Goal: Information Seeking & Learning: Learn about a topic

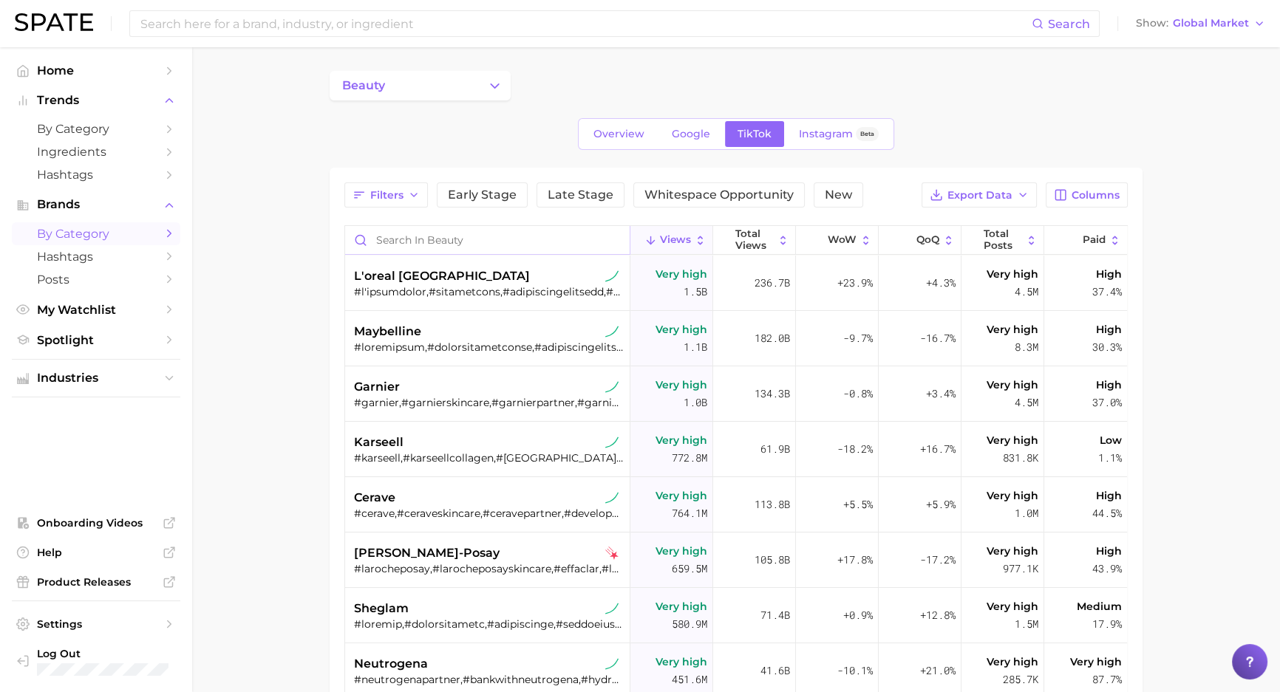
click at [444, 233] on input "Search in beauty" at bounding box center [487, 240] width 284 height 28
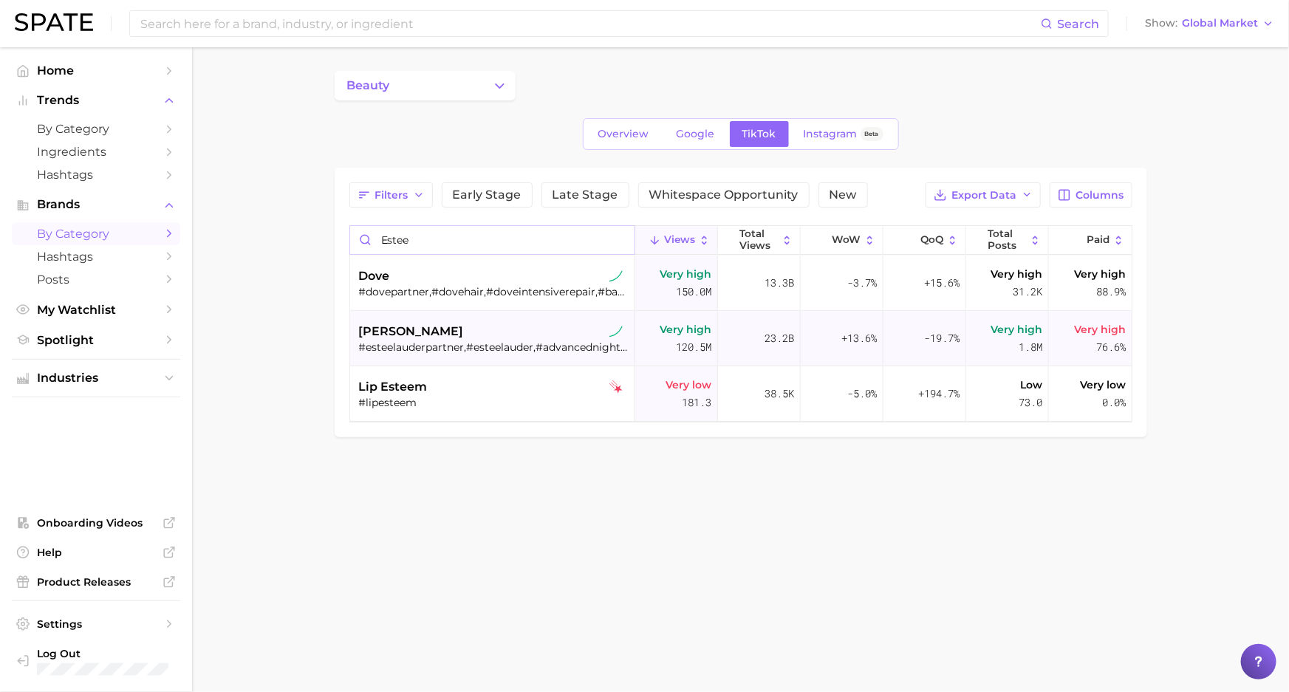
type input "estee"
click at [439, 338] on div "[PERSON_NAME]" at bounding box center [494, 332] width 270 height 18
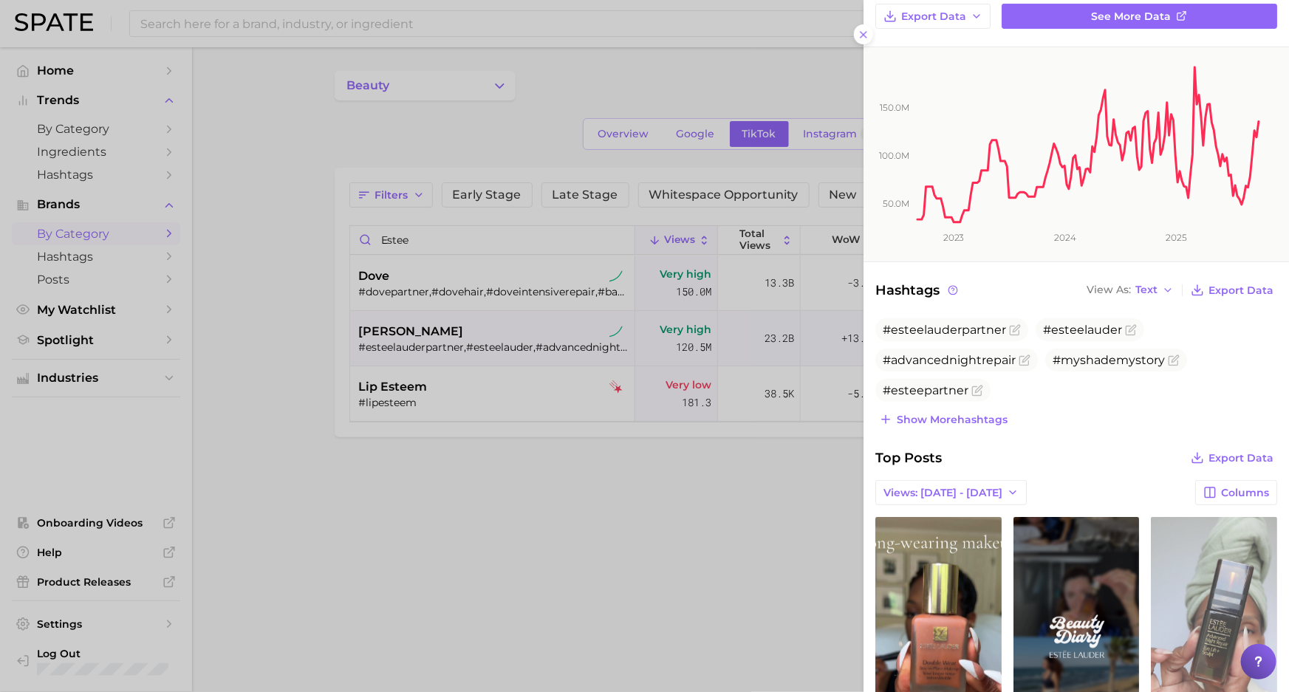
scroll to position [403, 0]
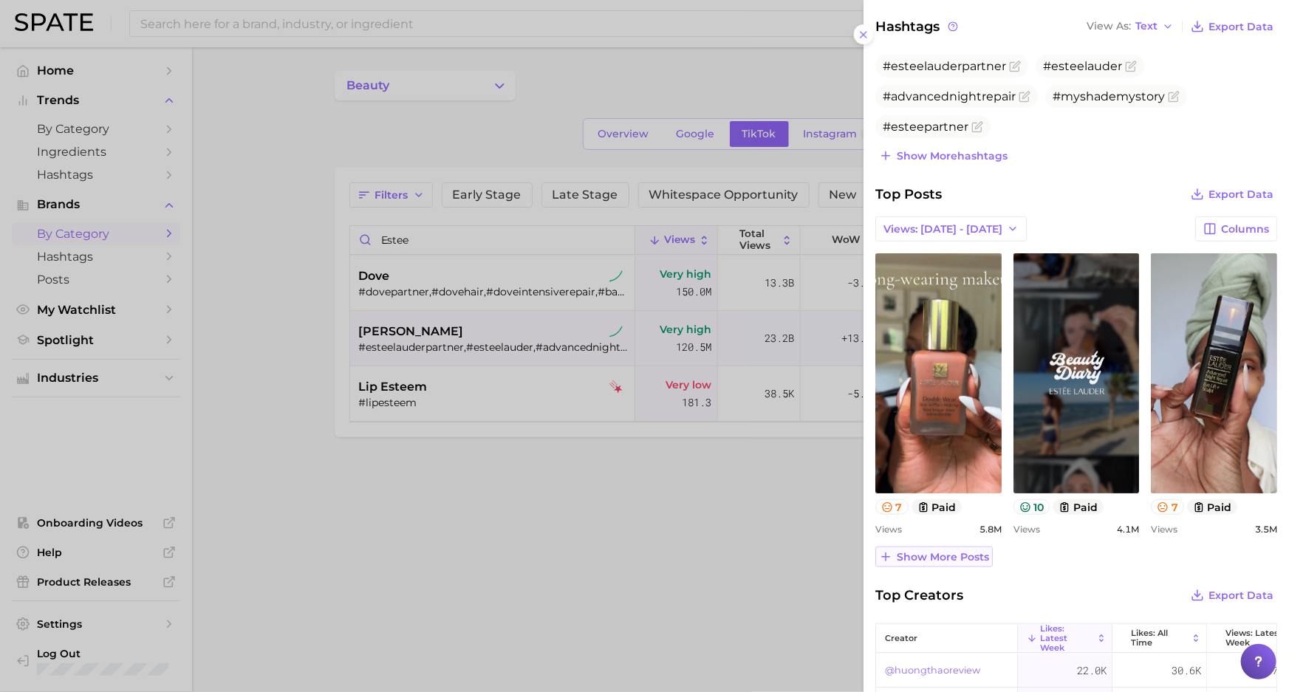
click at [949, 563] on button "Show more posts" at bounding box center [933, 557] width 117 height 21
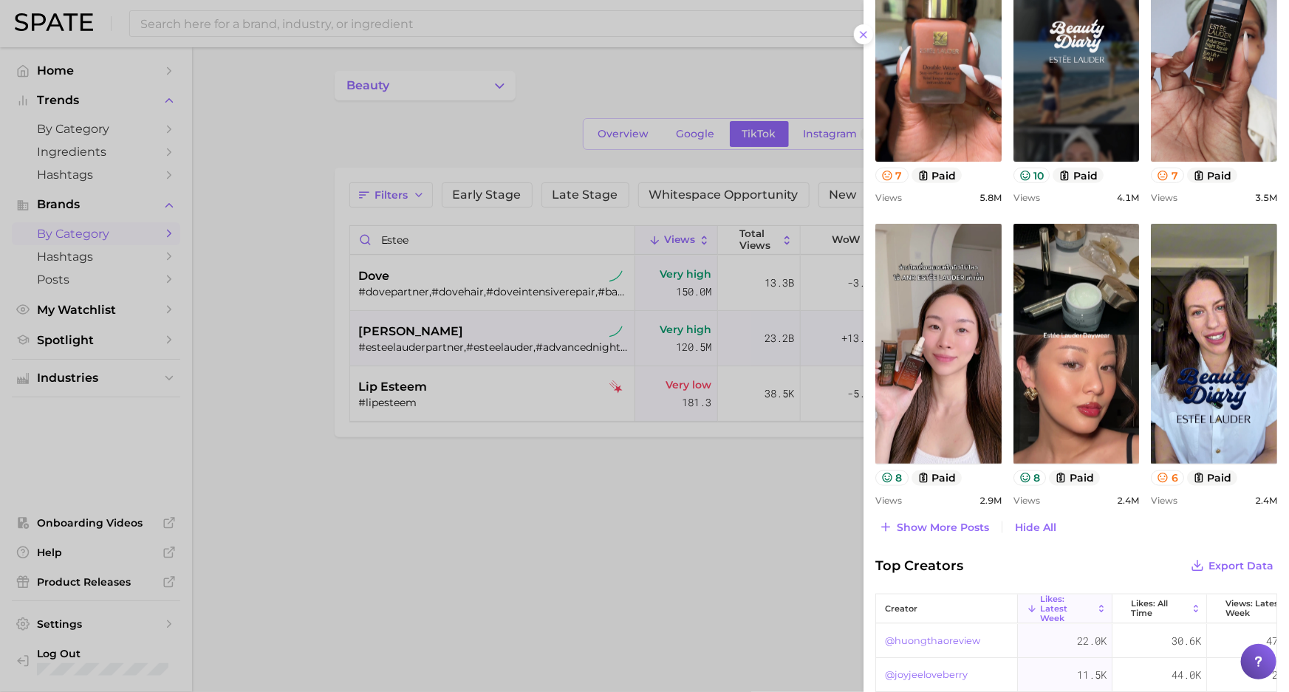
scroll to position [739, 0]
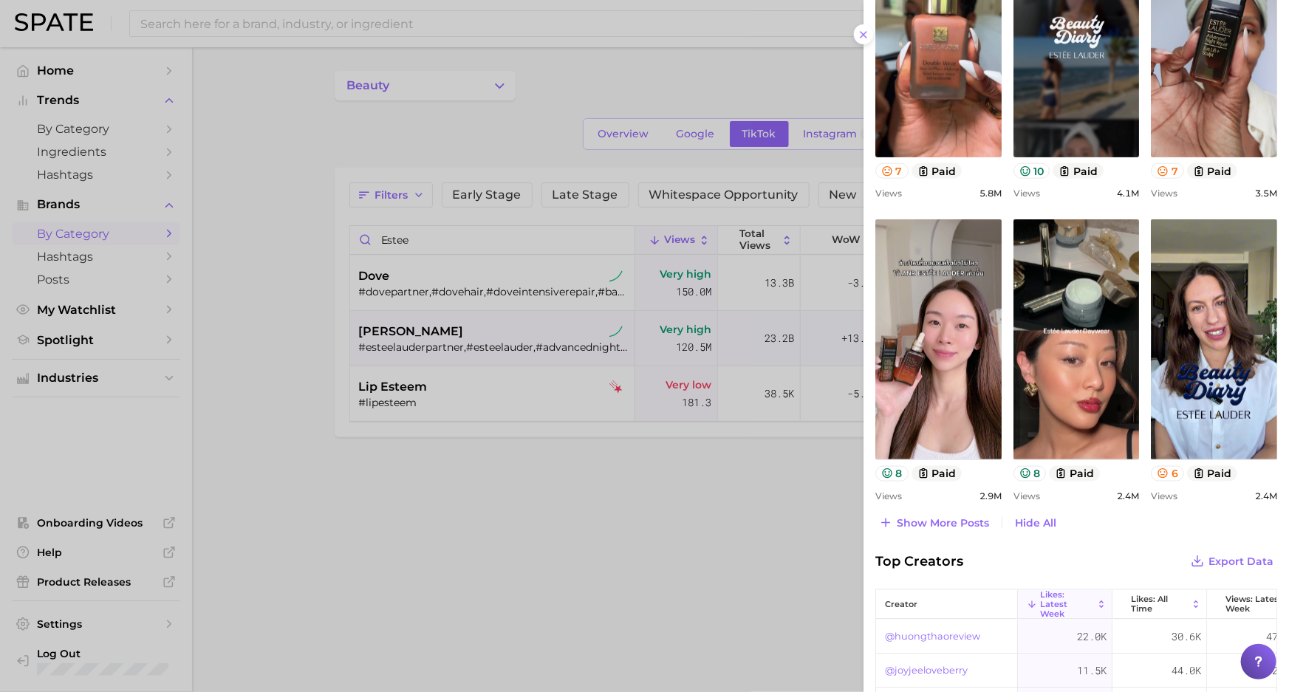
click at [915, 519] on span "Show more posts" at bounding box center [943, 523] width 92 height 13
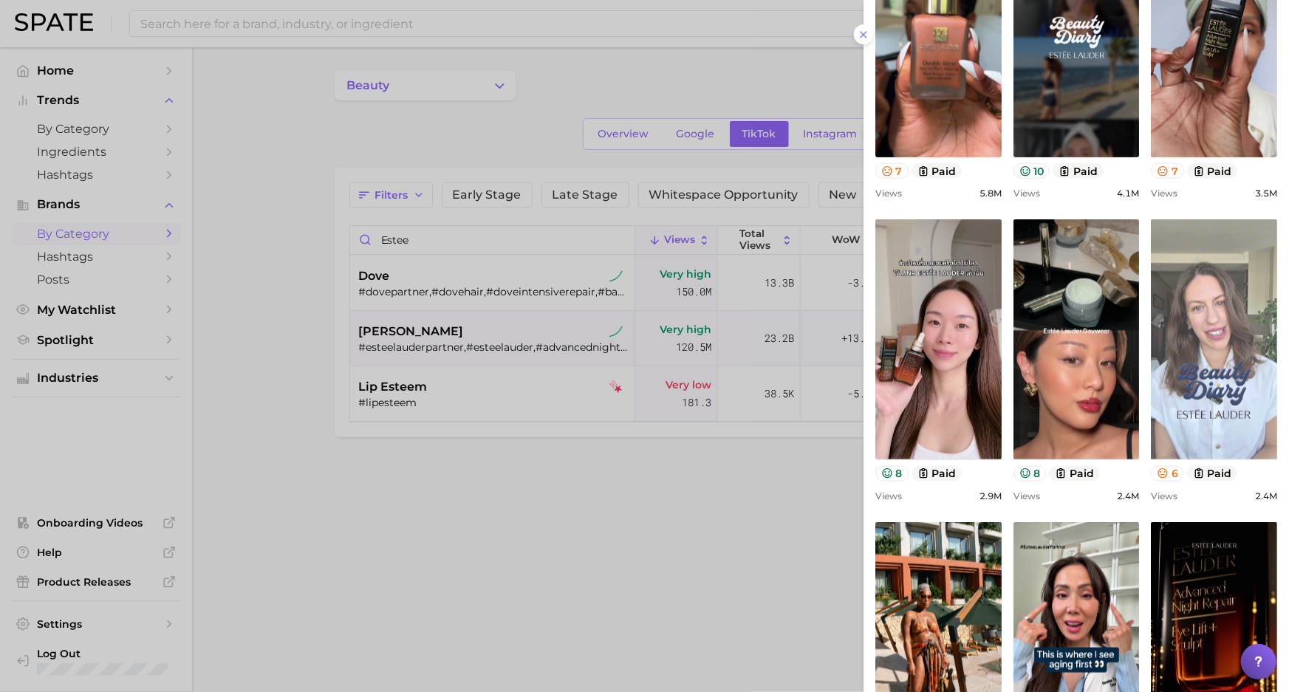
scroll to position [1074, 0]
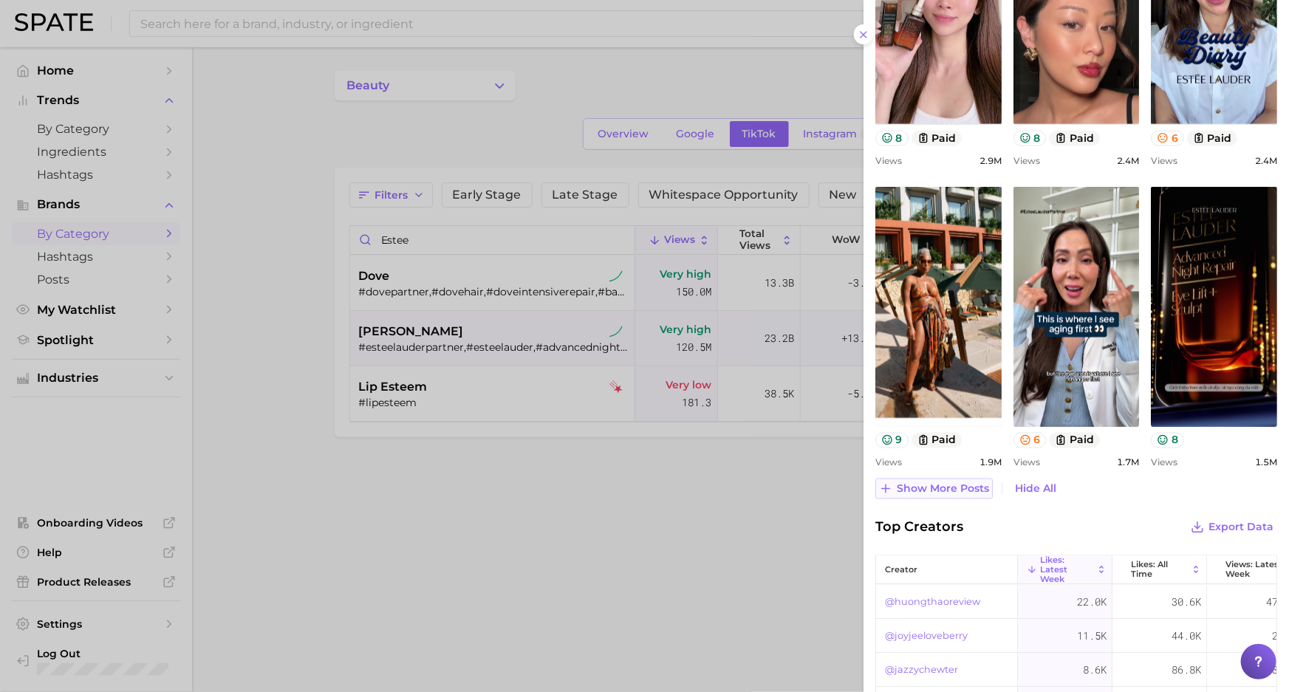
click at [954, 492] on span "Show more posts" at bounding box center [943, 489] width 92 height 13
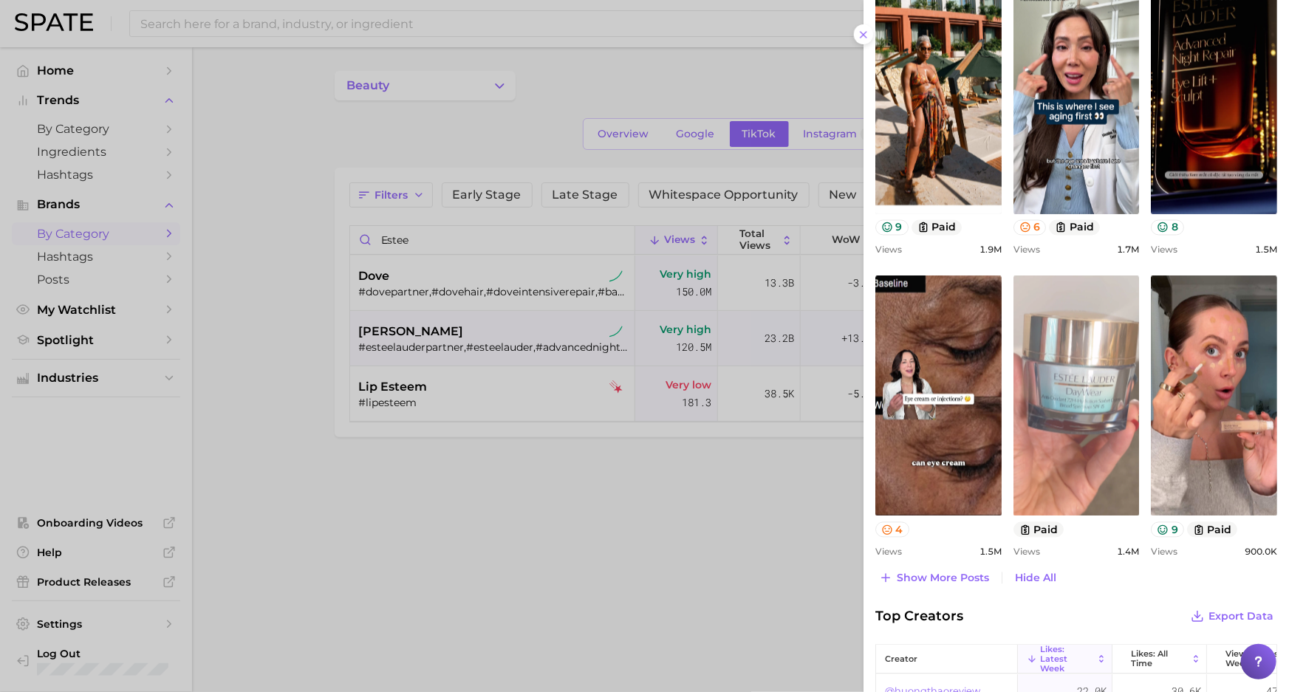
scroll to position [1343, 0]
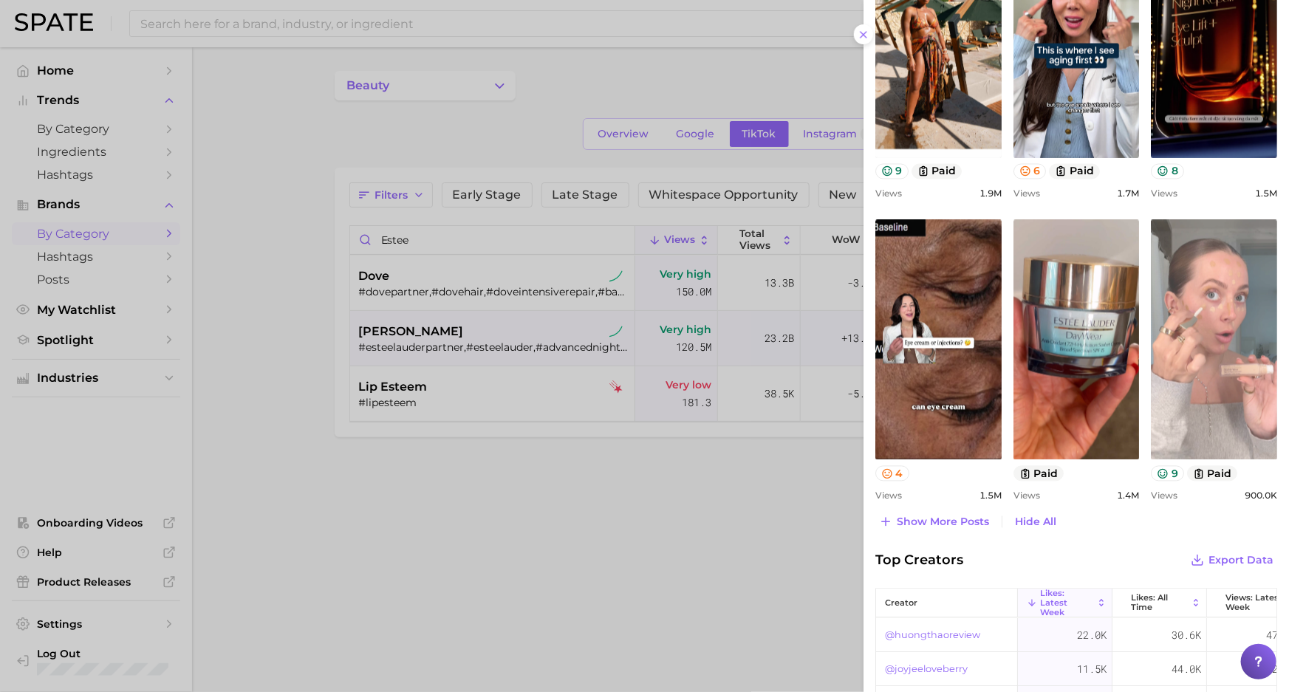
click at [1219, 375] on link "view post on TikTok" at bounding box center [1214, 340] width 126 height 240
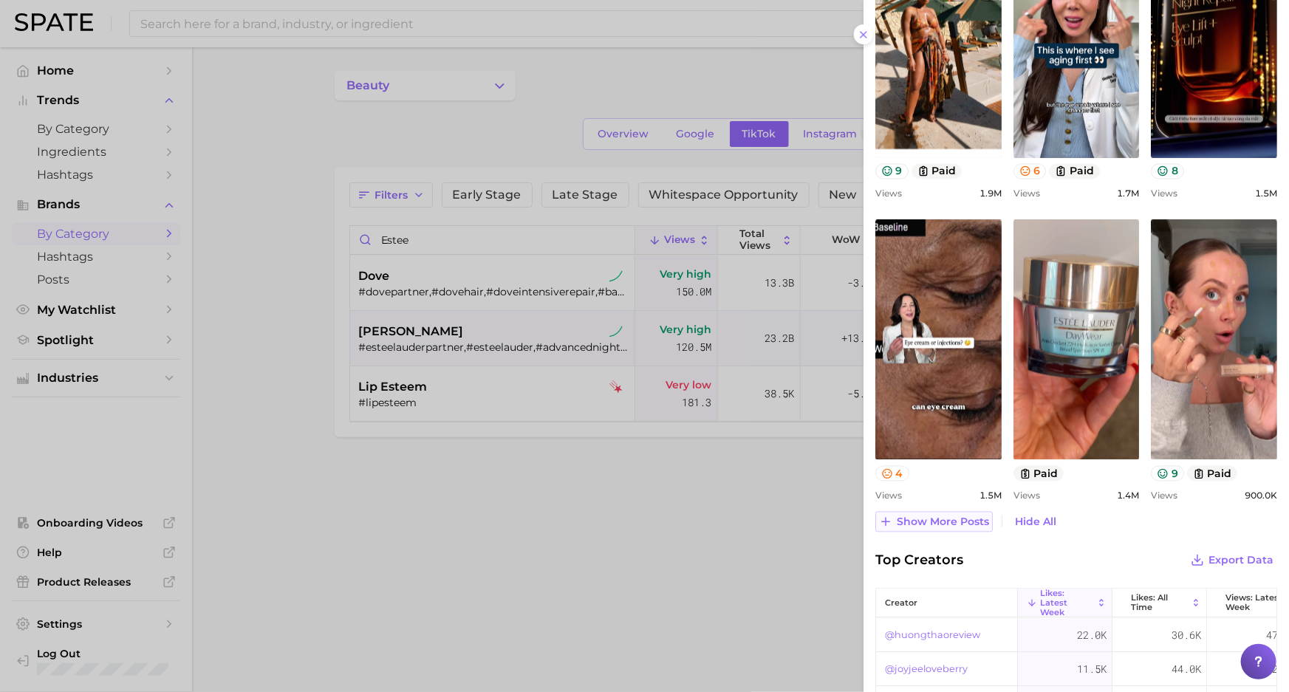
click at [940, 516] on span "Show more posts" at bounding box center [943, 522] width 92 height 13
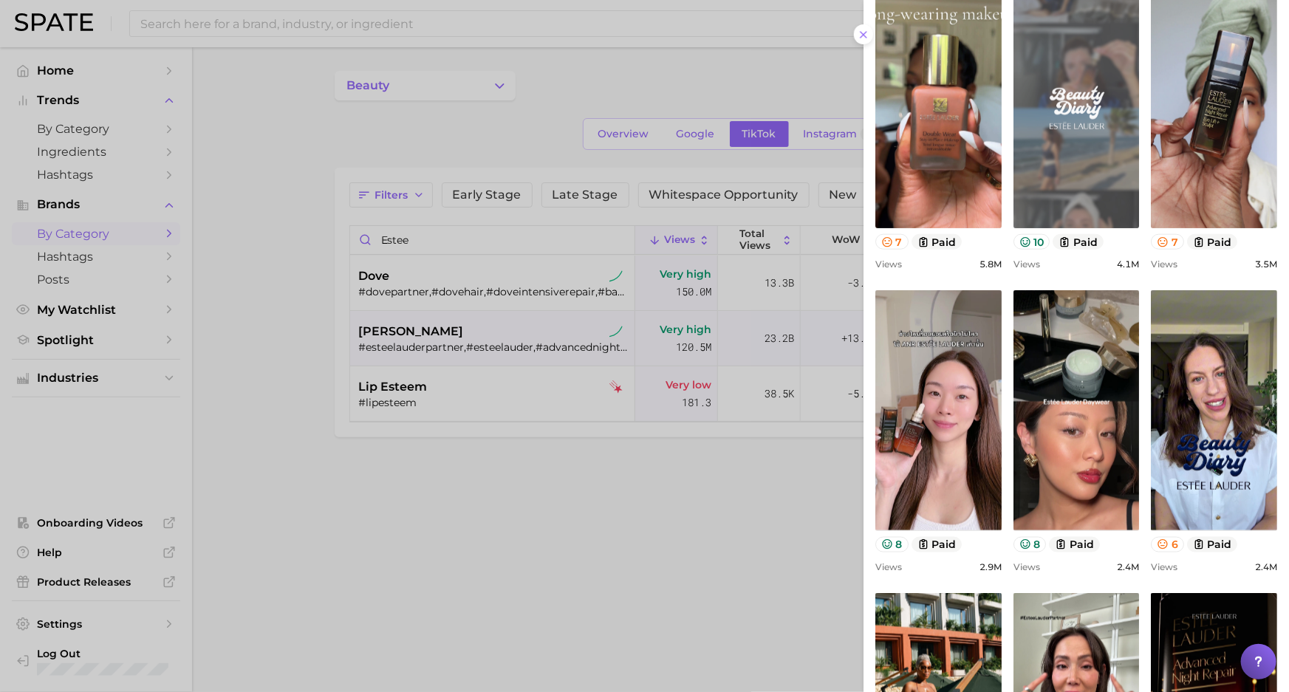
scroll to position [403, 0]
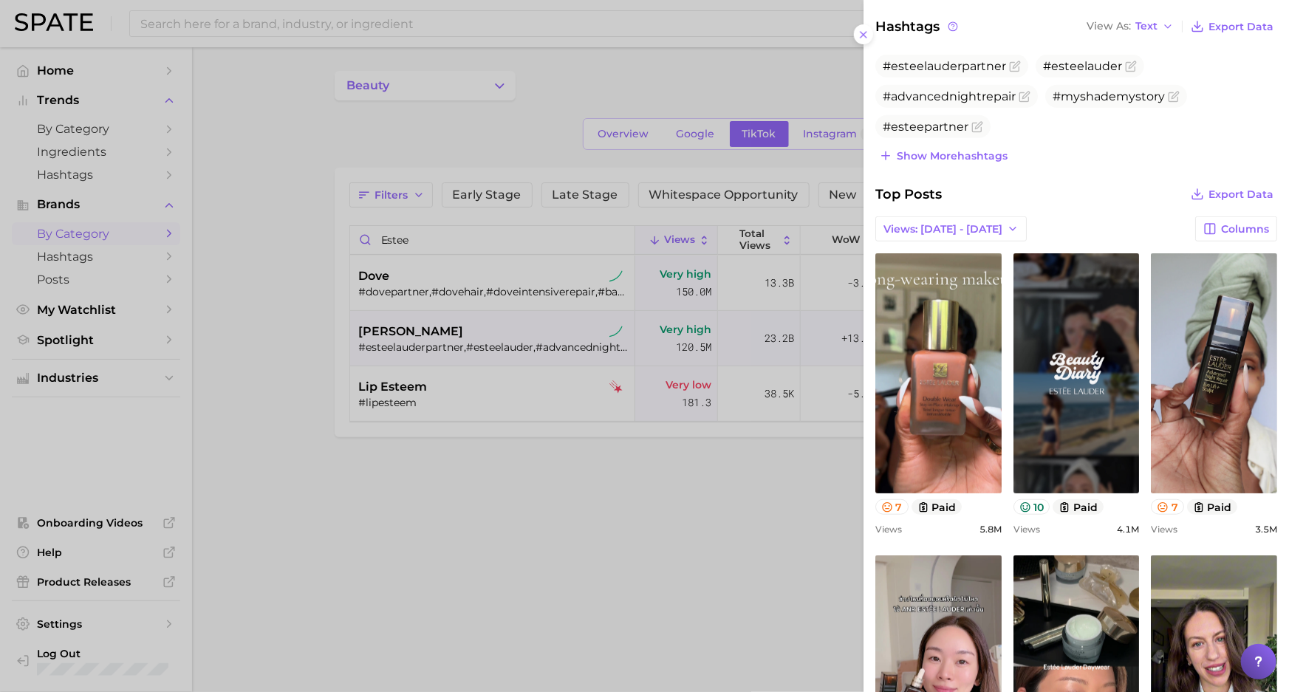
click at [421, 100] on div at bounding box center [644, 346] width 1289 height 692
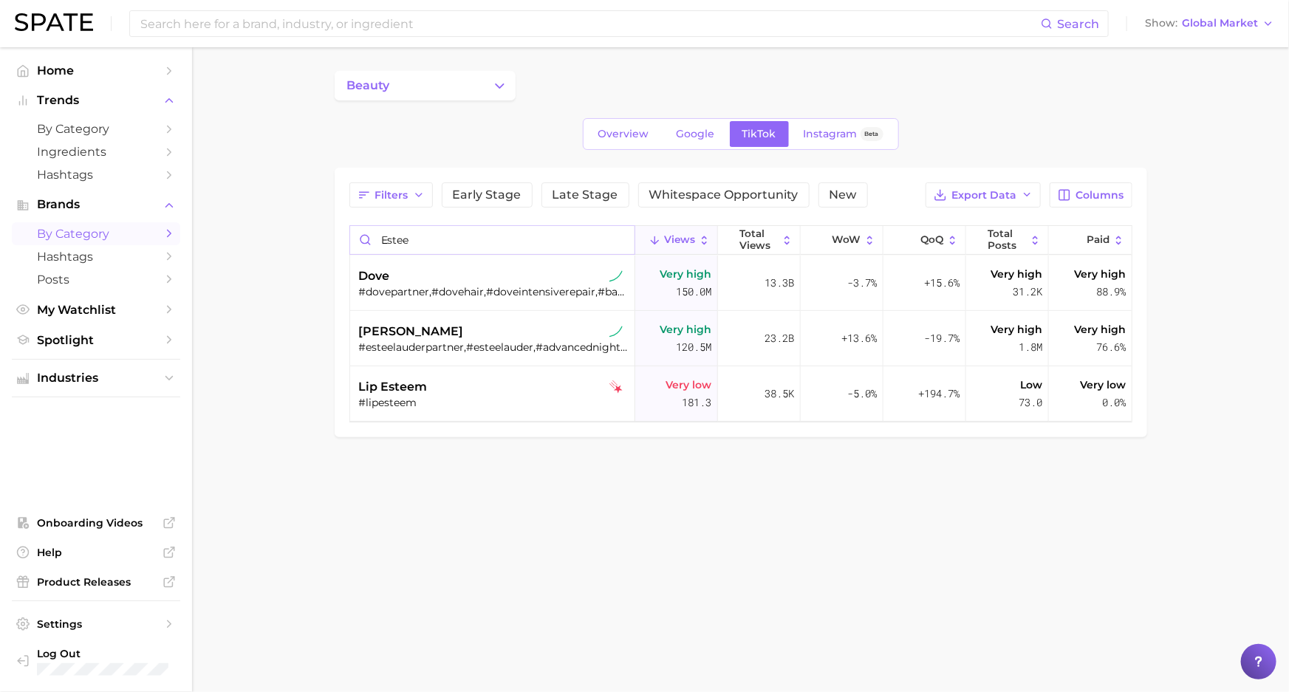
click at [451, 236] on input "estee" at bounding box center [492, 240] width 284 height 28
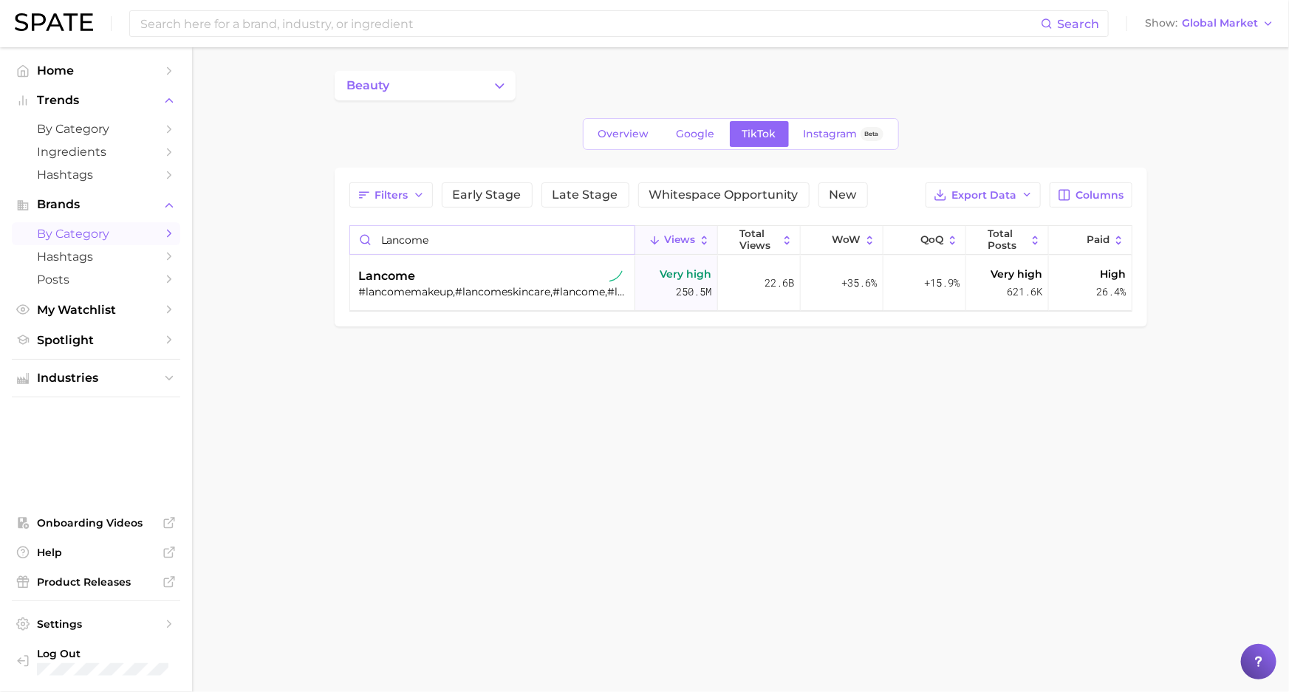
type input "lancome"
click at [449, 264] on div "lancome #lancomemakeup,#lancomeskincare,#lancome,#lancomefragrance,#lavieestbel…" at bounding box center [494, 283] width 270 height 55
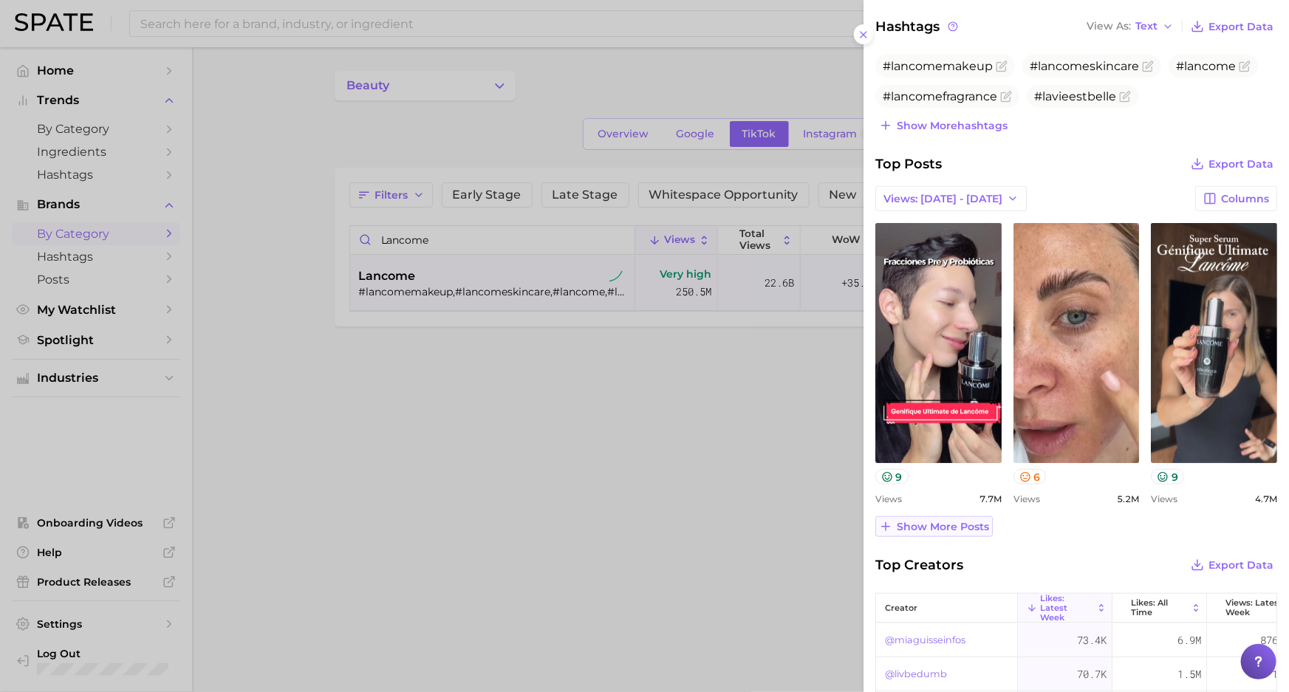
click at [918, 527] on span "Show more posts" at bounding box center [943, 527] width 92 height 13
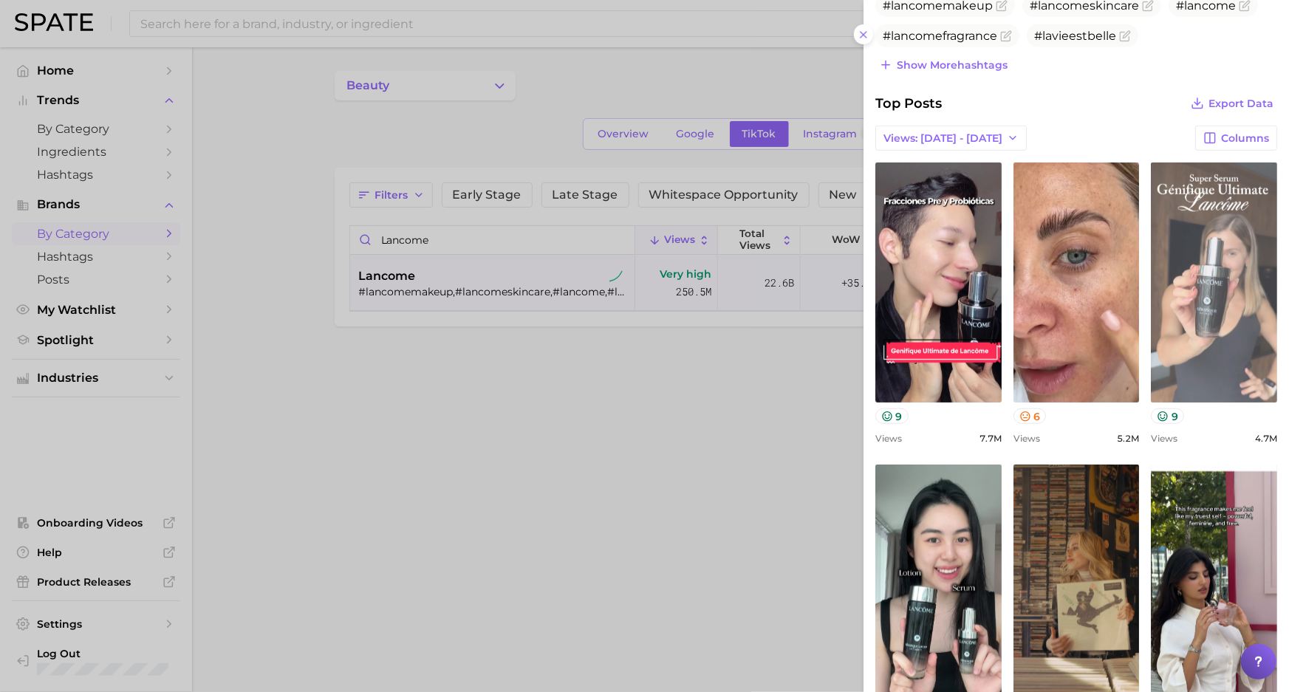
scroll to position [604, 0]
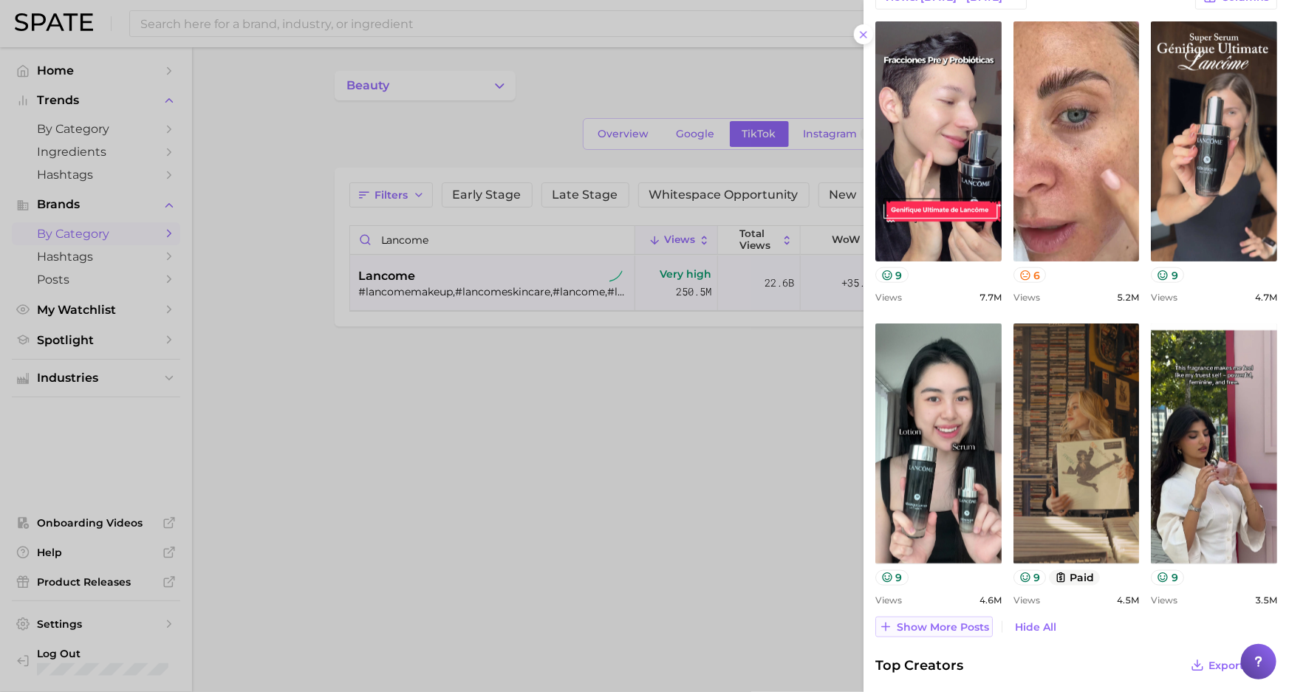
click at [919, 621] on span "Show more posts" at bounding box center [943, 627] width 92 height 13
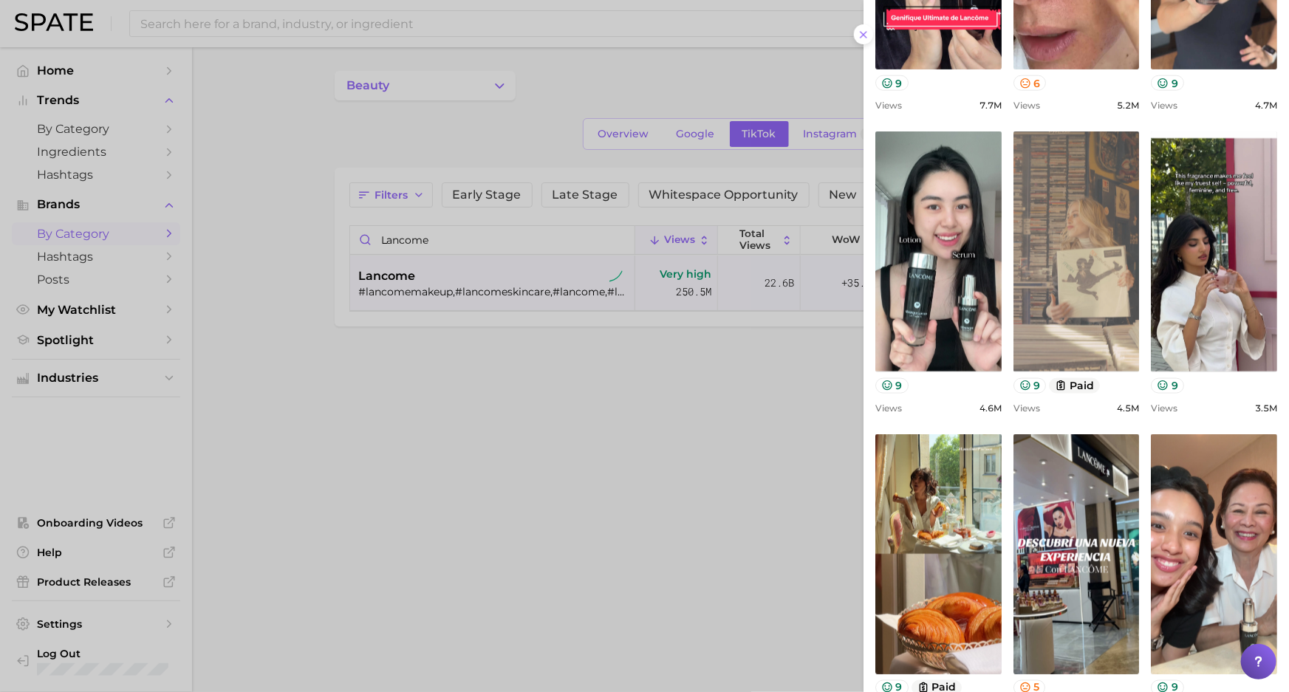
scroll to position [0, 0]
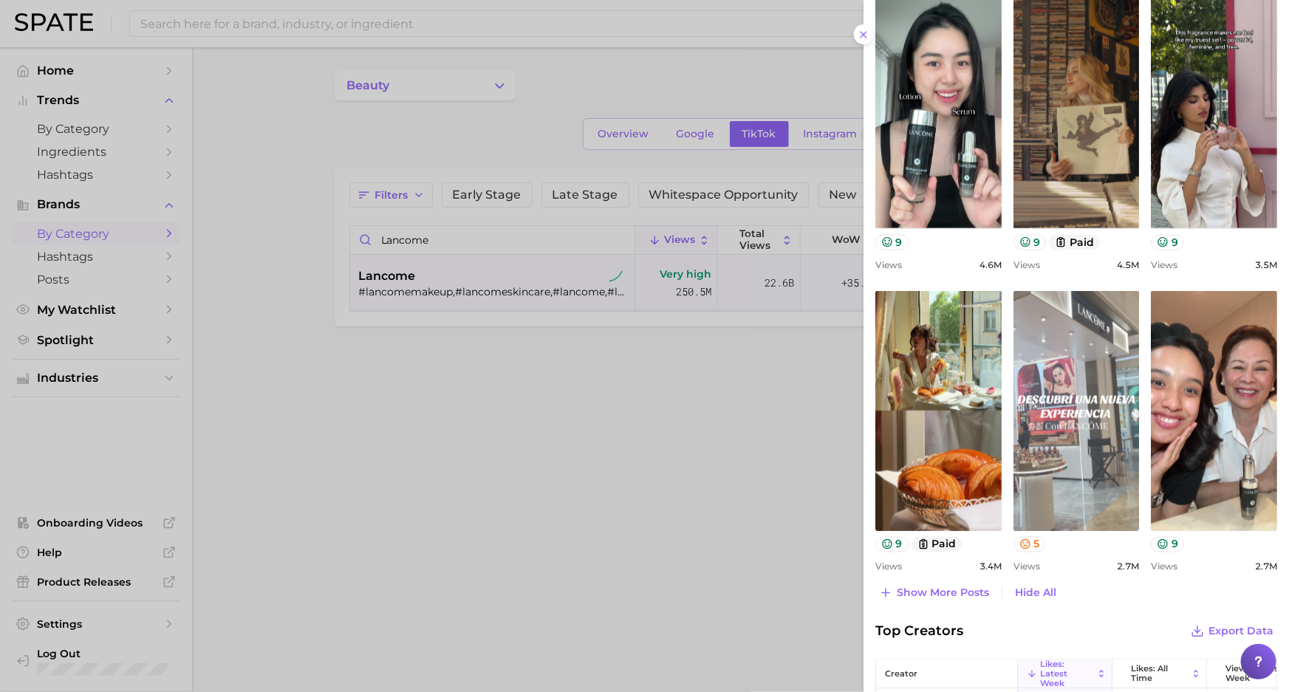
click at [1073, 434] on link "view post on TikTok" at bounding box center [1077, 411] width 126 height 240
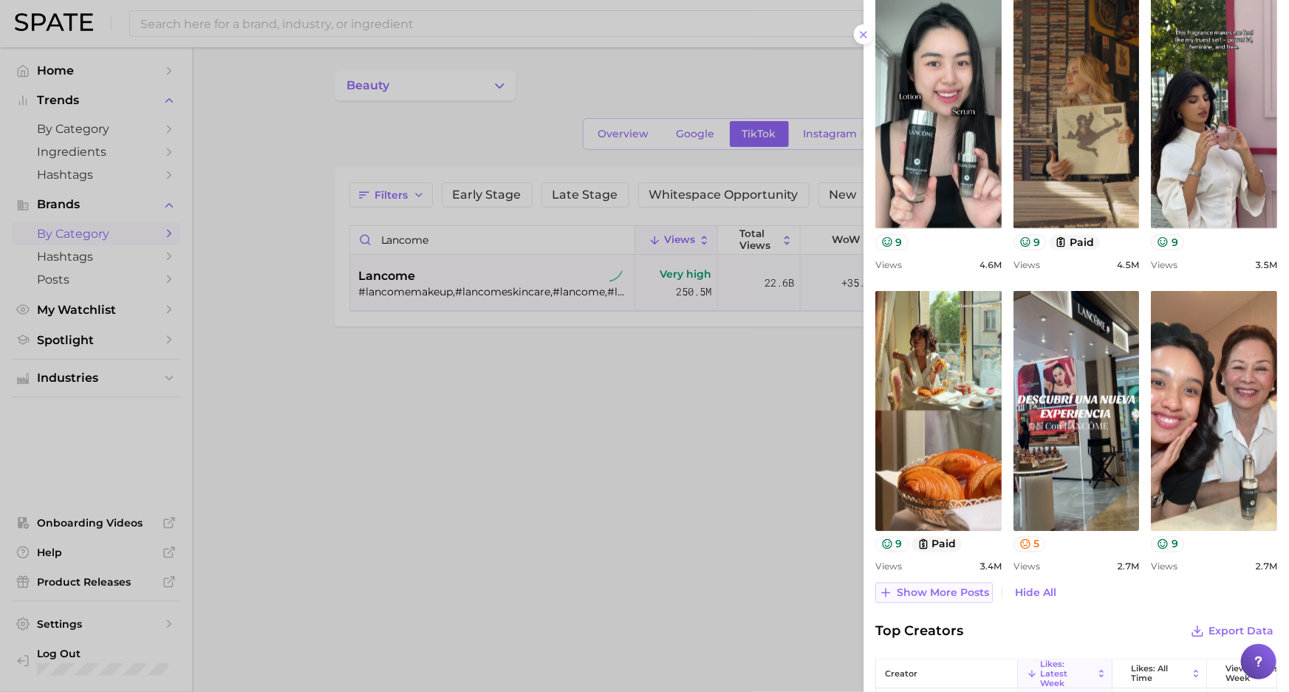
click at [954, 591] on span "Show more posts" at bounding box center [943, 593] width 92 height 13
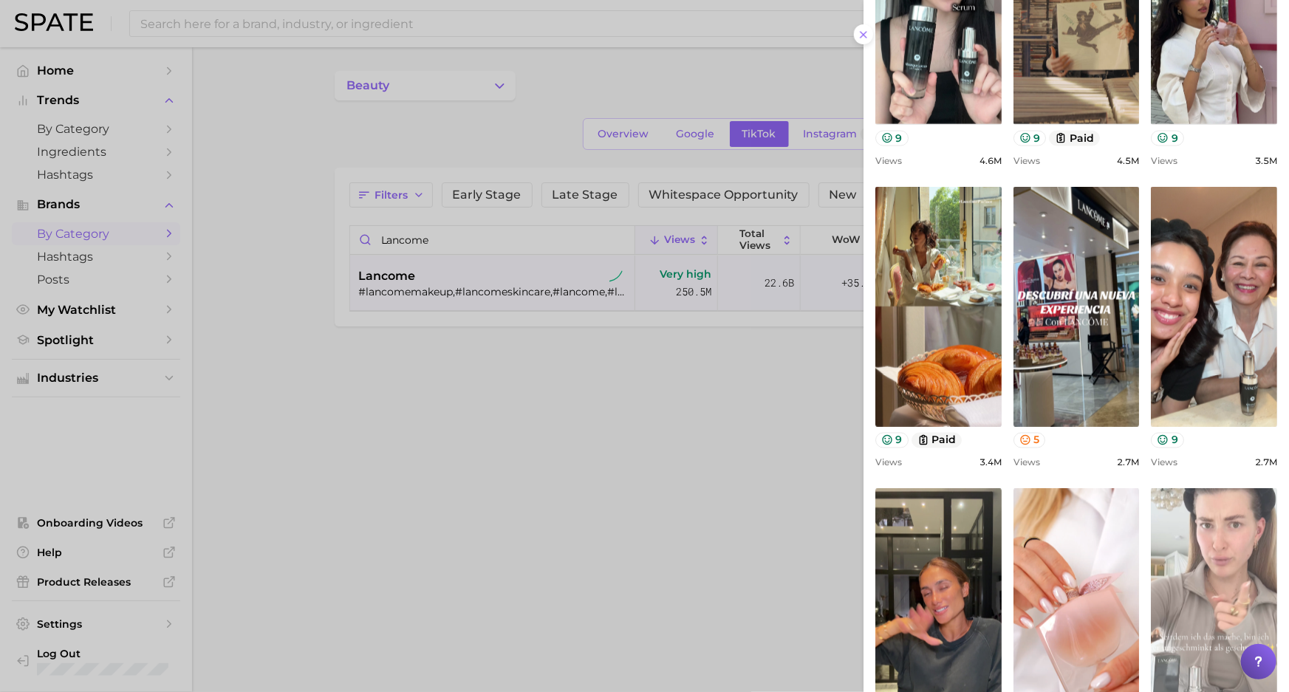
scroll to position [1343, 0]
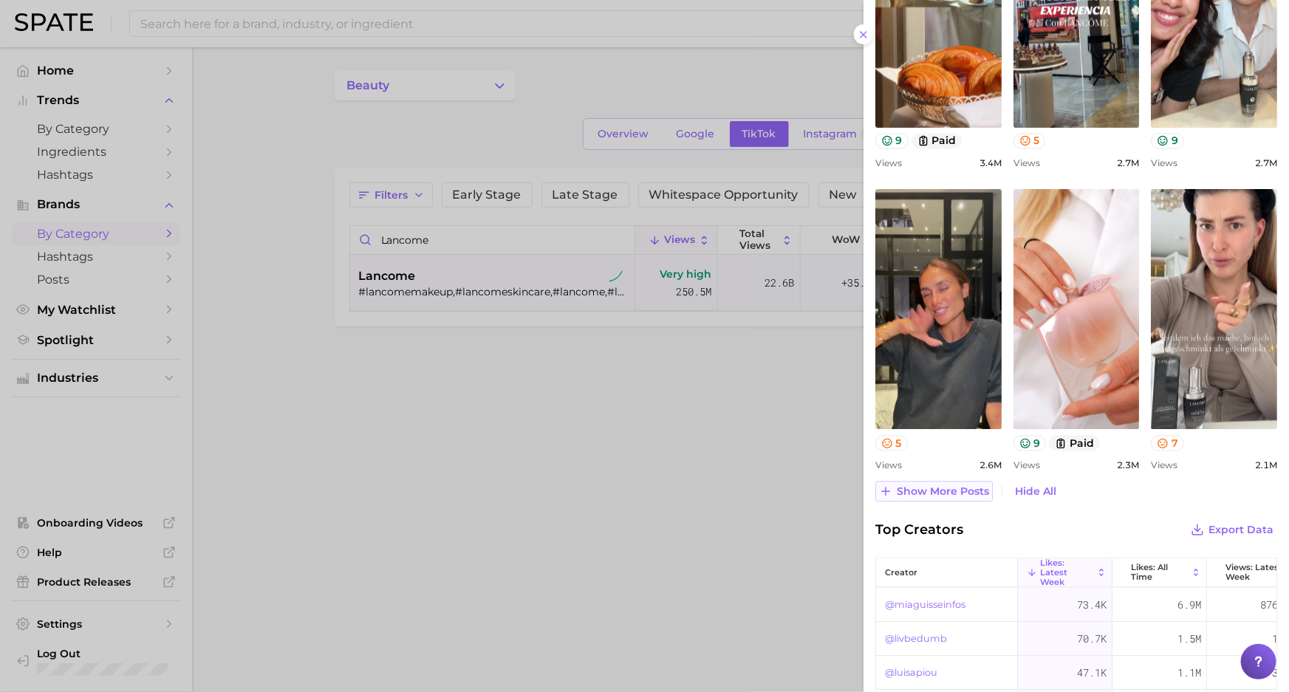
click at [922, 486] on span "Show more posts" at bounding box center [943, 492] width 92 height 13
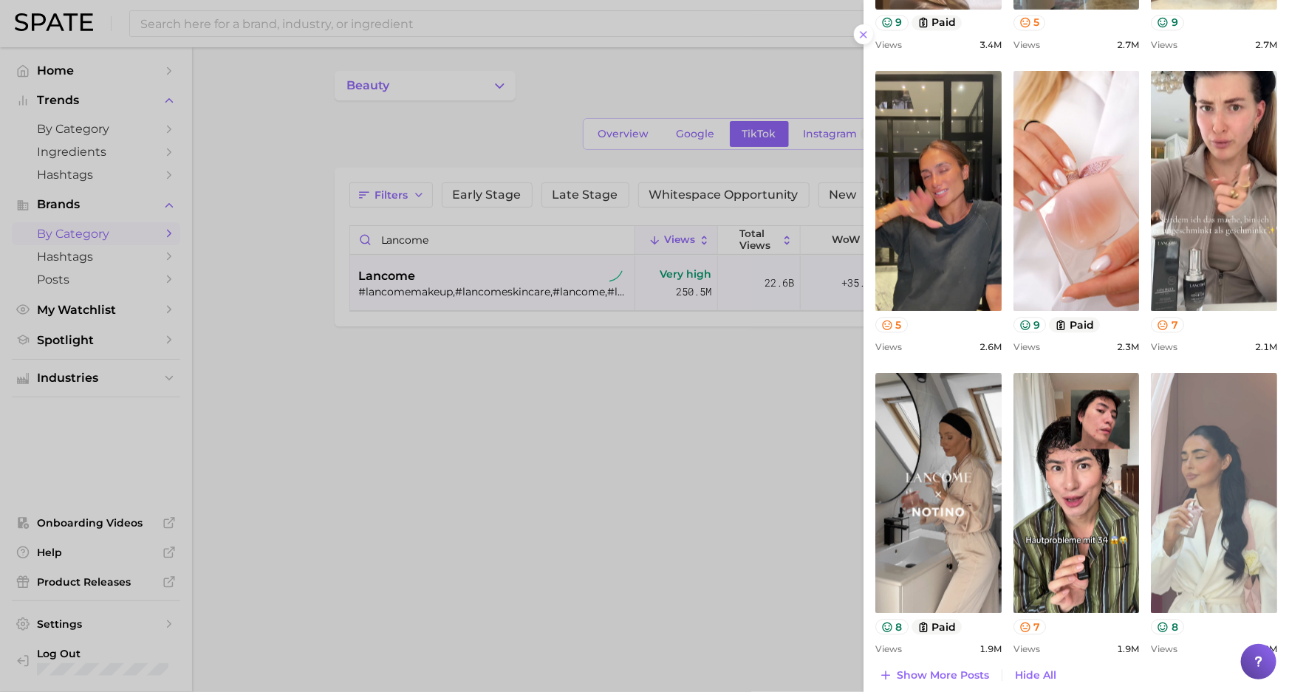
scroll to position [1611, 0]
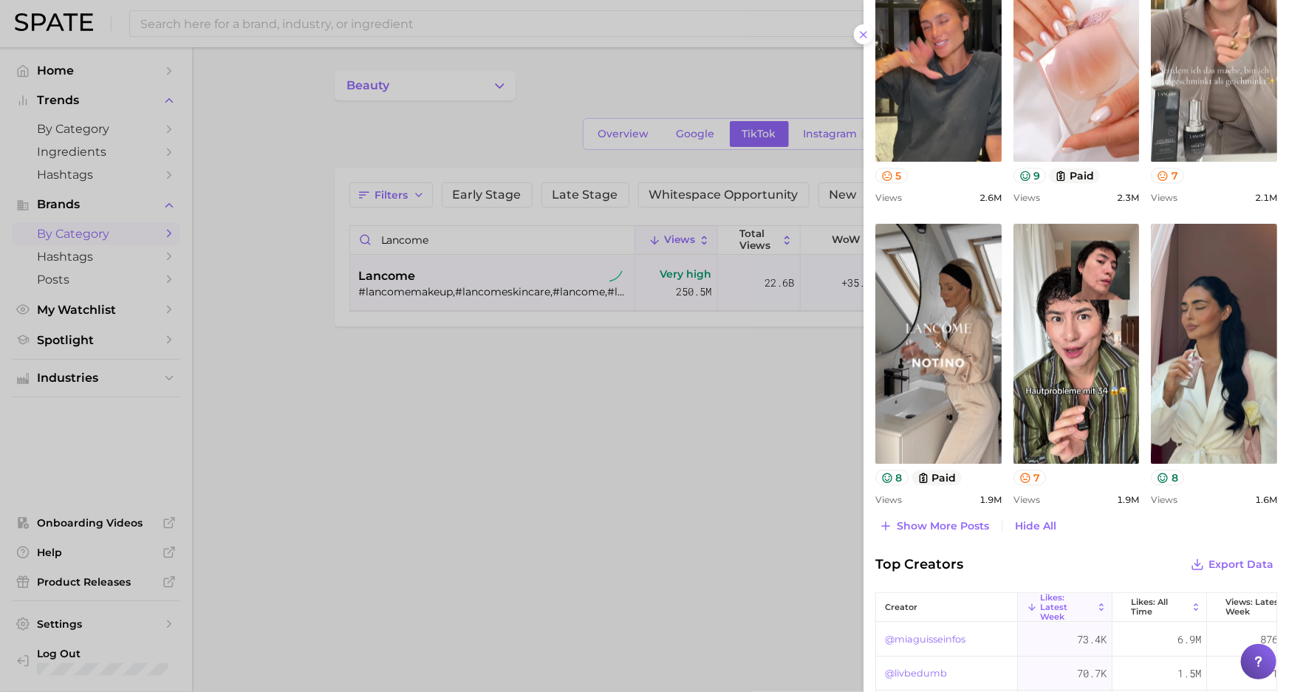
click at [342, 118] on div at bounding box center [644, 346] width 1289 height 692
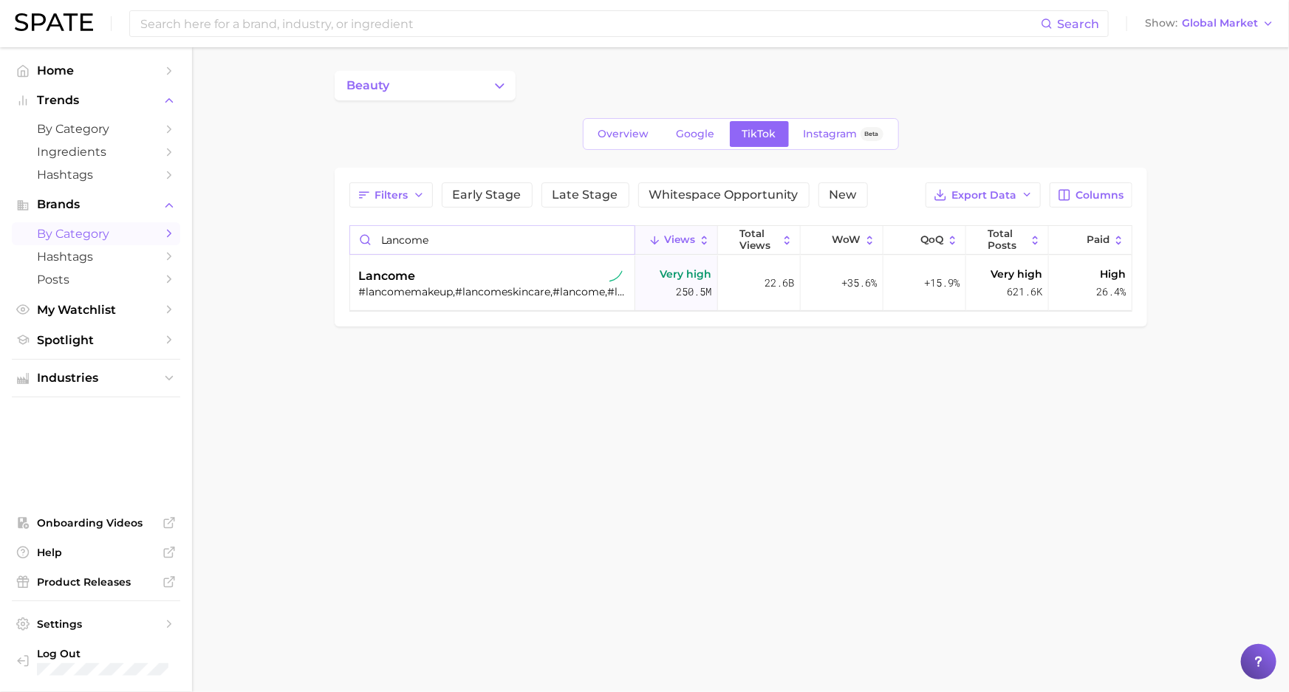
click at [414, 229] on input "lancome" at bounding box center [492, 240] width 284 height 28
click at [416, 233] on input "lancome" at bounding box center [492, 240] width 284 height 28
click at [416, 238] on input "lancome" at bounding box center [492, 240] width 284 height 28
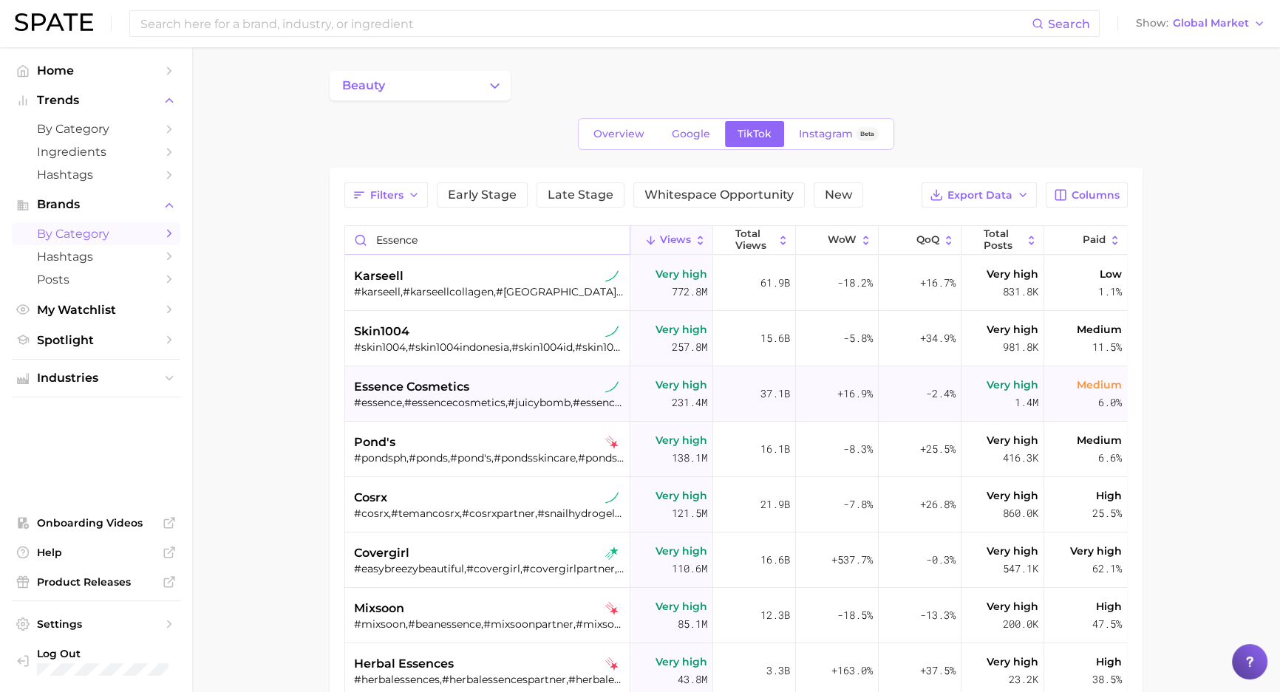
type input "essence"
click at [494, 382] on div "essence cosmetics" at bounding box center [489, 387] width 270 height 18
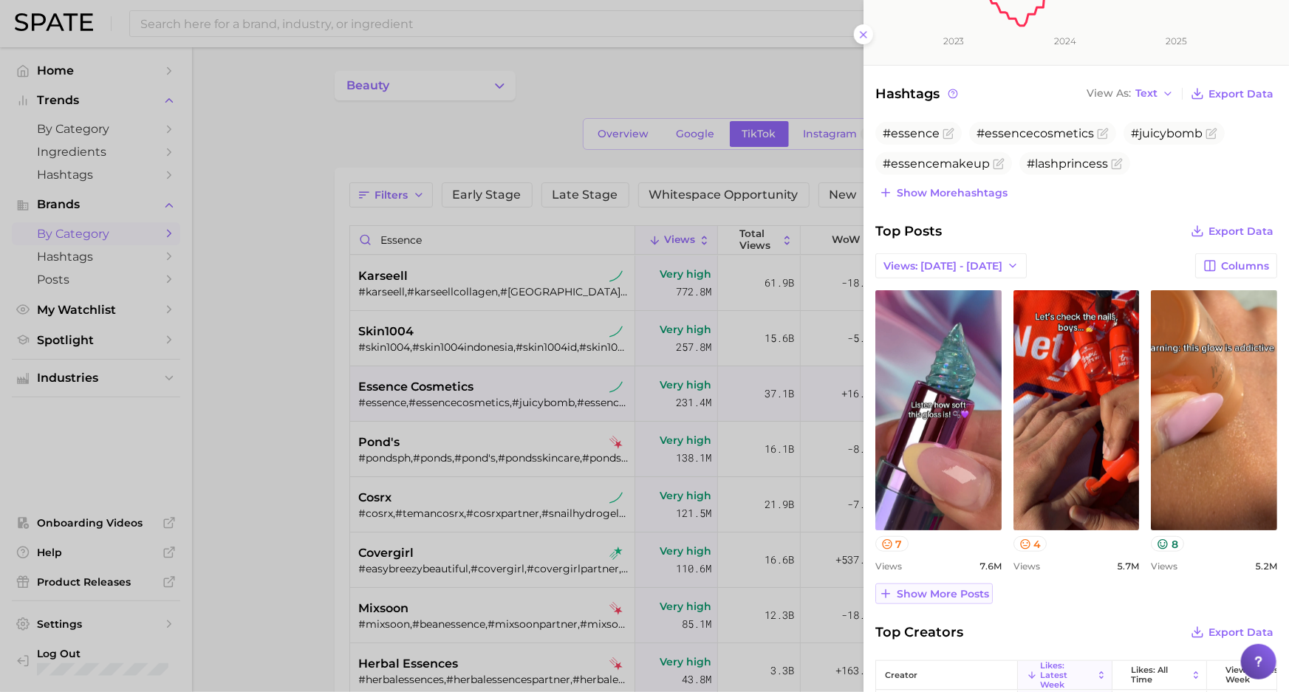
click at [976, 596] on span "Show more posts" at bounding box center [943, 594] width 92 height 13
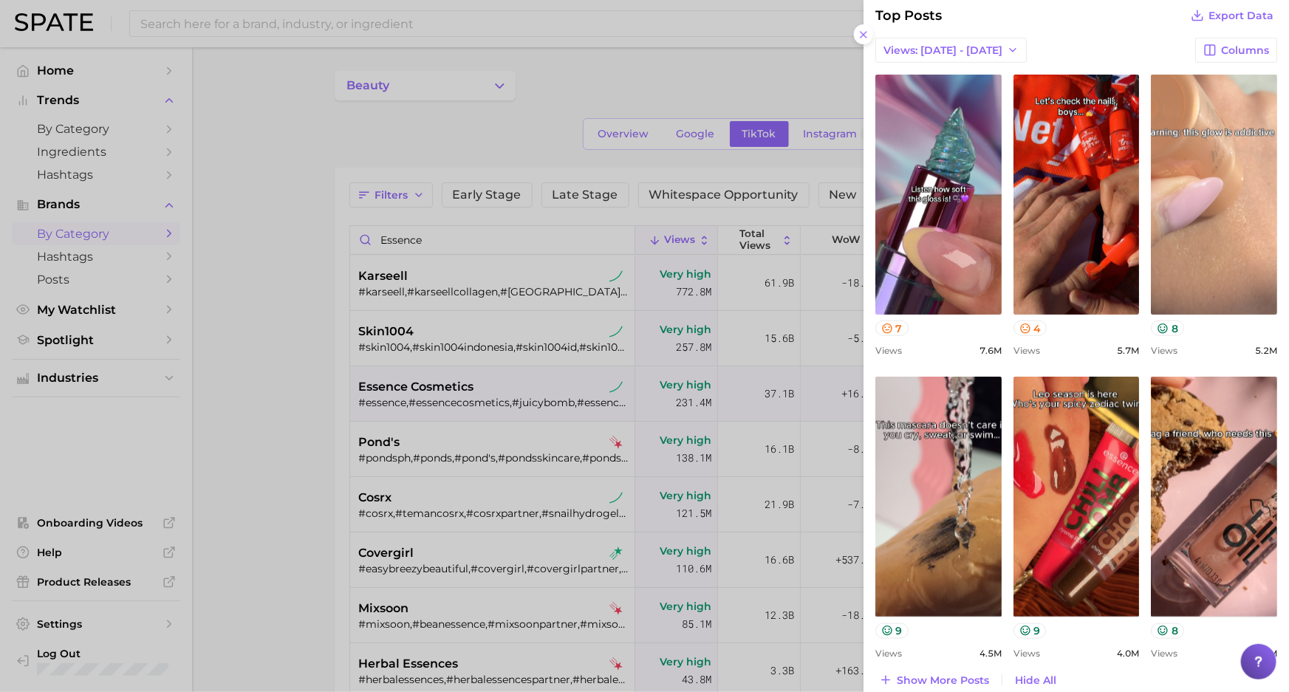
scroll to position [672, 0]
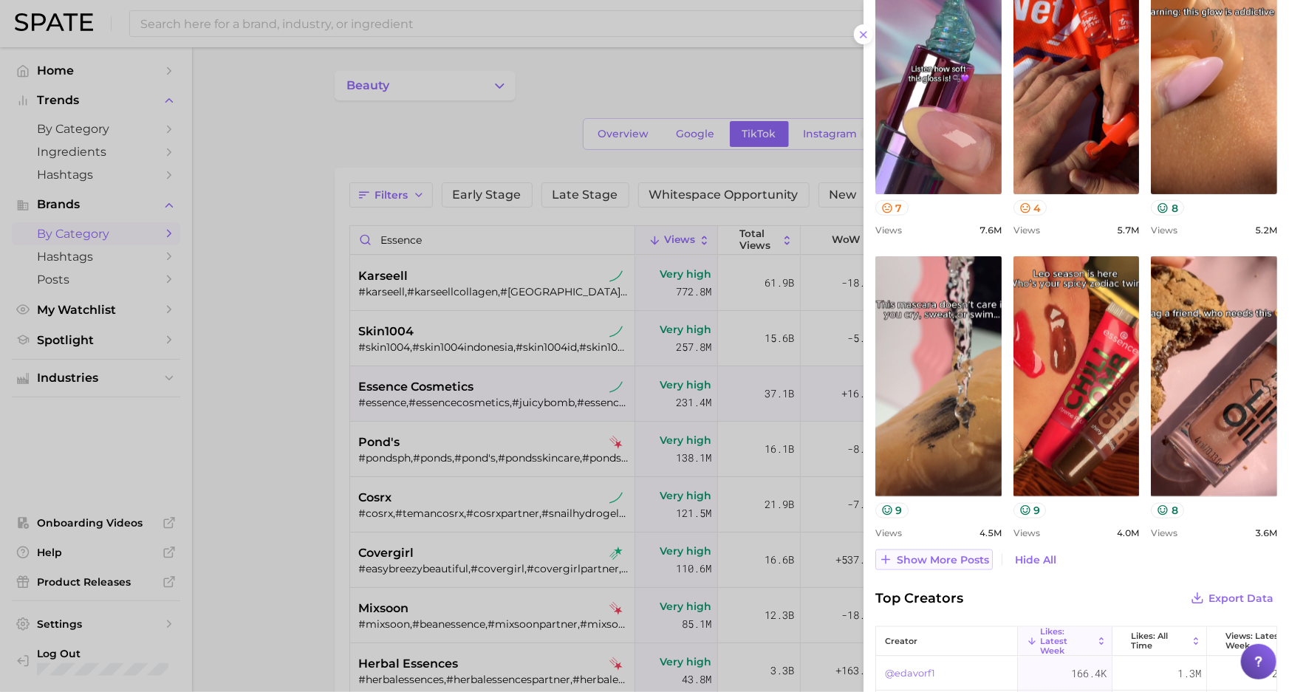
click at [942, 556] on span "Show more posts" at bounding box center [943, 560] width 92 height 13
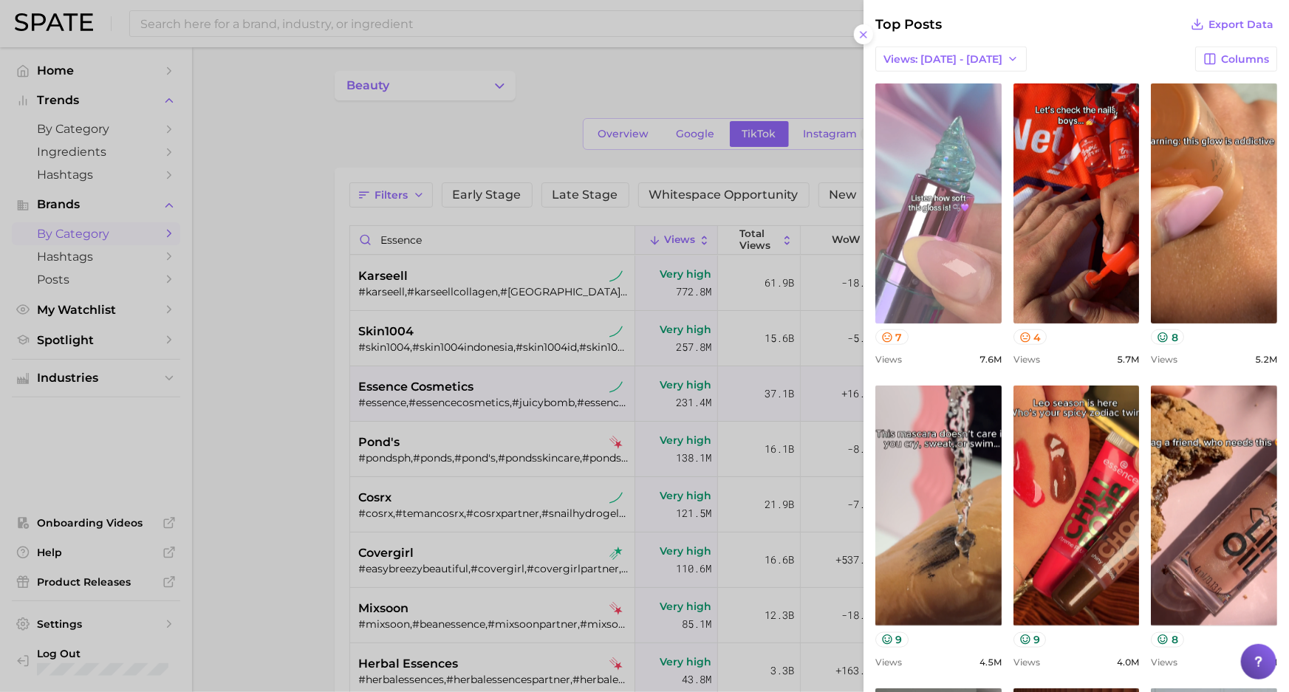
scroll to position [537, 0]
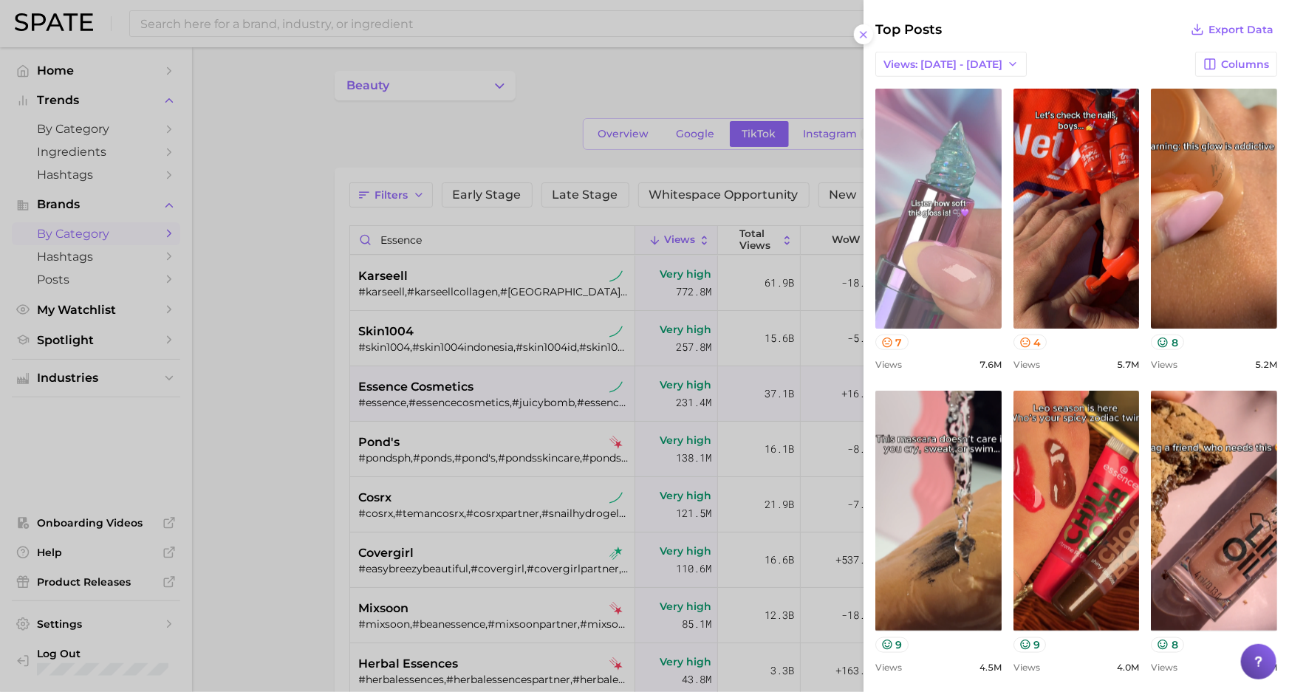
click at [946, 187] on link "view post on TikTok" at bounding box center [938, 209] width 126 height 240
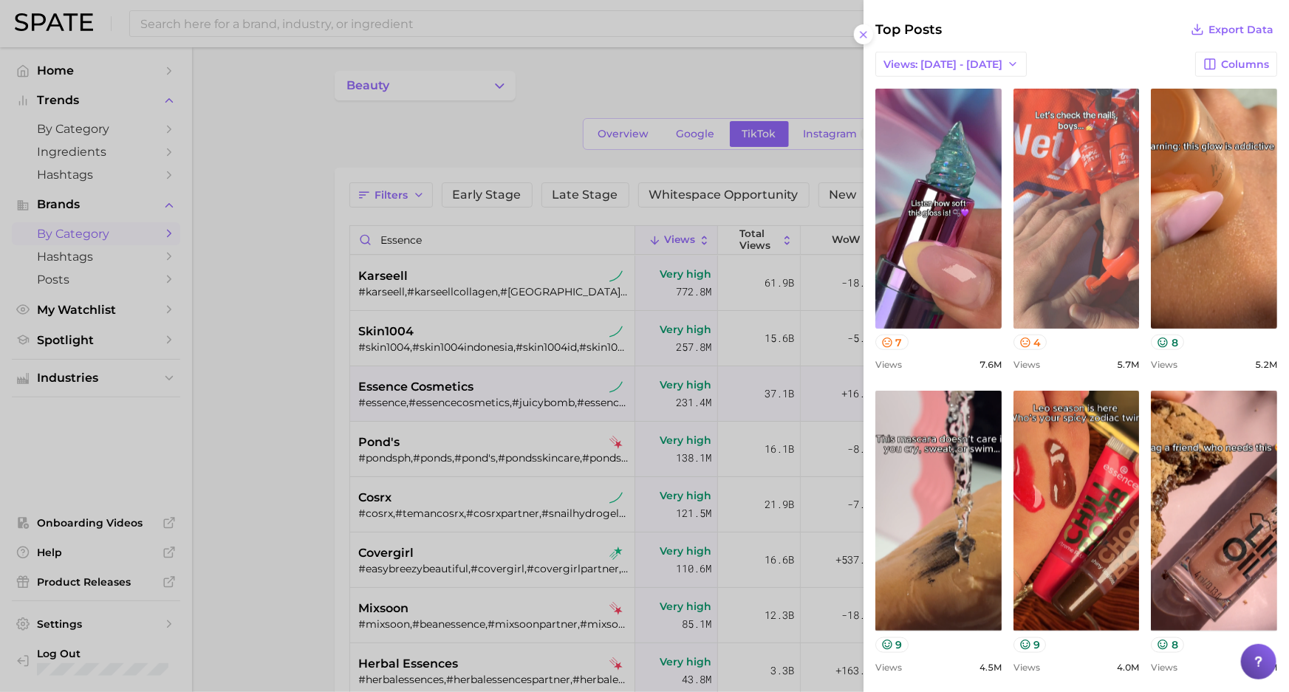
click at [1086, 228] on link "view post on TikTok" at bounding box center [1077, 209] width 126 height 240
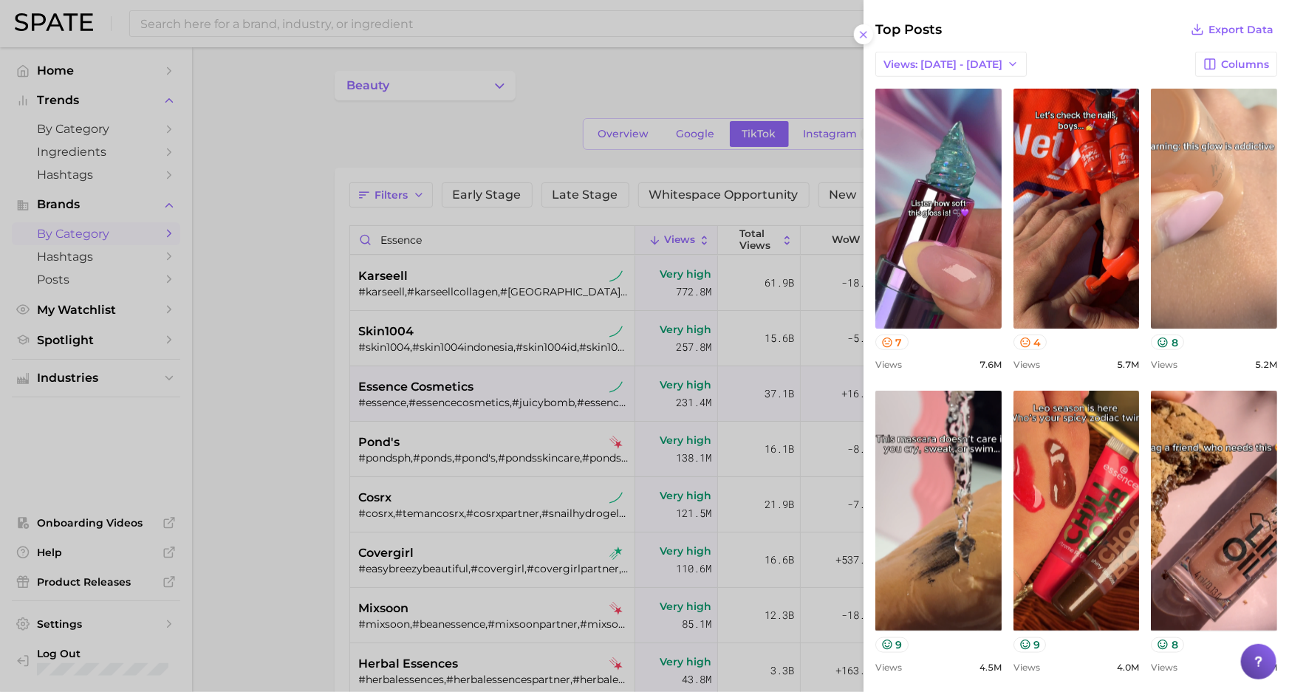
click at [1238, 259] on link "view post on TikTok" at bounding box center [1214, 209] width 126 height 240
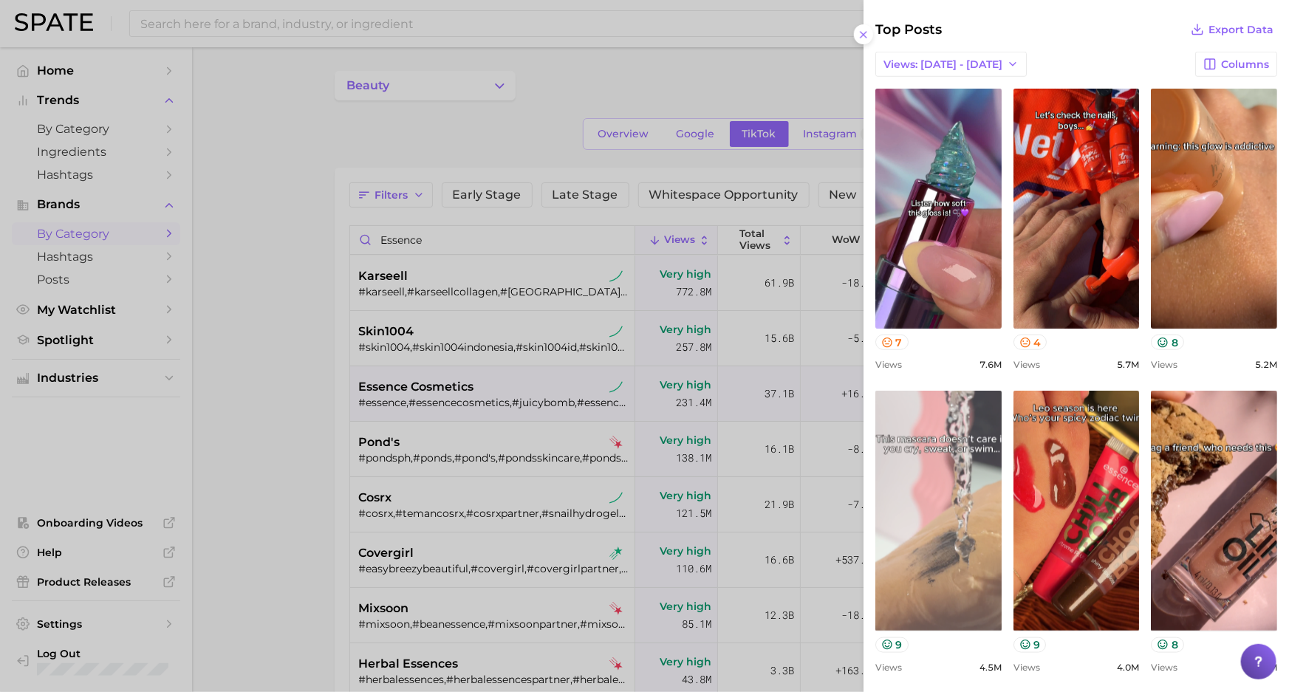
click at [920, 525] on link "view post on TikTok" at bounding box center [938, 511] width 126 height 240
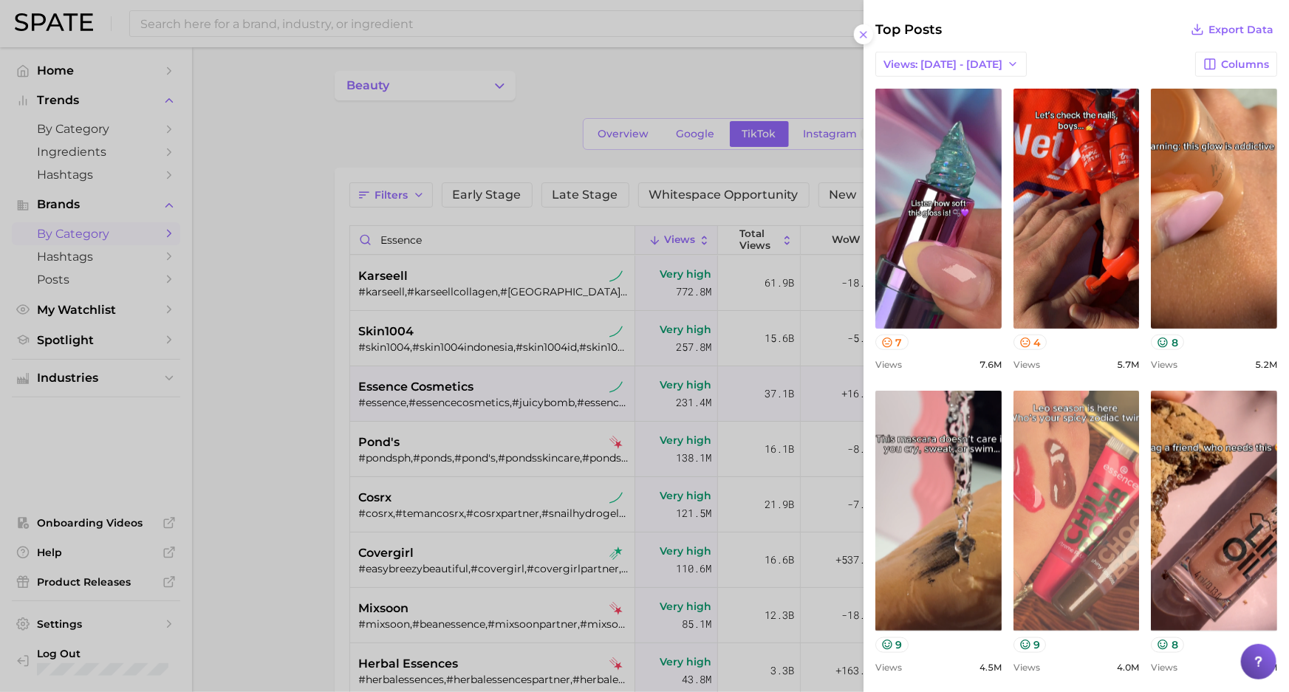
click at [1101, 490] on link "view post on TikTok" at bounding box center [1077, 511] width 126 height 240
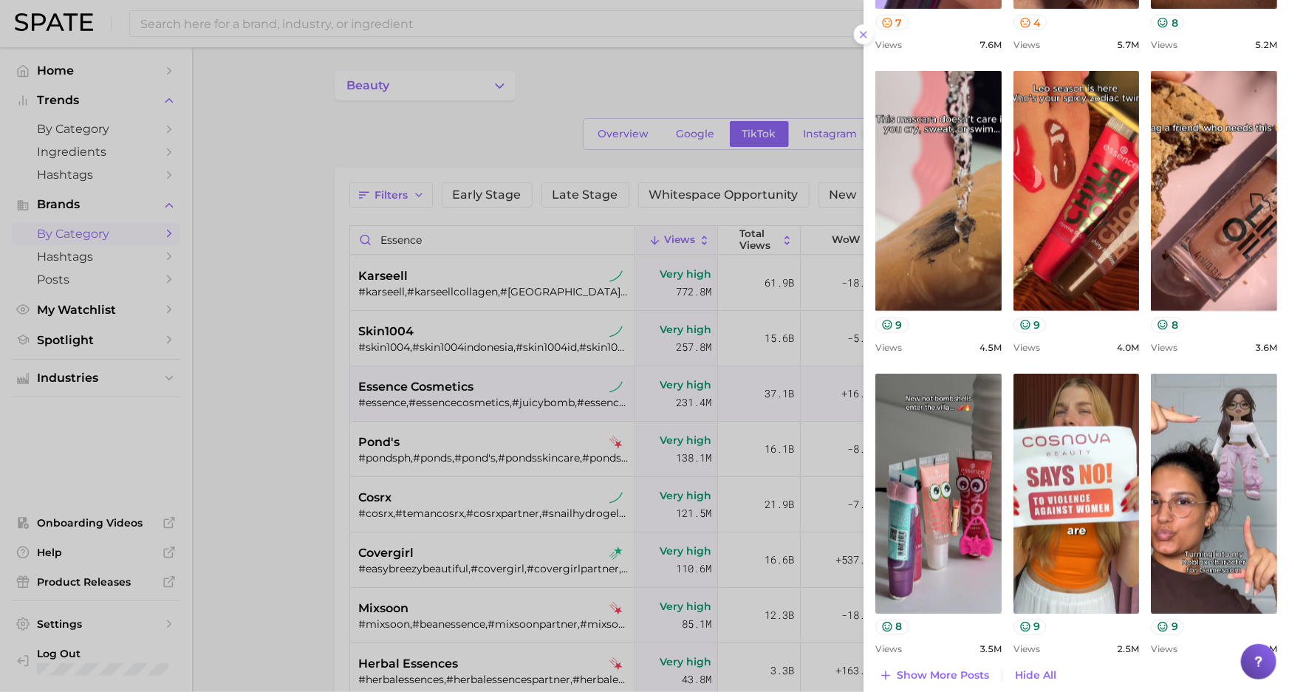
scroll to position [604, 0]
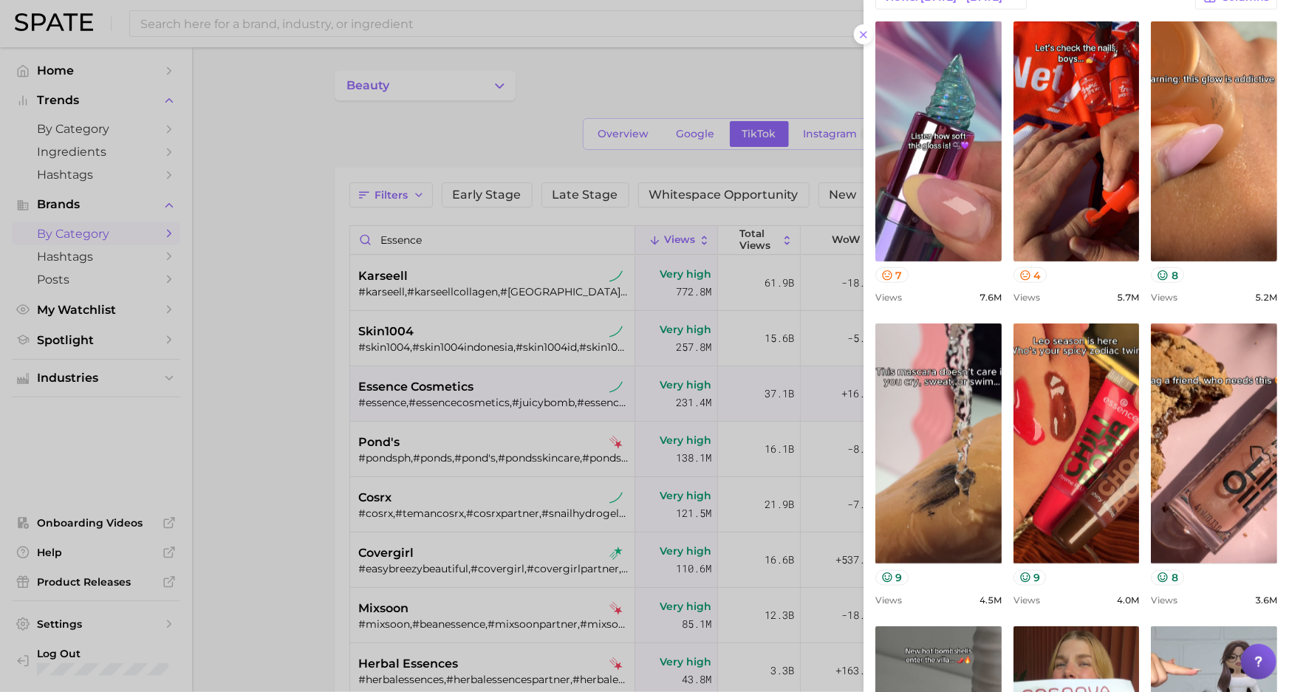
click at [533, 159] on div at bounding box center [644, 346] width 1289 height 692
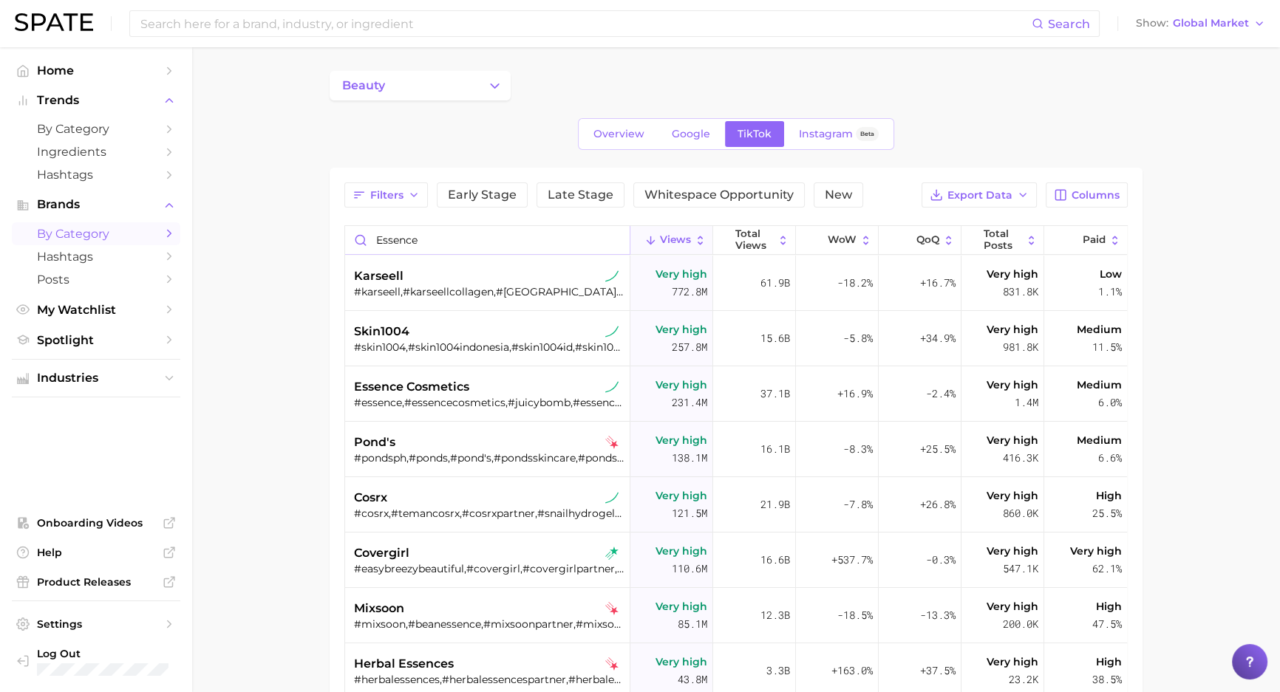
click at [417, 244] on input "essence" at bounding box center [487, 240] width 284 height 28
click at [419, 244] on input "essence" at bounding box center [487, 240] width 284 height 28
click at [418, 244] on input "essence" at bounding box center [487, 240] width 284 height 28
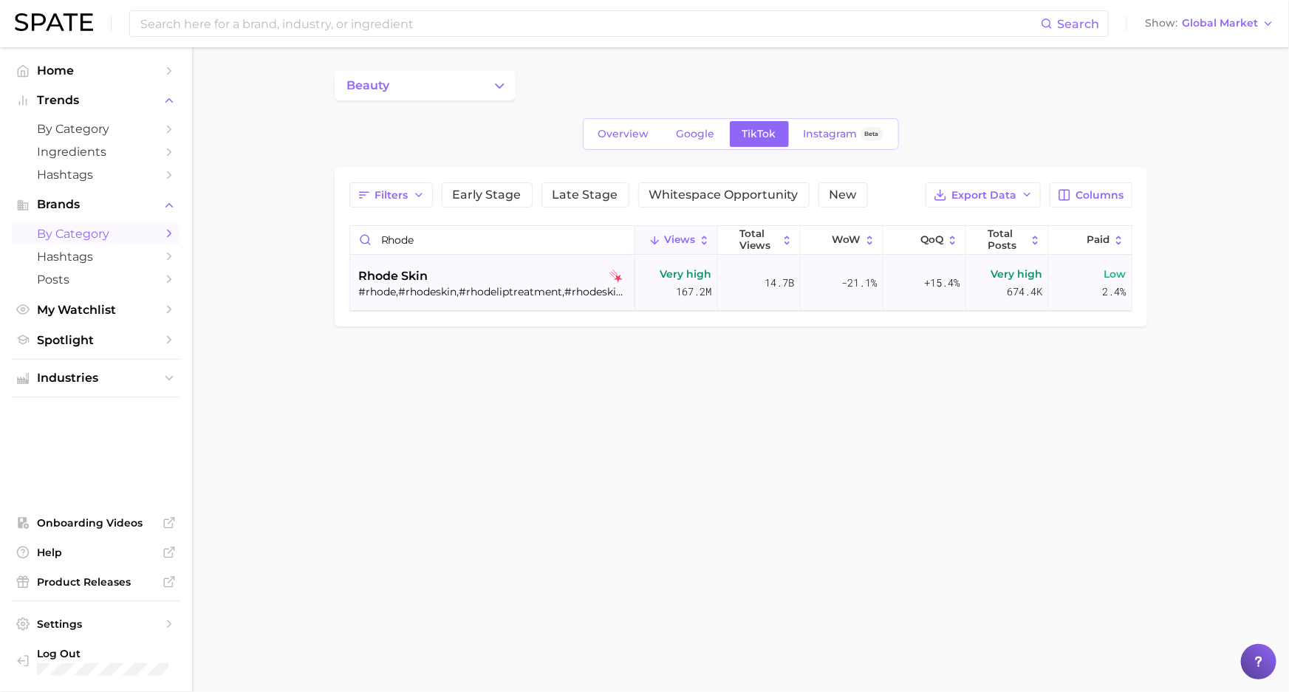
click at [459, 281] on div "rhode skin" at bounding box center [494, 276] width 270 height 18
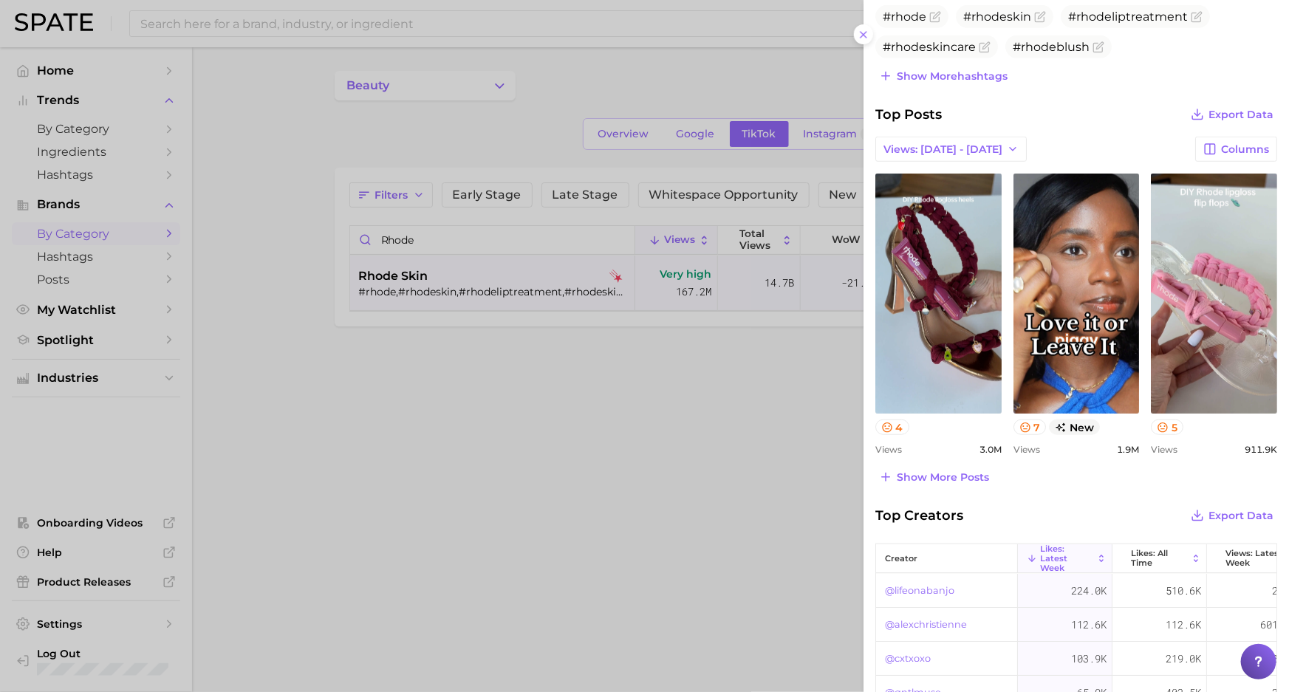
scroll to position [470, 0]
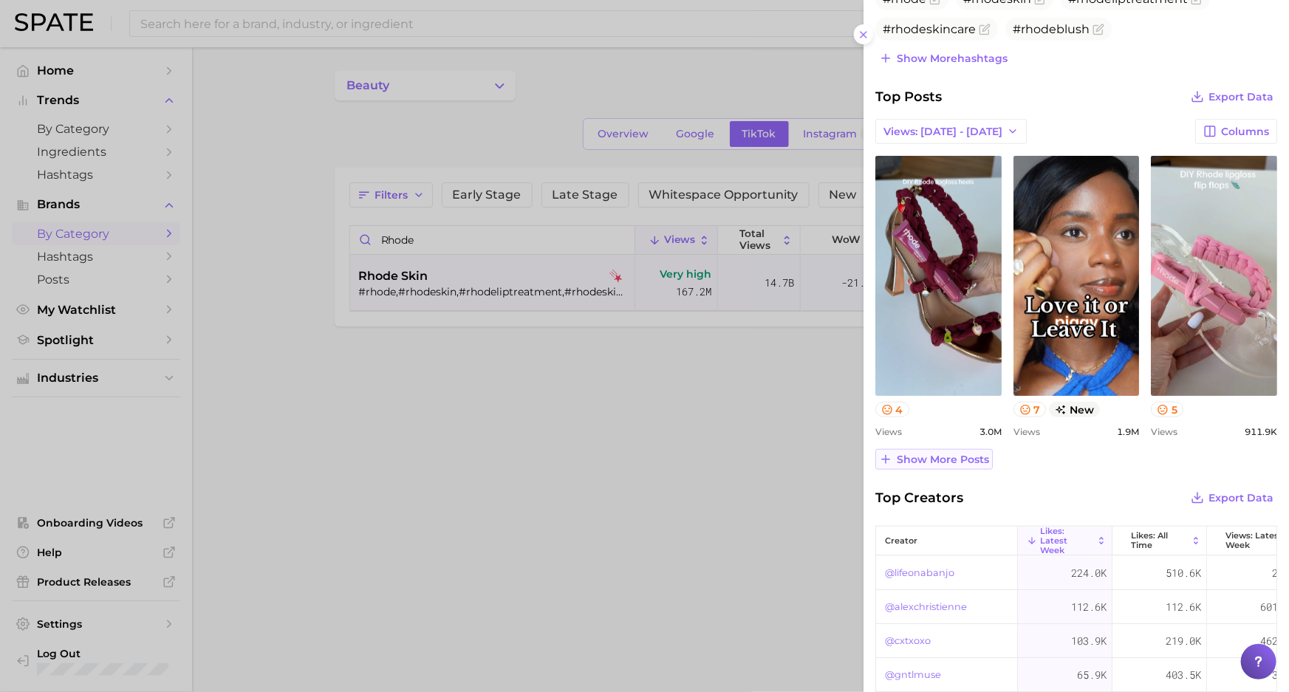
click at [927, 457] on span "Show more posts" at bounding box center [943, 460] width 92 height 13
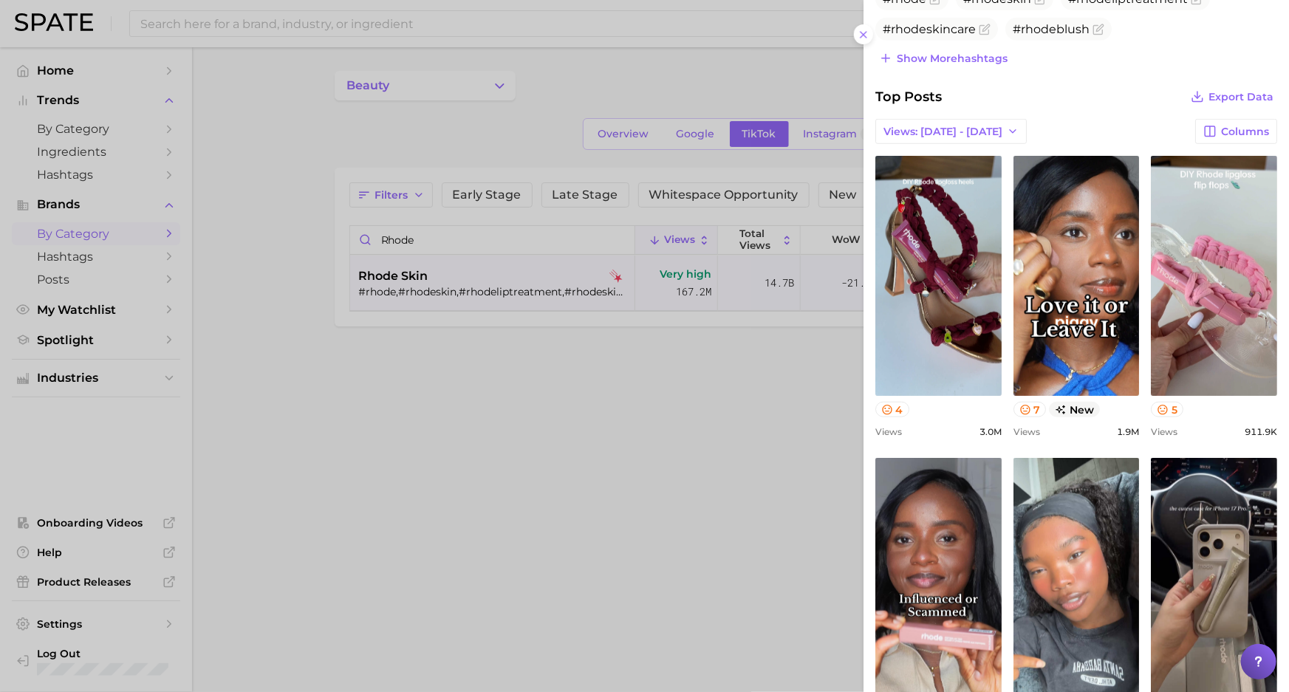
scroll to position [0, 0]
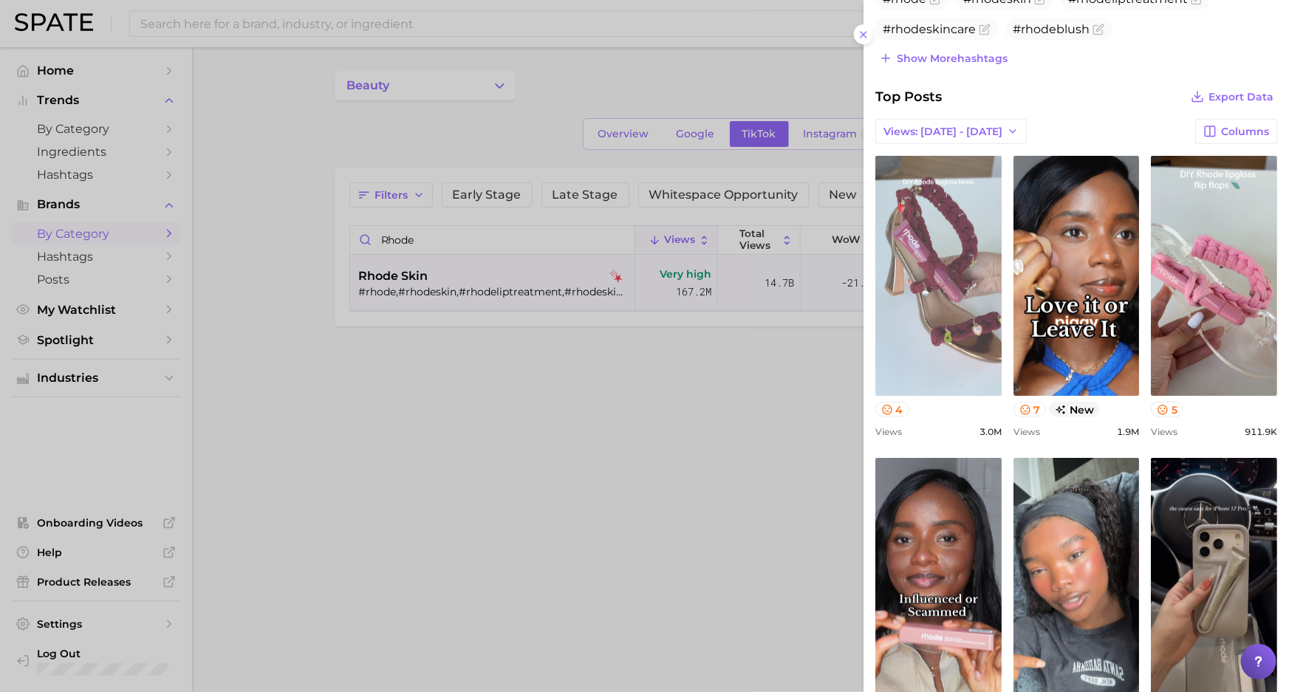
click at [936, 333] on link "view post on TikTok" at bounding box center [938, 276] width 126 height 240
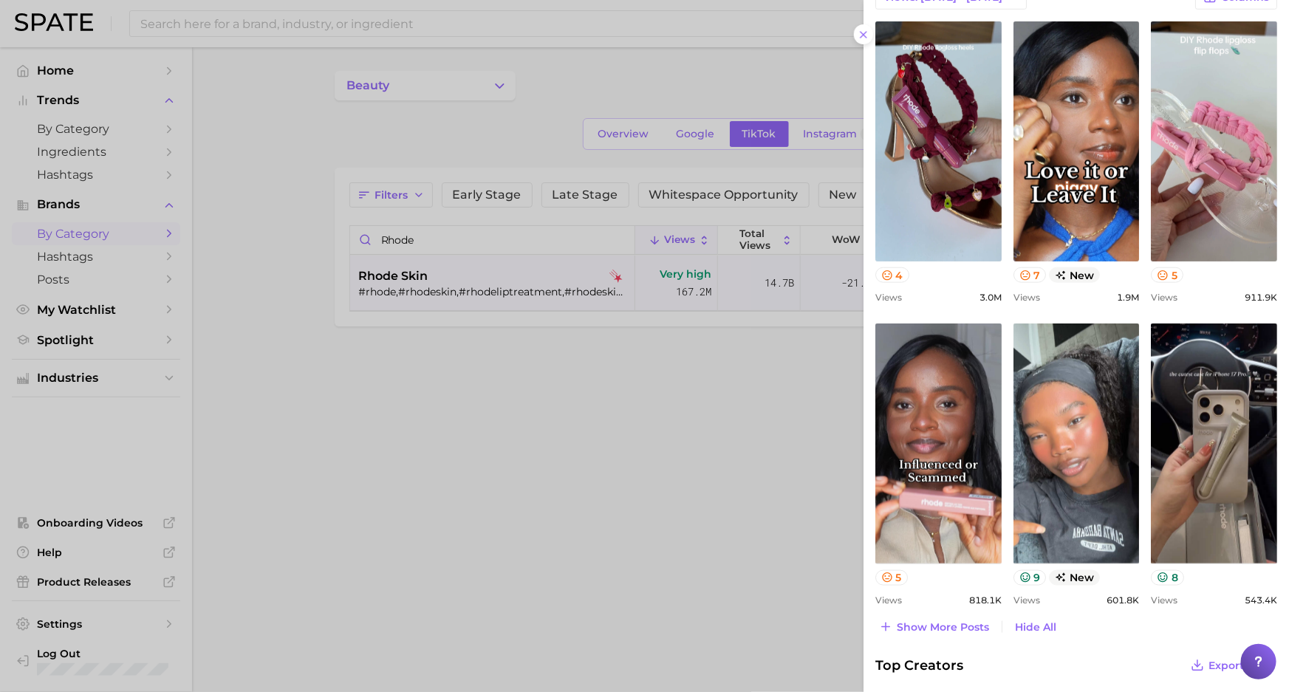
scroll to position [805, 0]
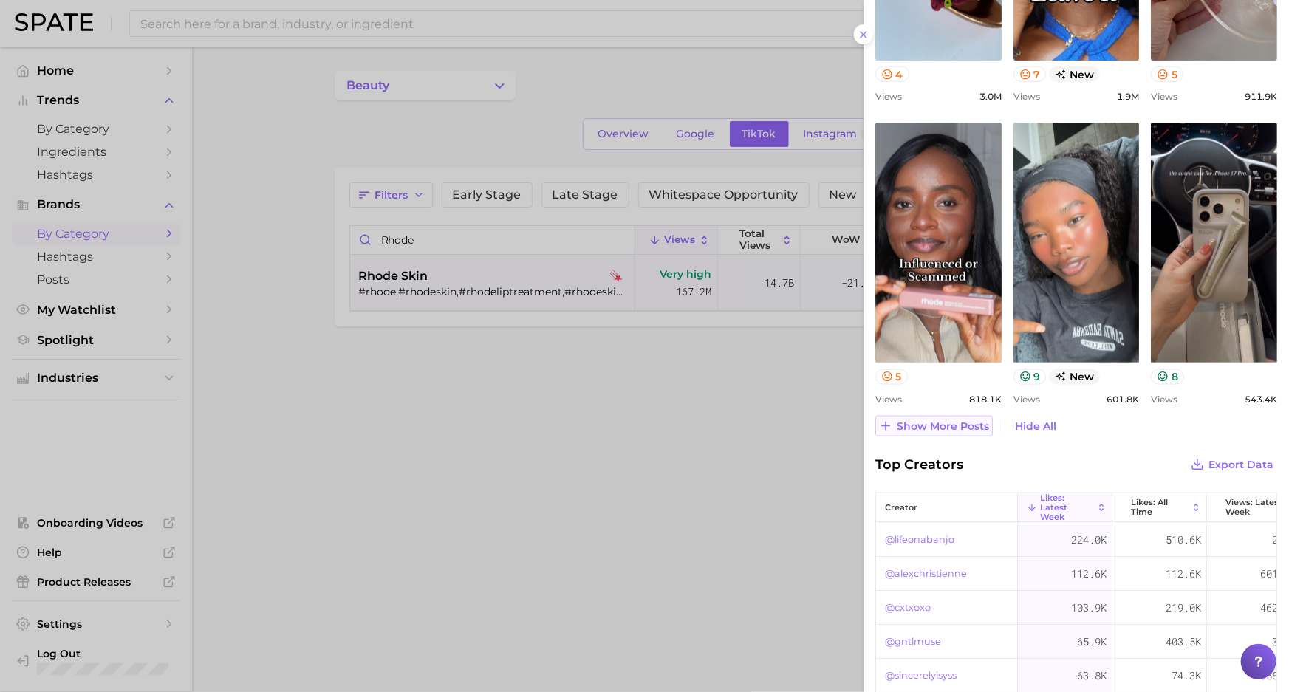
click at [953, 420] on span "Show more posts" at bounding box center [943, 426] width 92 height 13
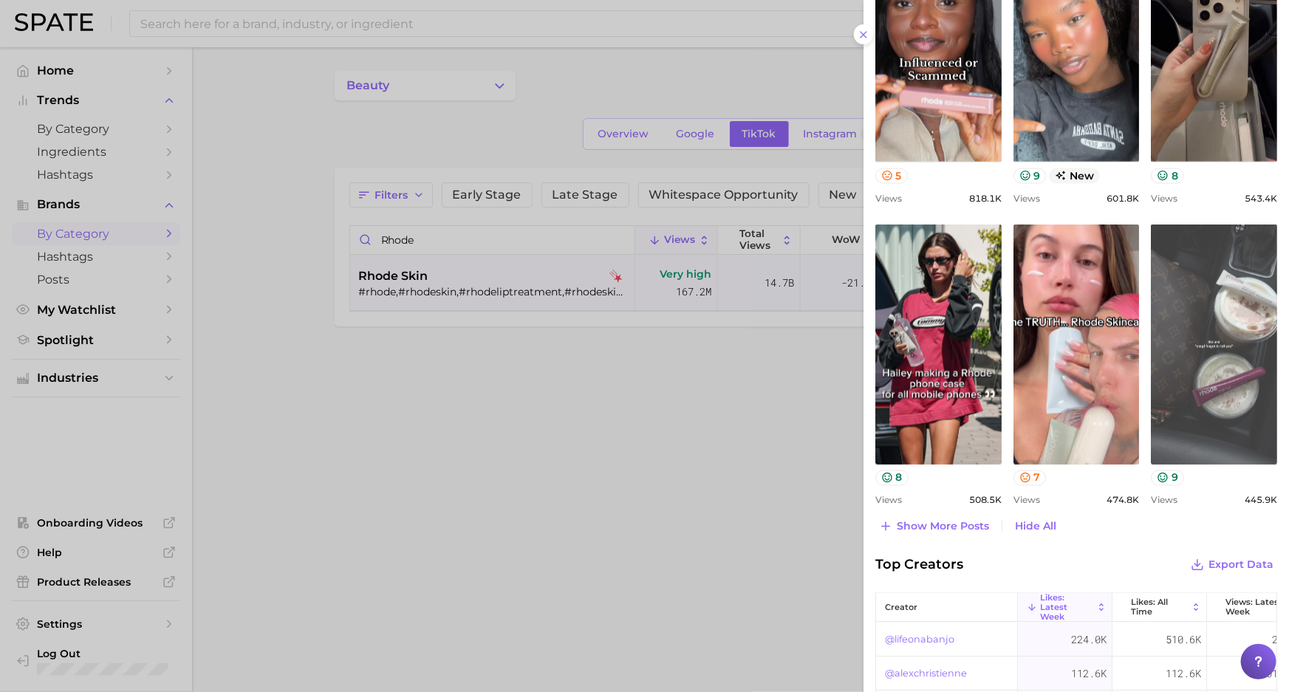
scroll to position [1007, 0]
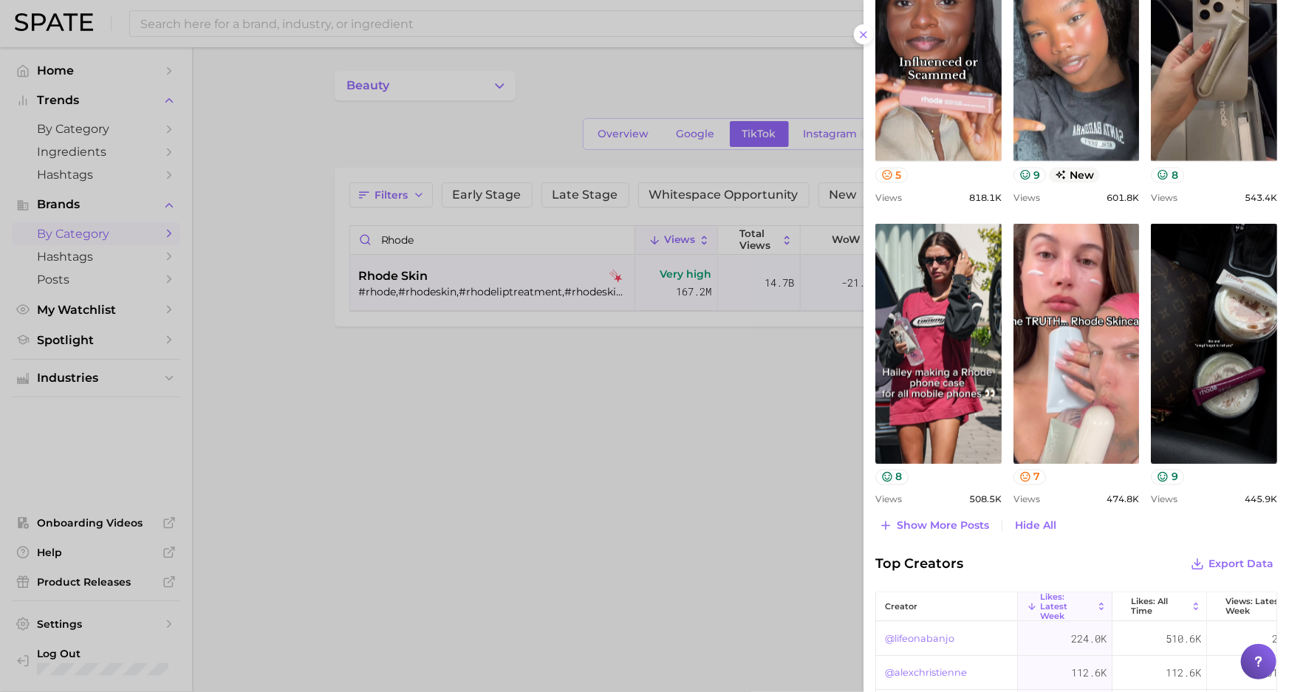
click at [928, 558] on span "Top Creators" at bounding box center [919, 564] width 88 height 21
click at [937, 527] on span "Show more posts" at bounding box center [943, 526] width 92 height 13
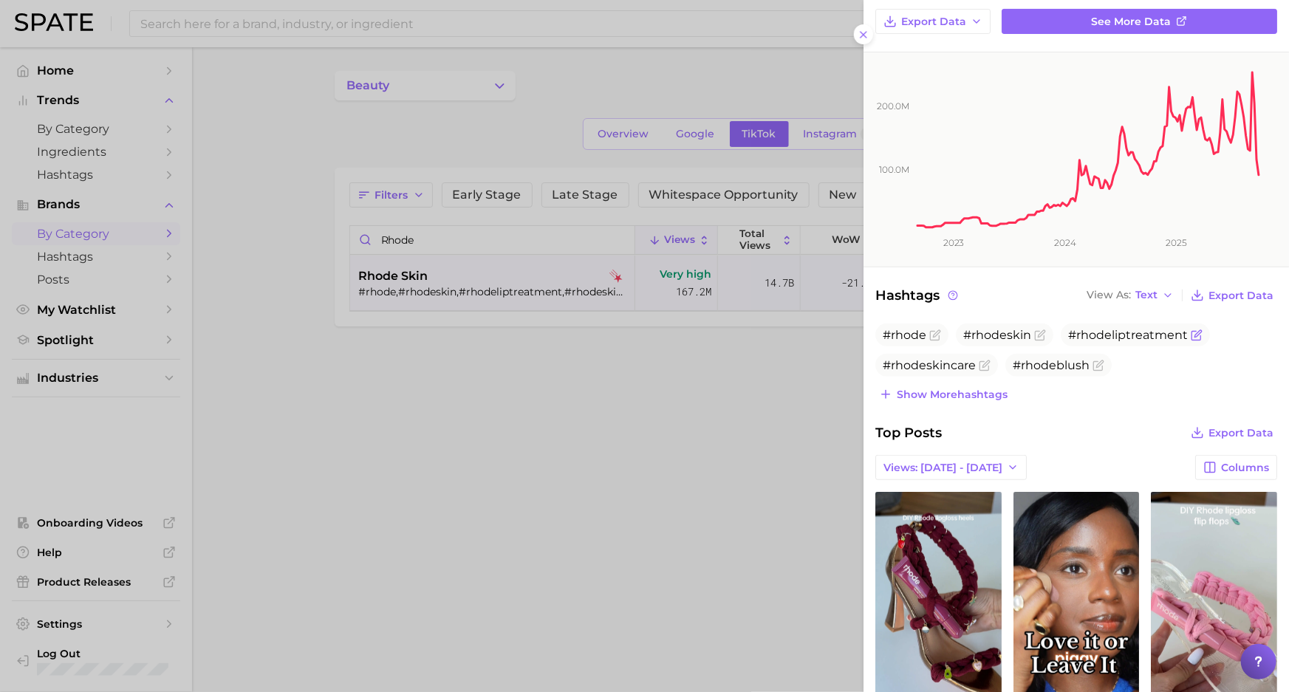
scroll to position [335, 0]
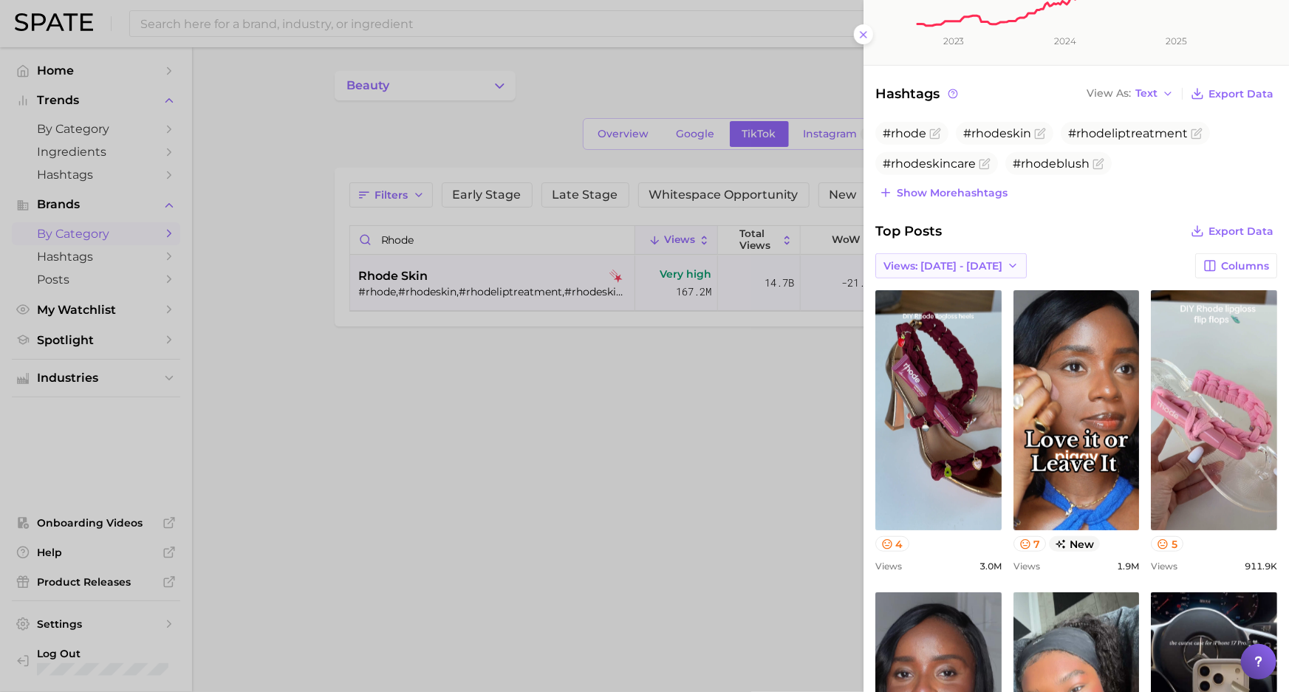
click at [960, 255] on button "Views: [DATE] - [DATE]" at bounding box center [950, 265] width 151 height 25
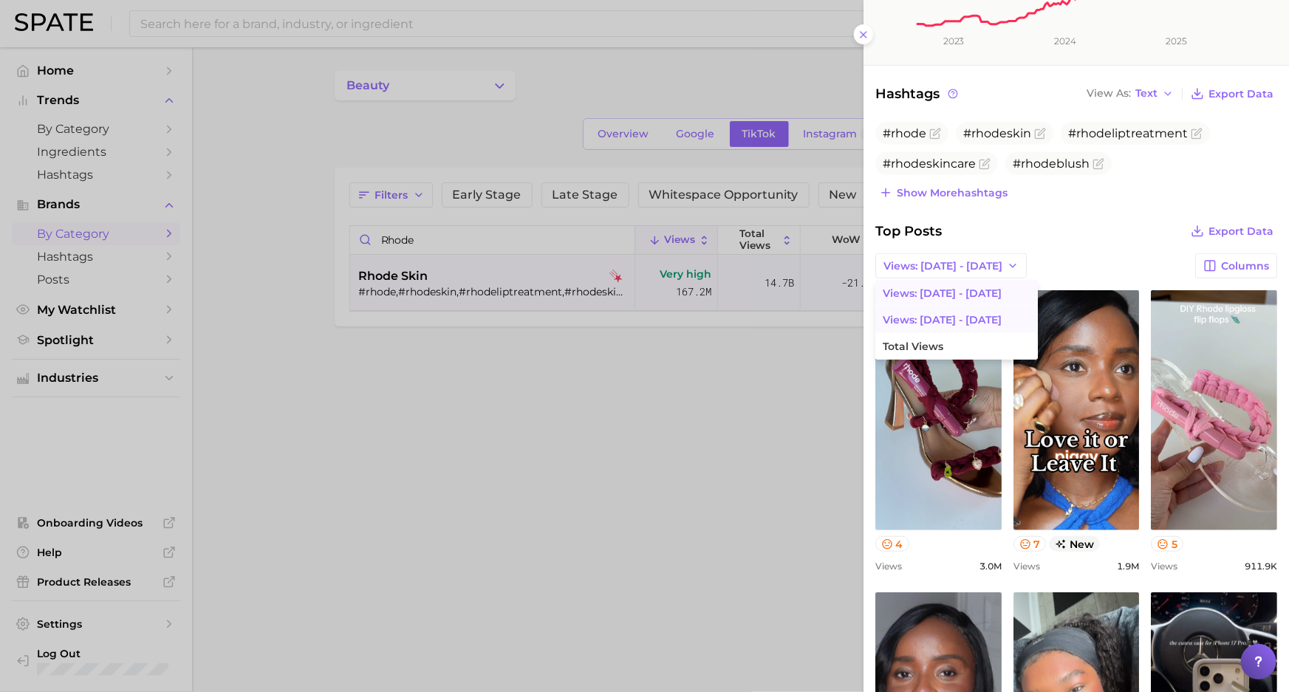
click at [986, 323] on button "Views: [DATE] - [DATE]" at bounding box center [956, 320] width 163 height 27
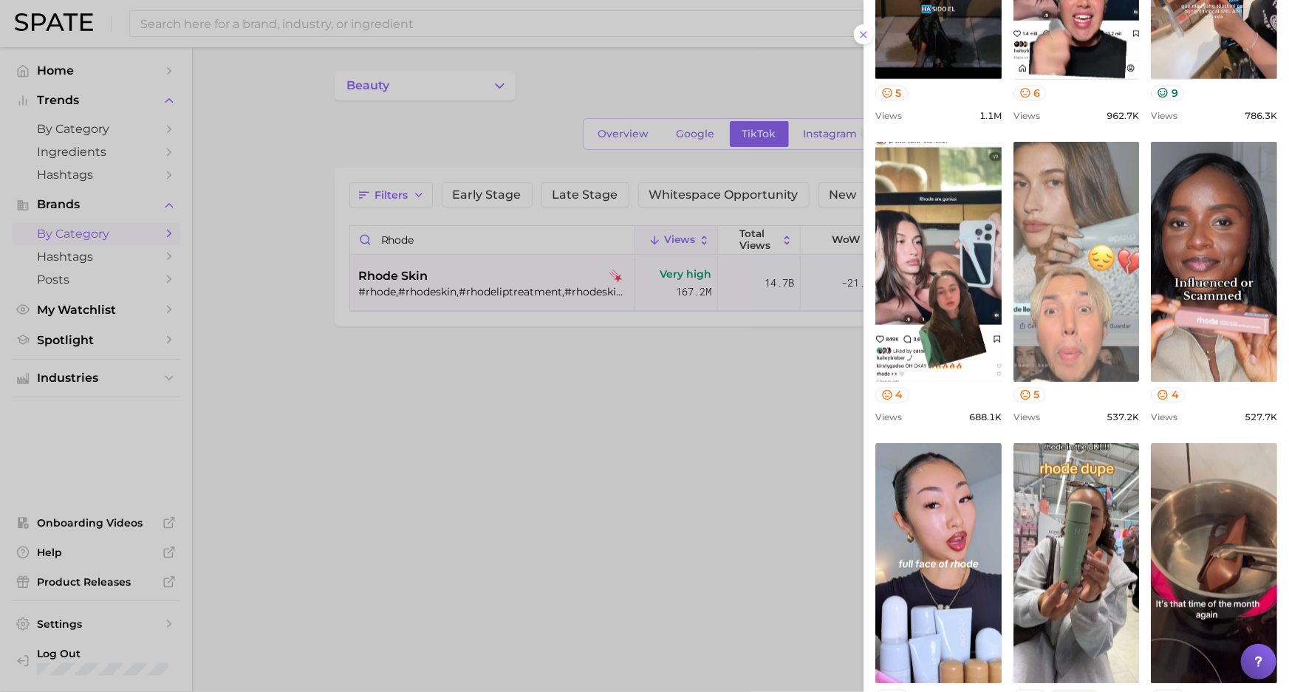
scroll to position [1276, 0]
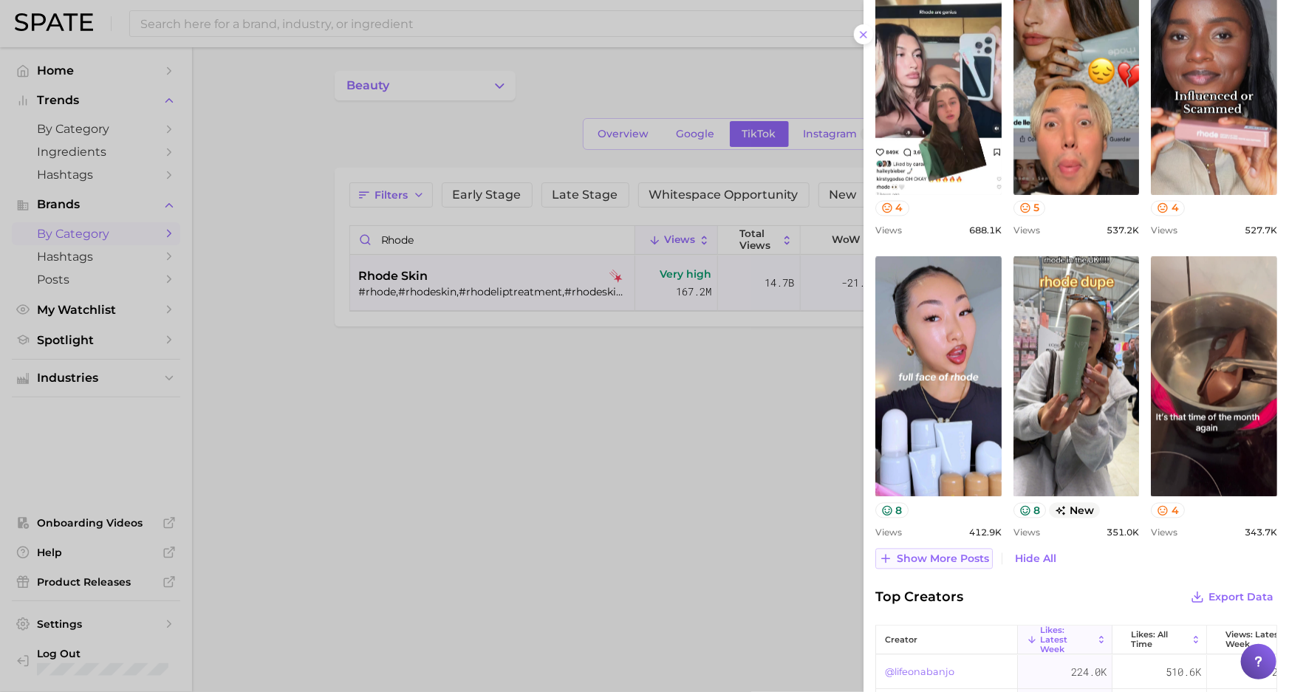
click at [946, 557] on span "Show more posts" at bounding box center [943, 559] width 92 height 13
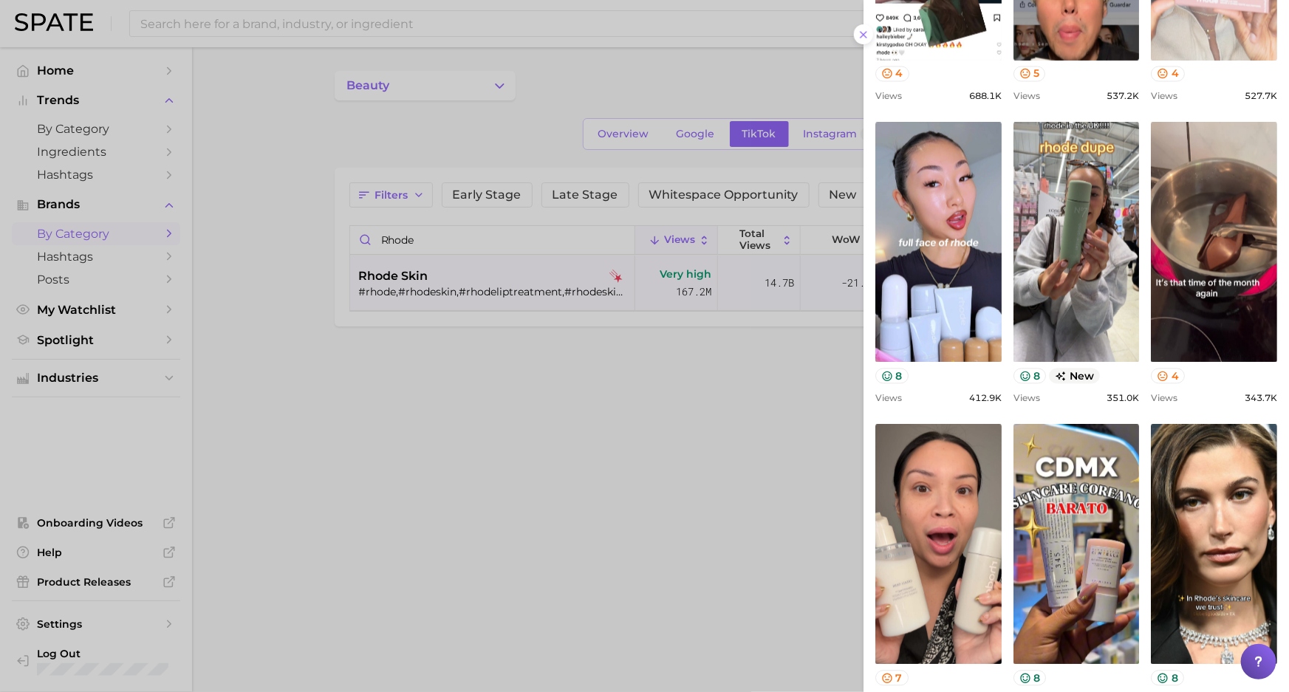
scroll to position [1746, 0]
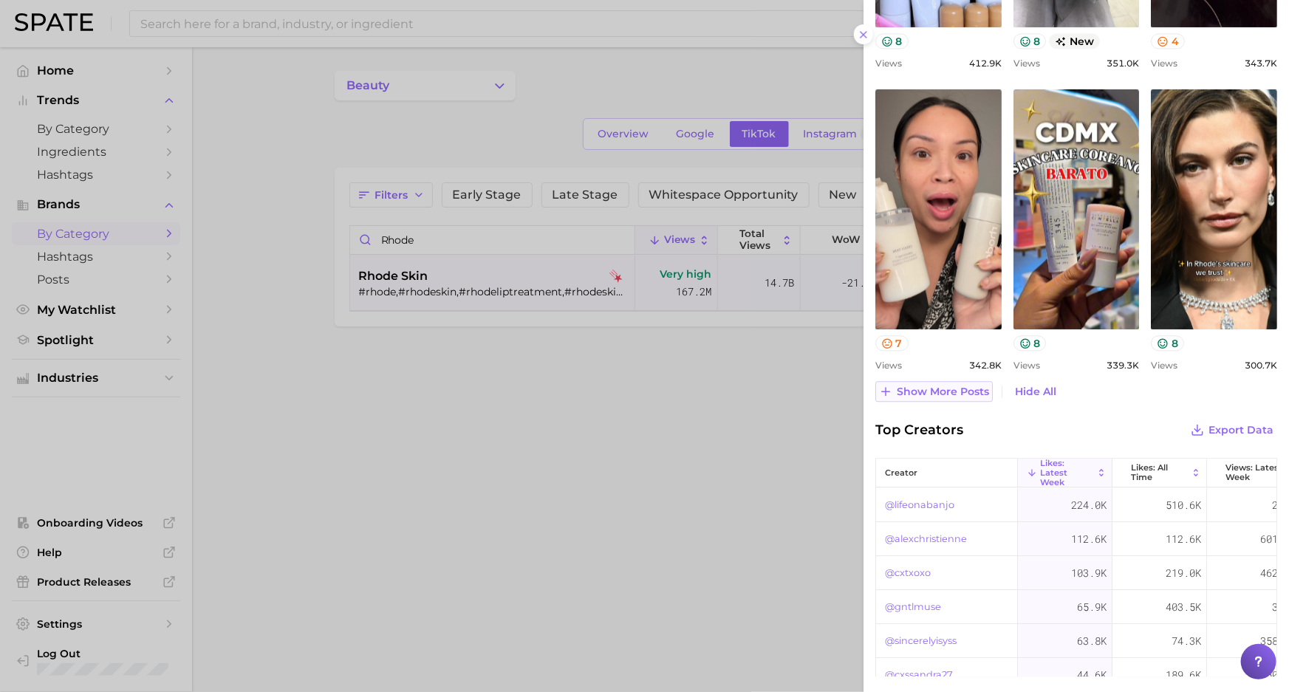
click at [931, 393] on span "Show more posts" at bounding box center [943, 392] width 92 height 13
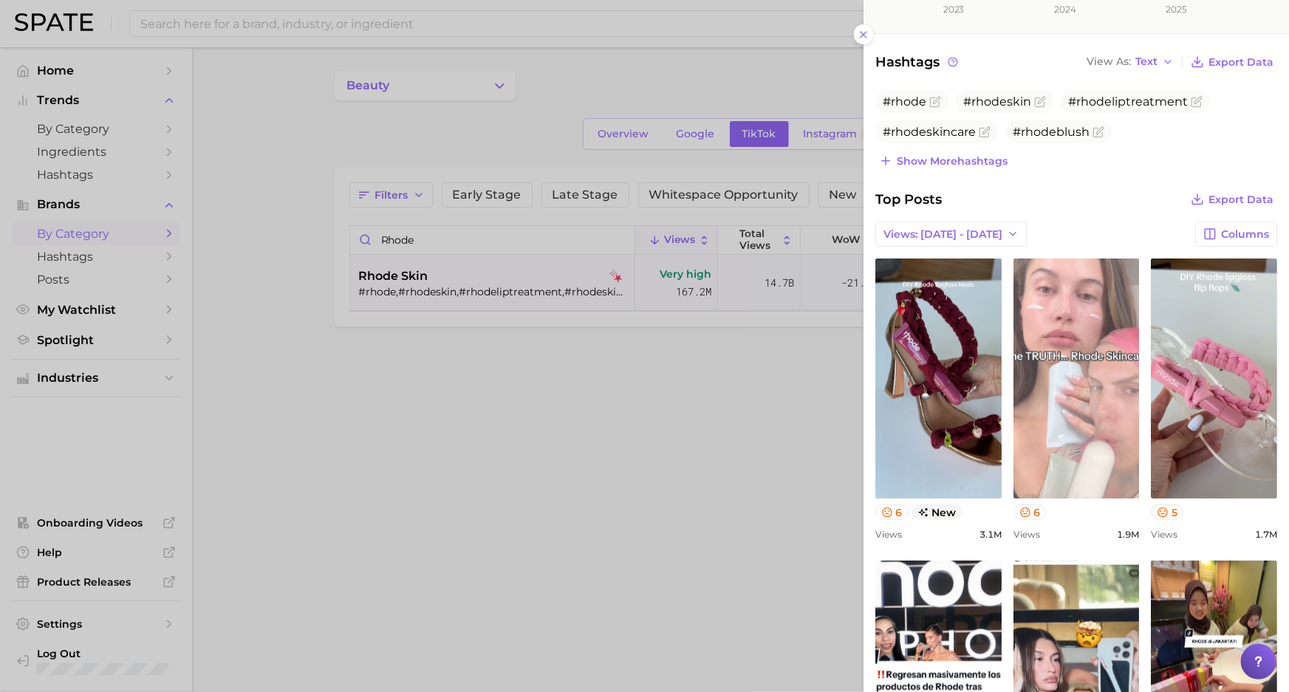
scroll to position [568, 0]
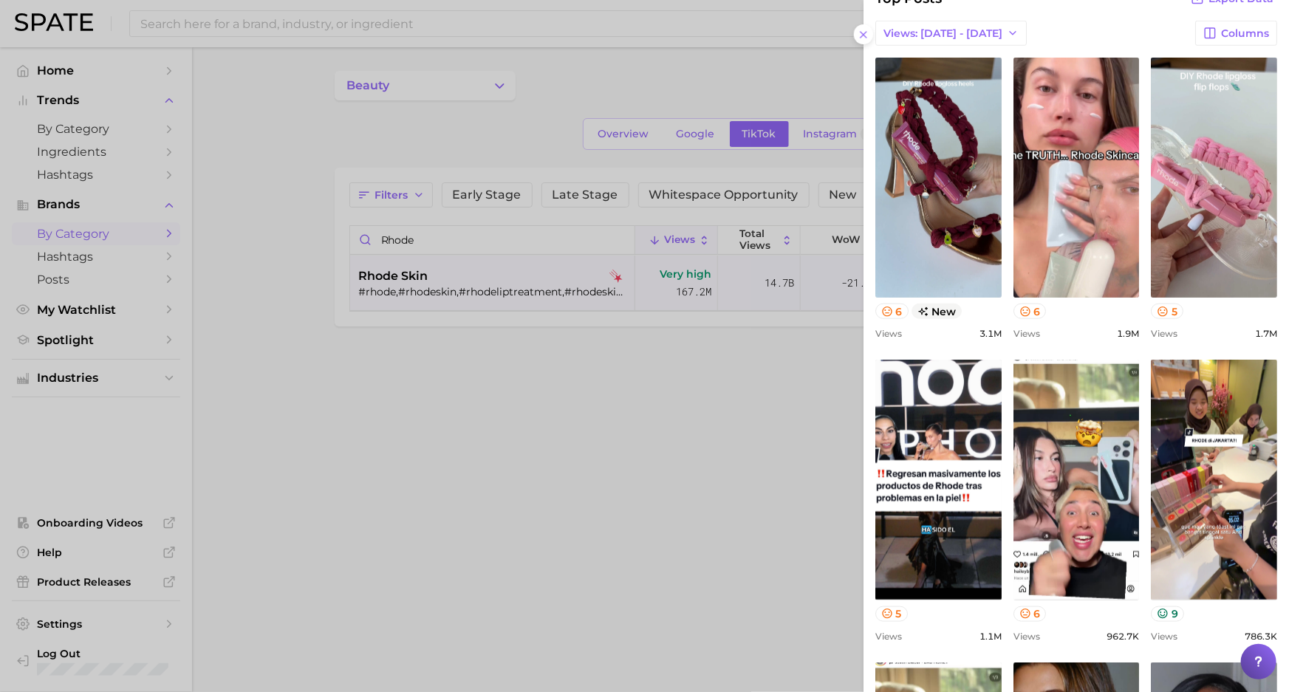
click at [463, 94] on div at bounding box center [644, 346] width 1289 height 692
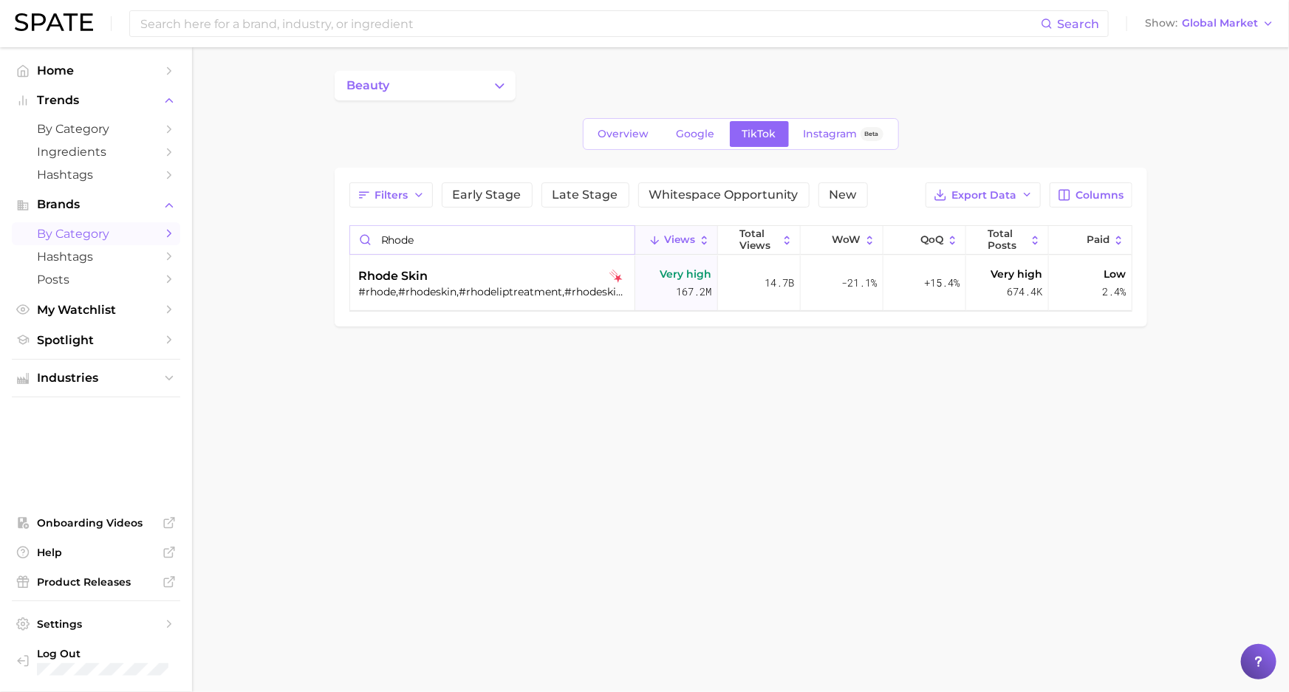
click at [443, 236] on input "rhode" at bounding box center [492, 240] width 284 height 28
click at [465, 310] on div "clinique #clinique,#cliniquepartner,#vitaminmakeup,#blackhoney,#almostlipstick,…" at bounding box center [494, 283] width 270 height 55
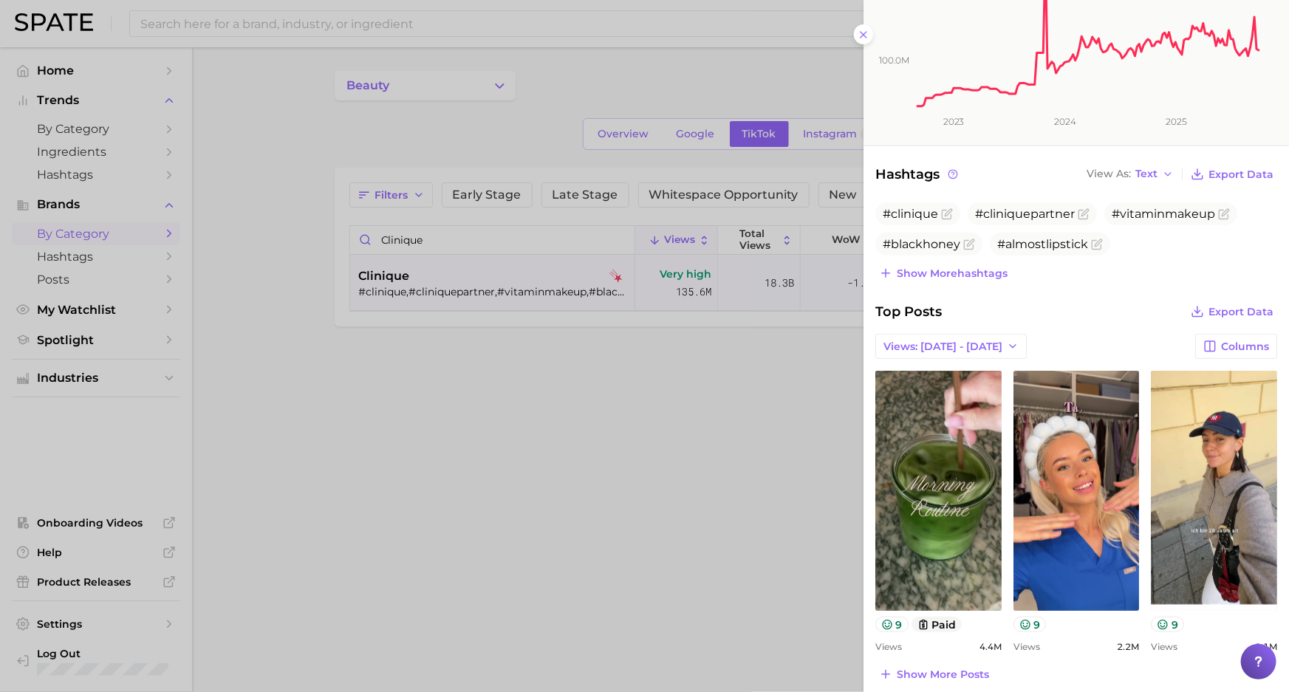
scroll to position [335, 0]
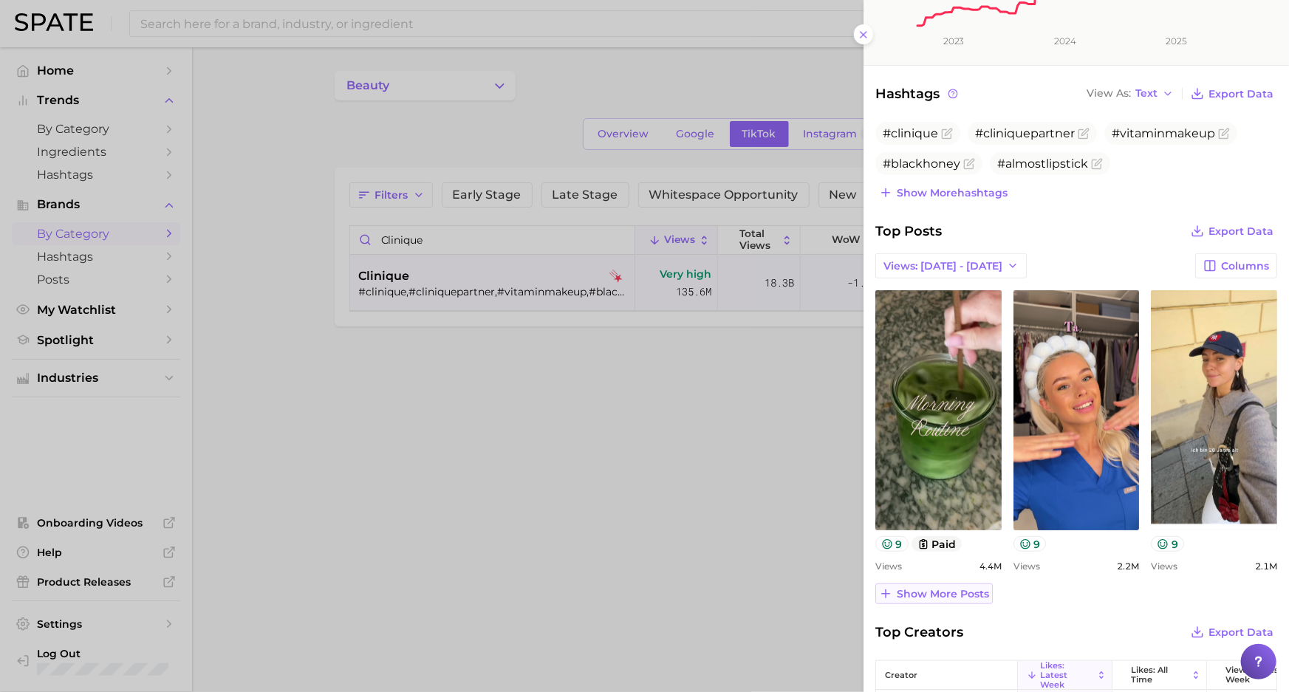
click at [926, 588] on span "Show more posts" at bounding box center [943, 594] width 92 height 13
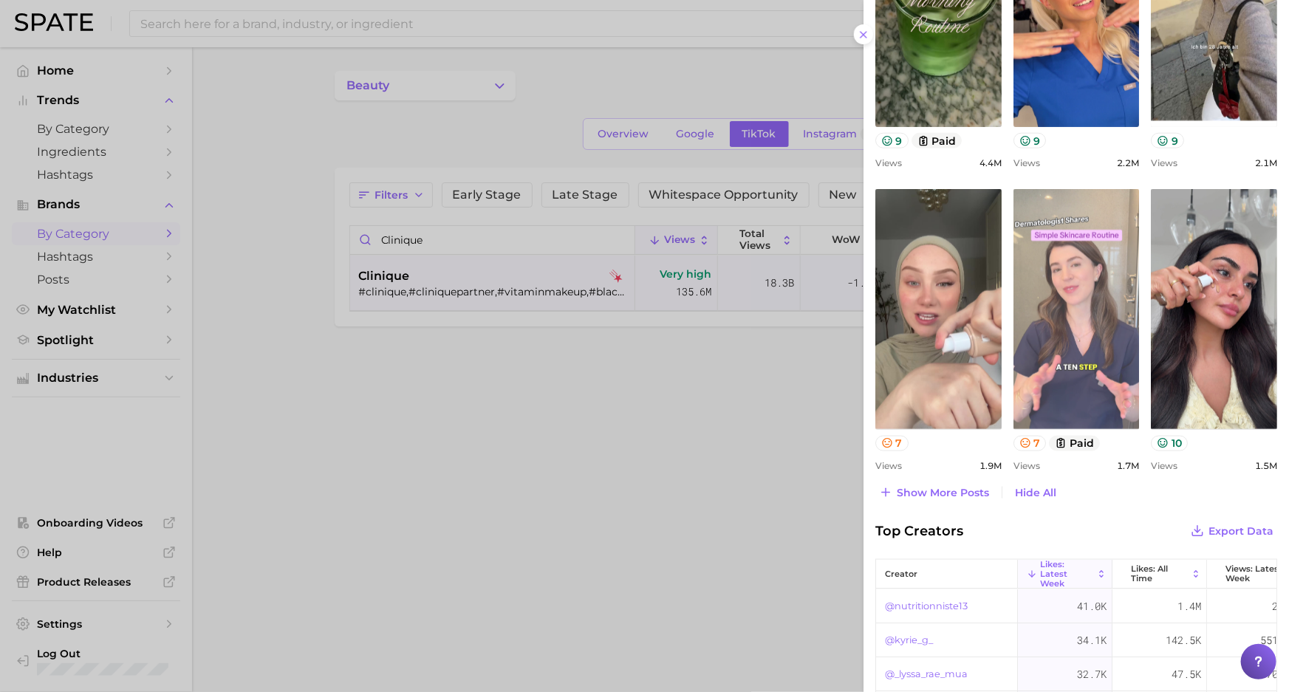
scroll to position [604, 0]
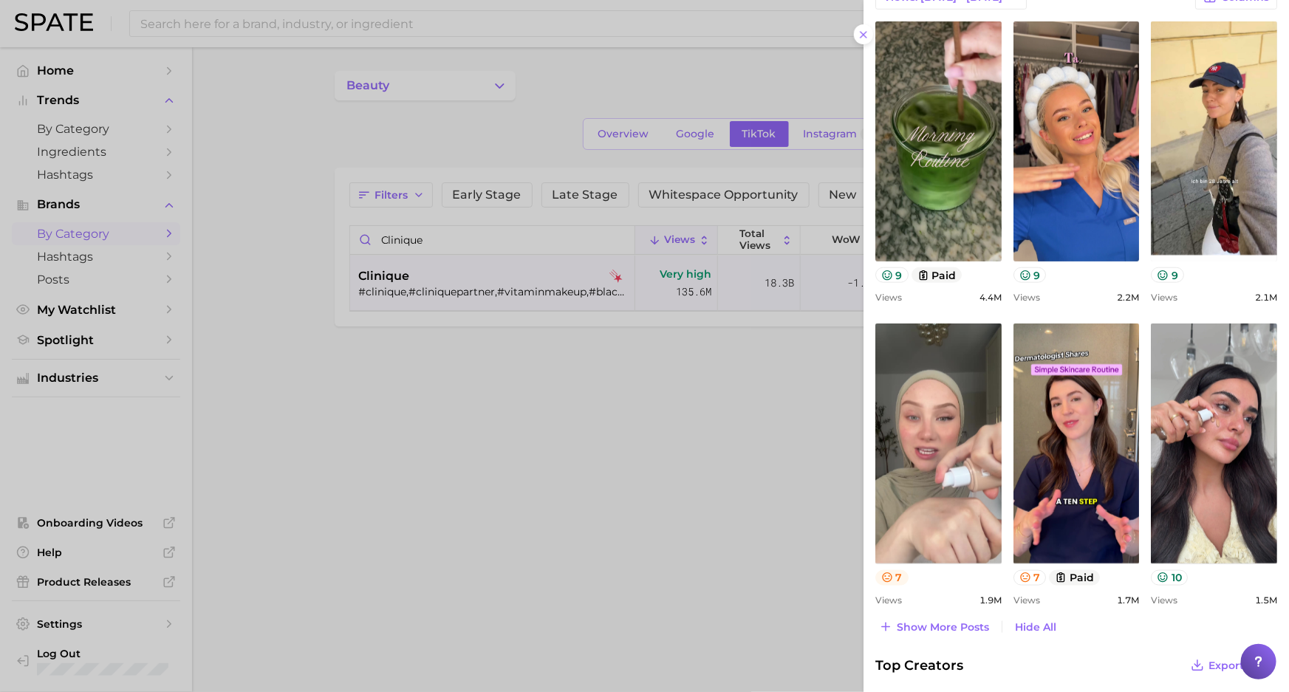
click at [887, 578] on icon at bounding box center [887, 578] width 12 height 12
click at [896, 581] on button "7" at bounding box center [891, 578] width 33 height 16
click at [1158, 577] on icon at bounding box center [1163, 578] width 10 height 10
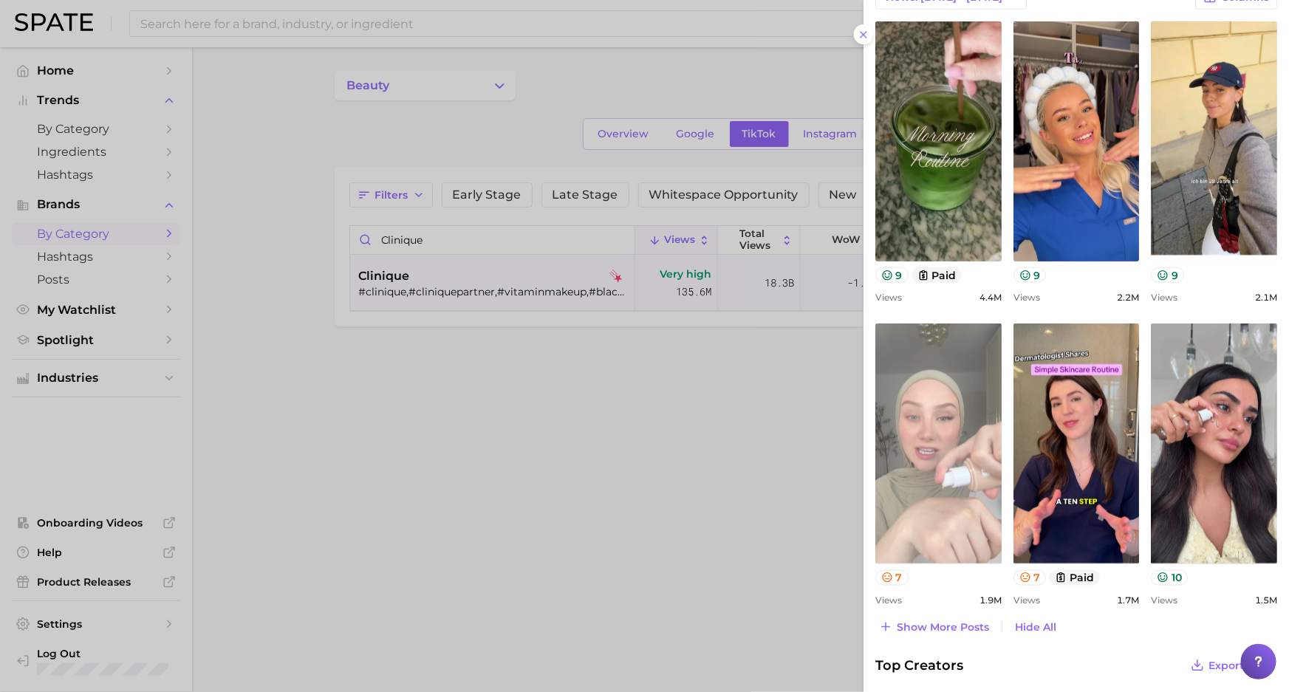
click at [922, 438] on link "view post on TikTok" at bounding box center [938, 444] width 126 height 240
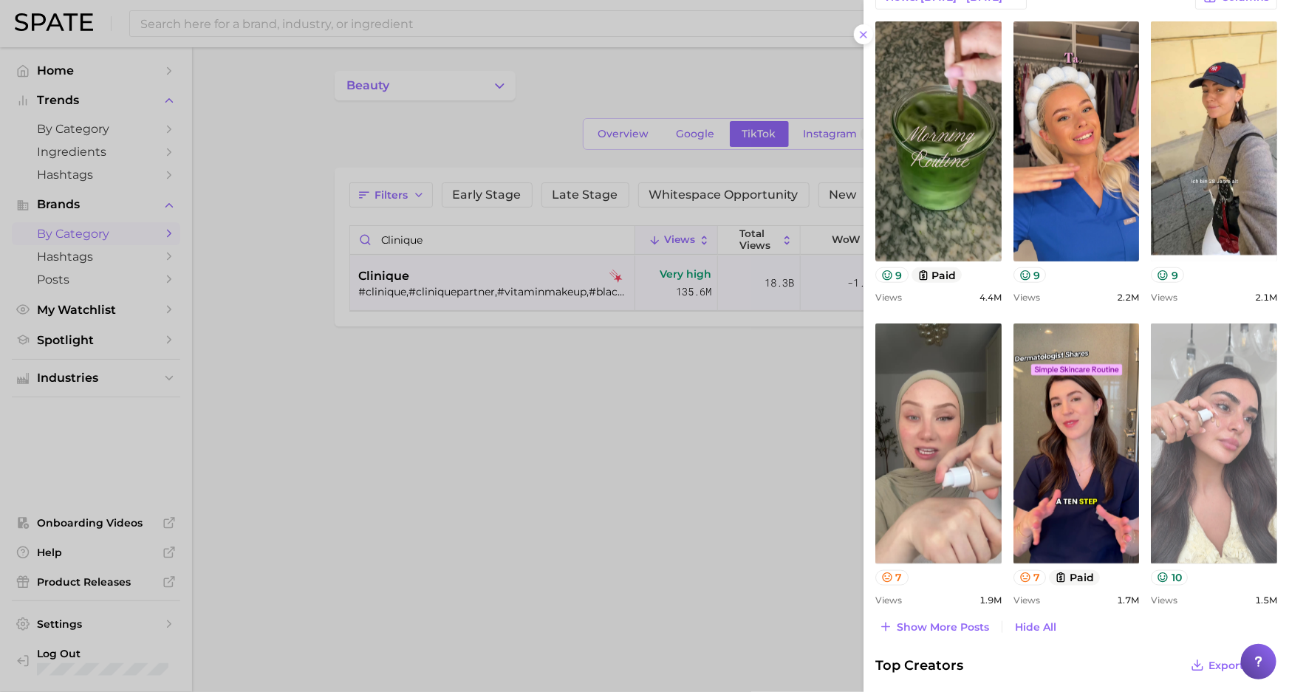
click at [1202, 391] on link "view post on TikTok" at bounding box center [1214, 444] width 126 height 240
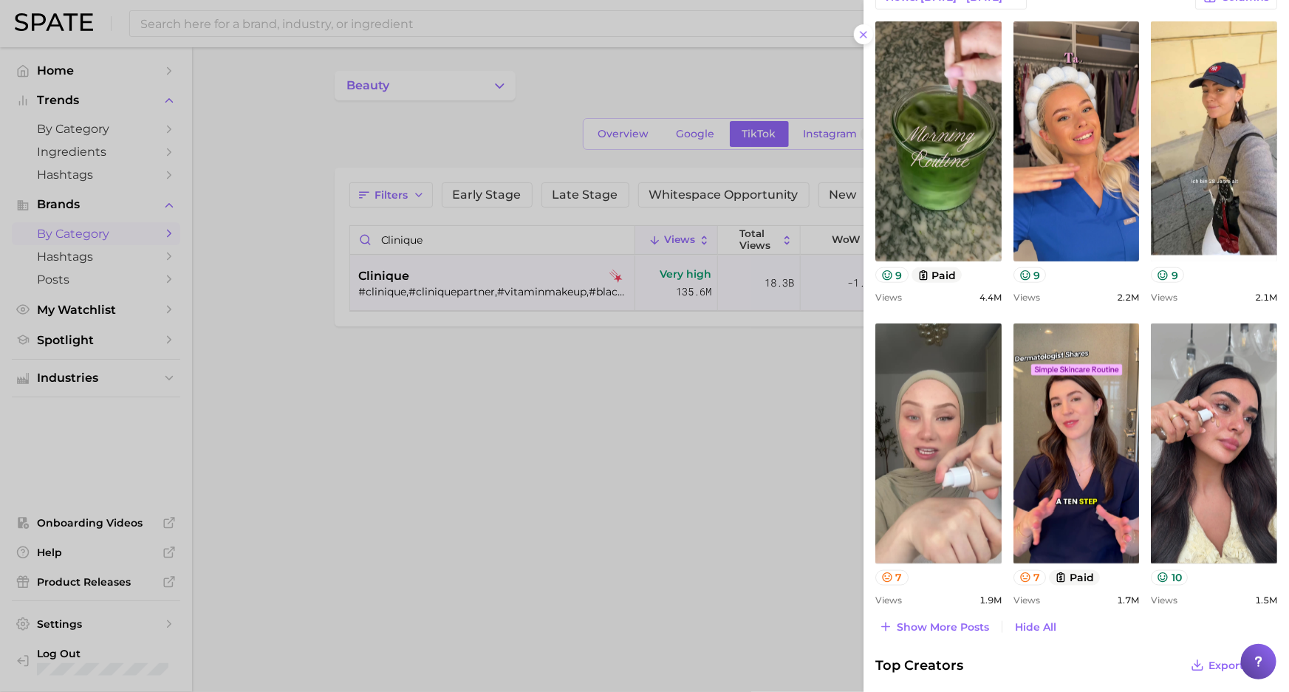
click at [440, 120] on div at bounding box center [644, 346] width 1289 height 692
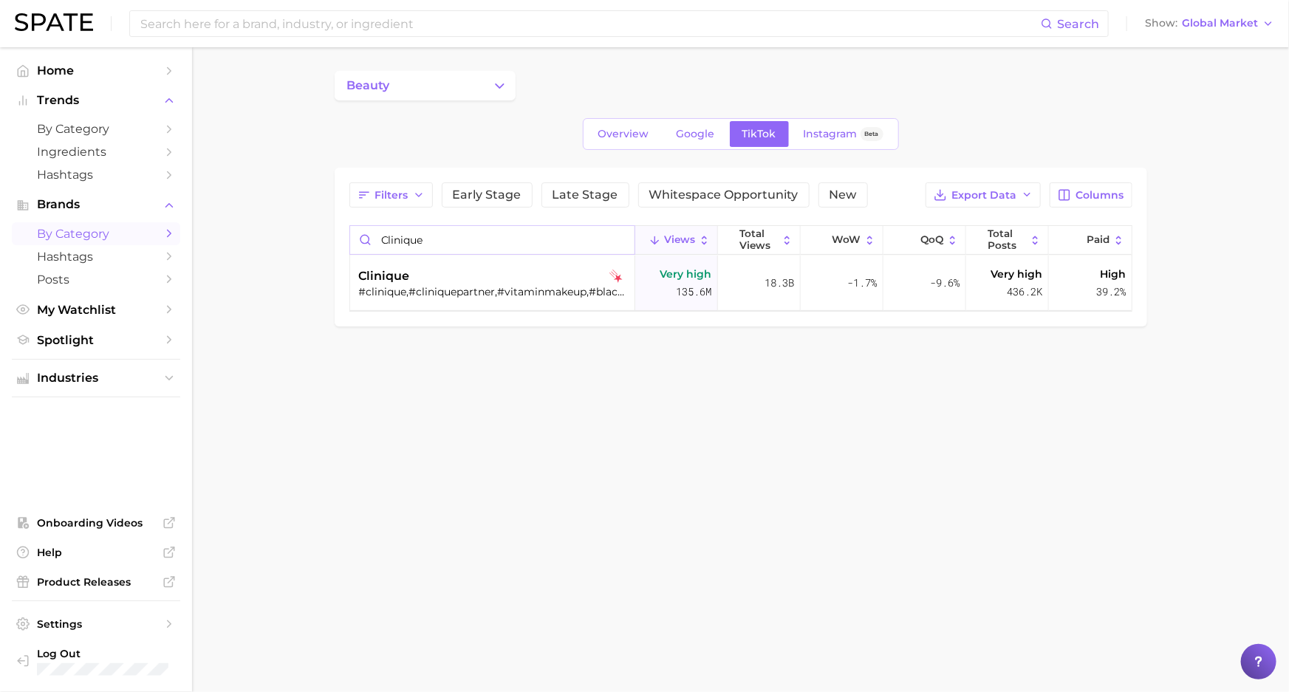
click at [426, 245] on input "clinique" at bounding box center [492, 240] width 284 height 28
click at [459, 275] on div "gucci beauty" at bounding box center [494, 276] width 270 height 18
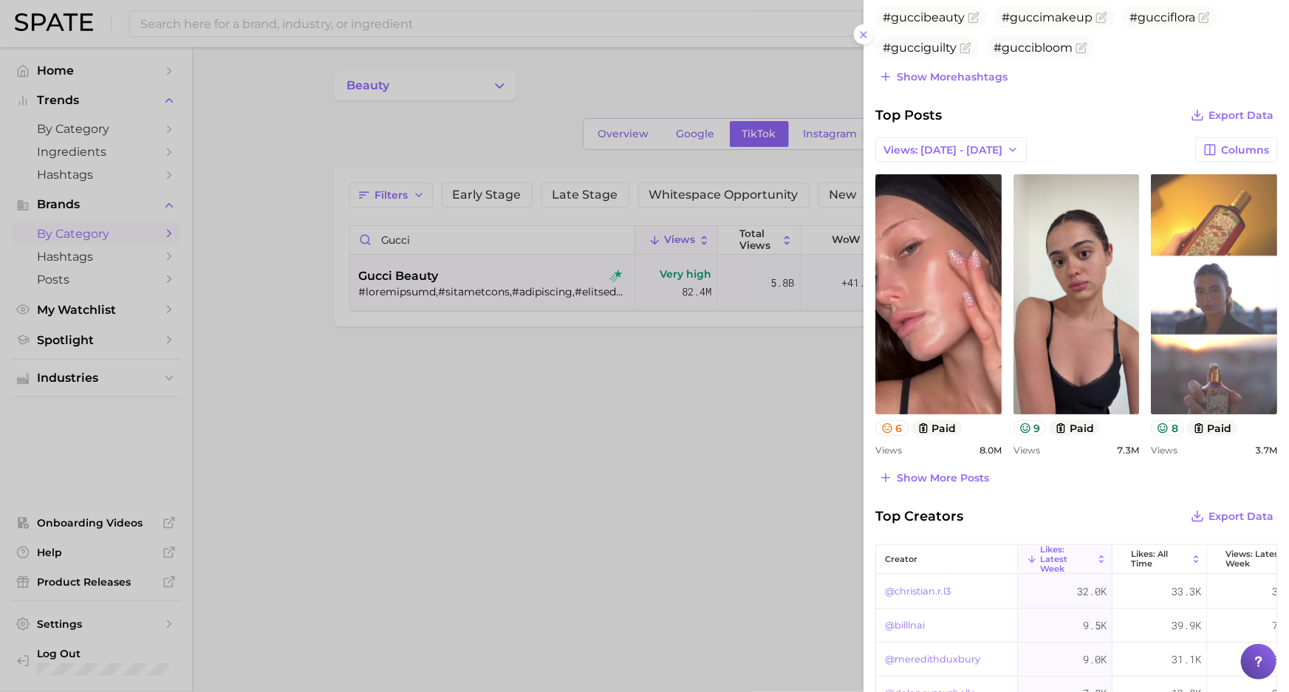
scroll to position [470, 0]
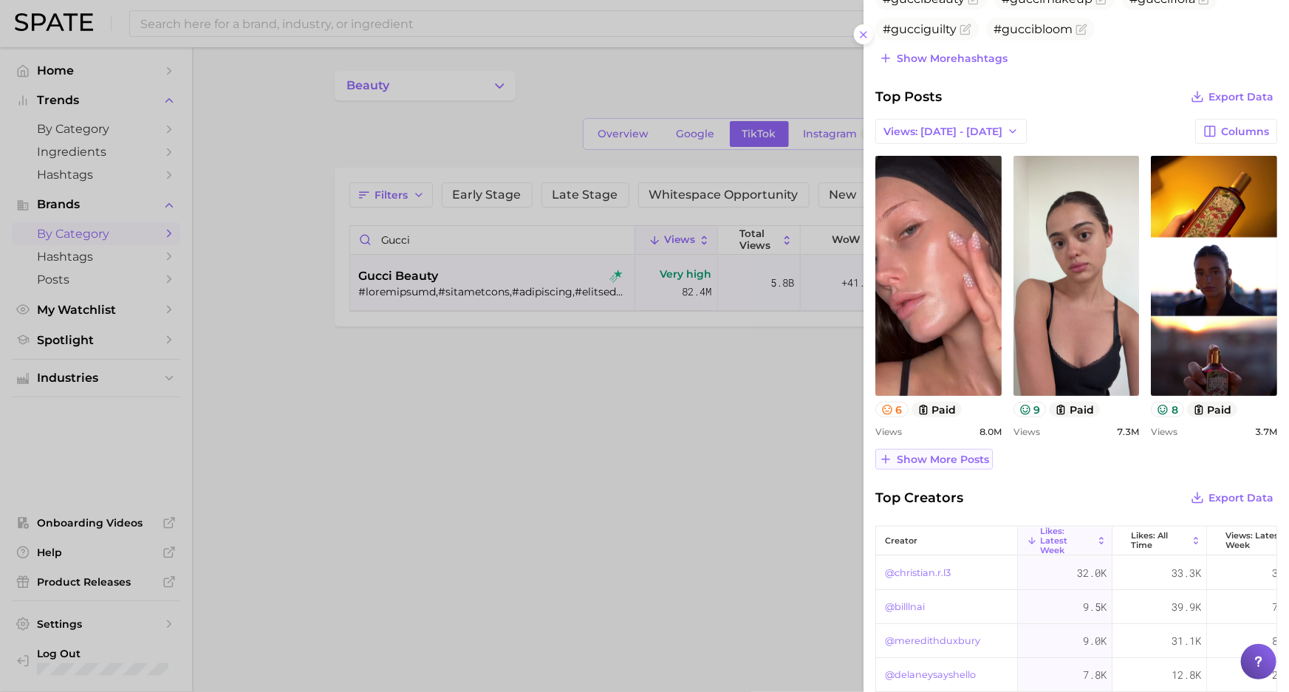
click at [959, 457] on span "Show more posts" at bounding box center [943, 460] width 92 height 13
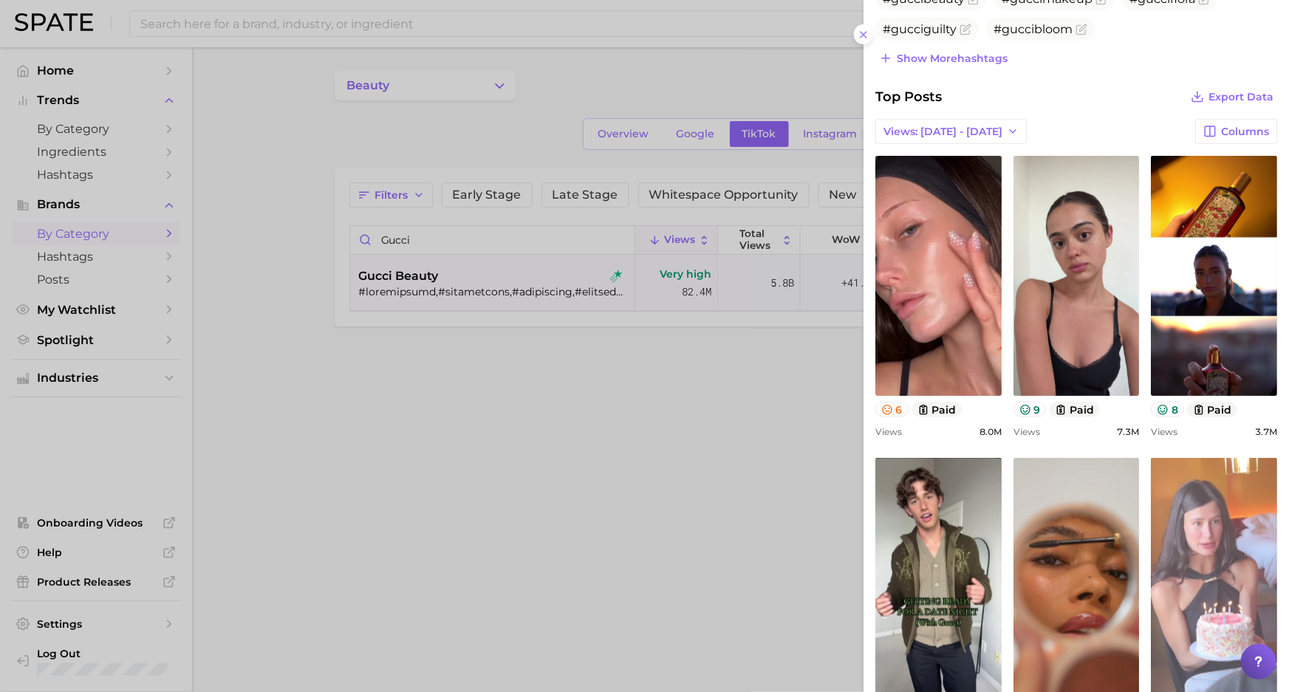
scroll to position [604, 0]
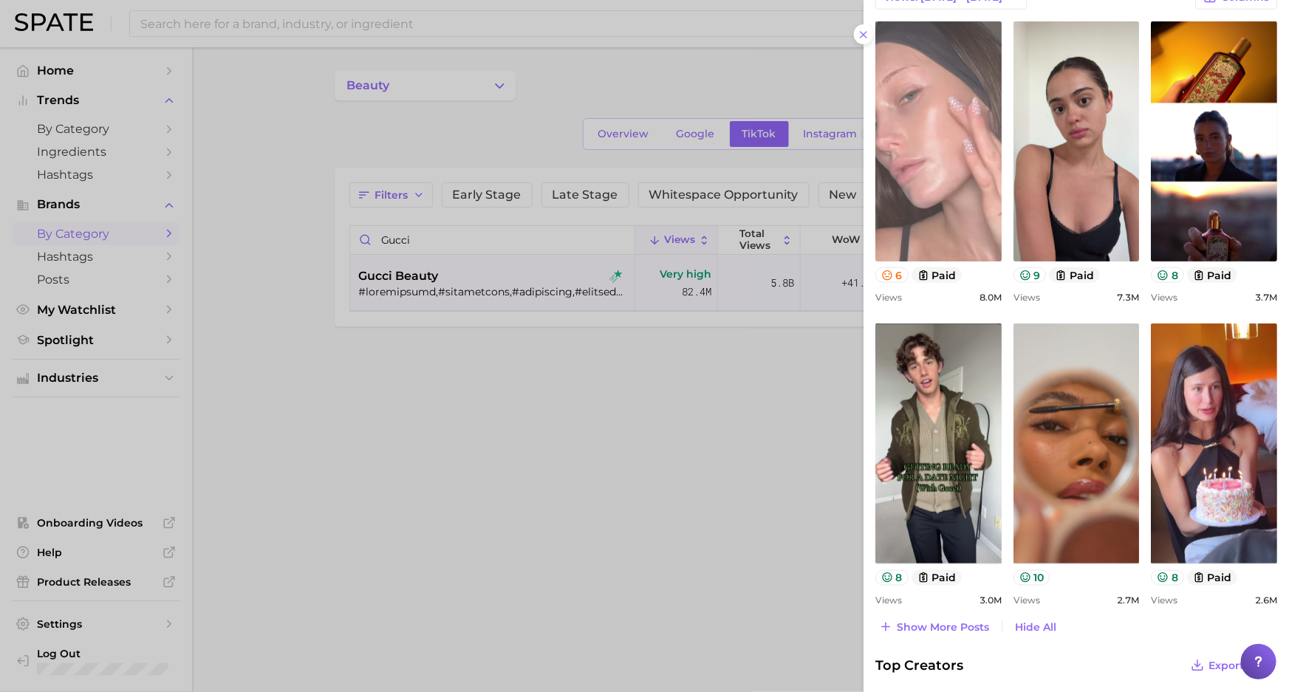
click at [952, 169] on link "view post on TikTok" at bounding box center [938, 141] width 126 height 240
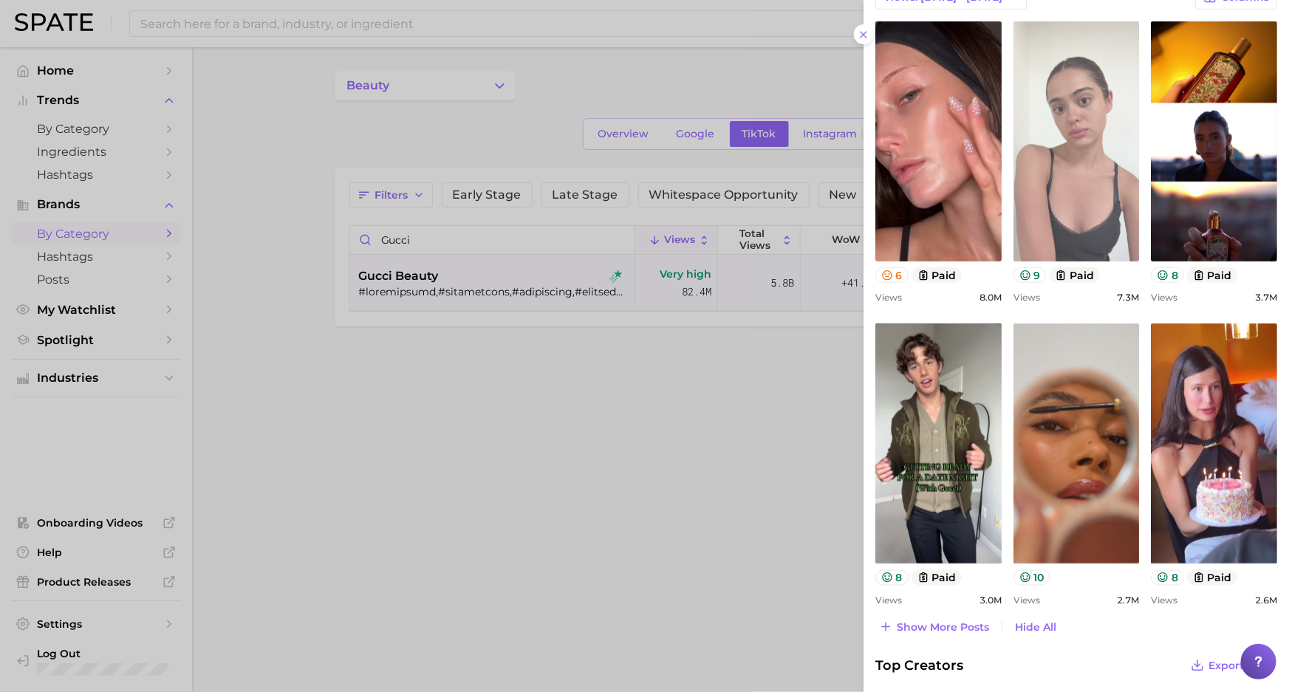
click at [1064, 194] on link "view post on TikTok" at bounding box center [1077, 141] width 126 height 240
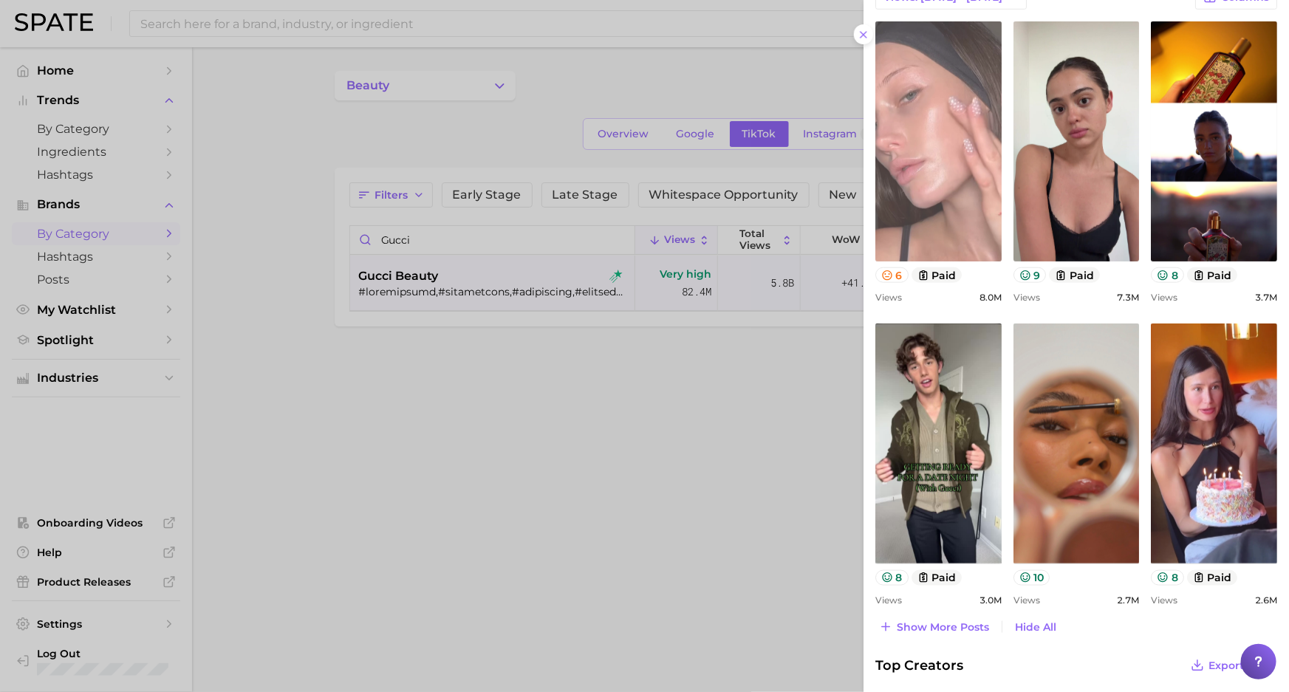
click at [912, 150] on link "view post on TikTok" at bounding box center [938, 141] width 126 height 240
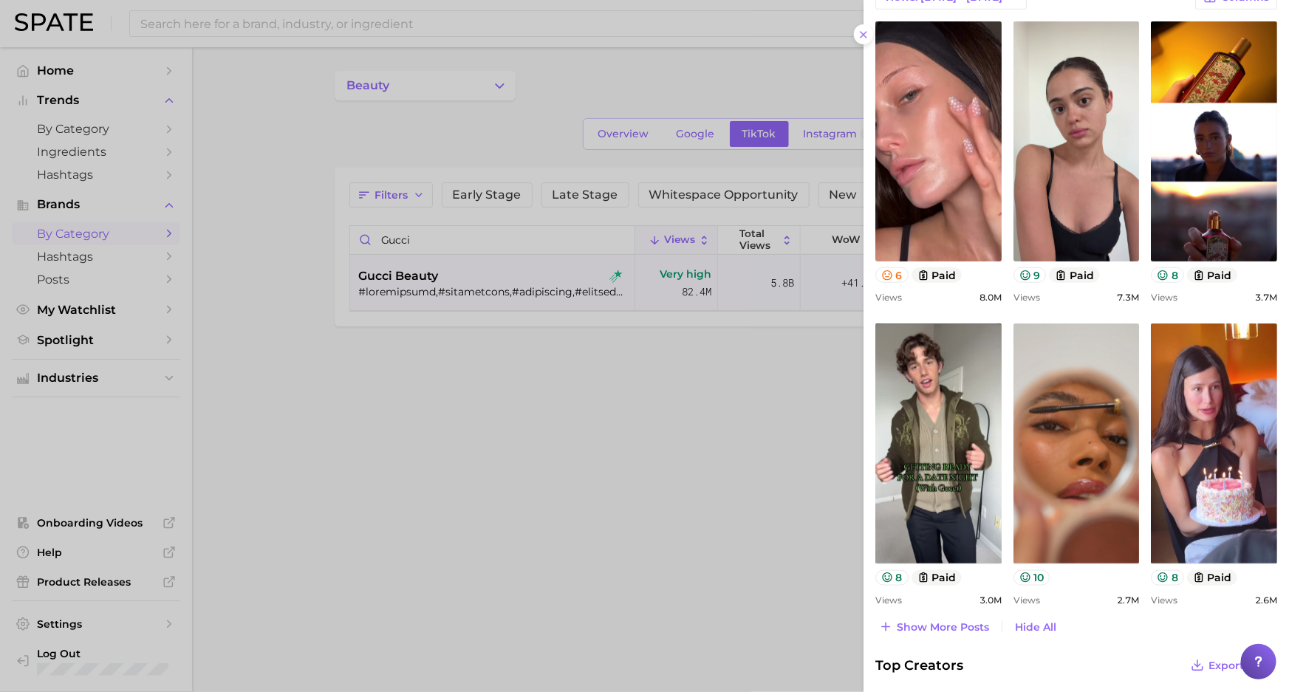
click at [394, 141] on div at bounding box center [644, 346] width 1289 height 692
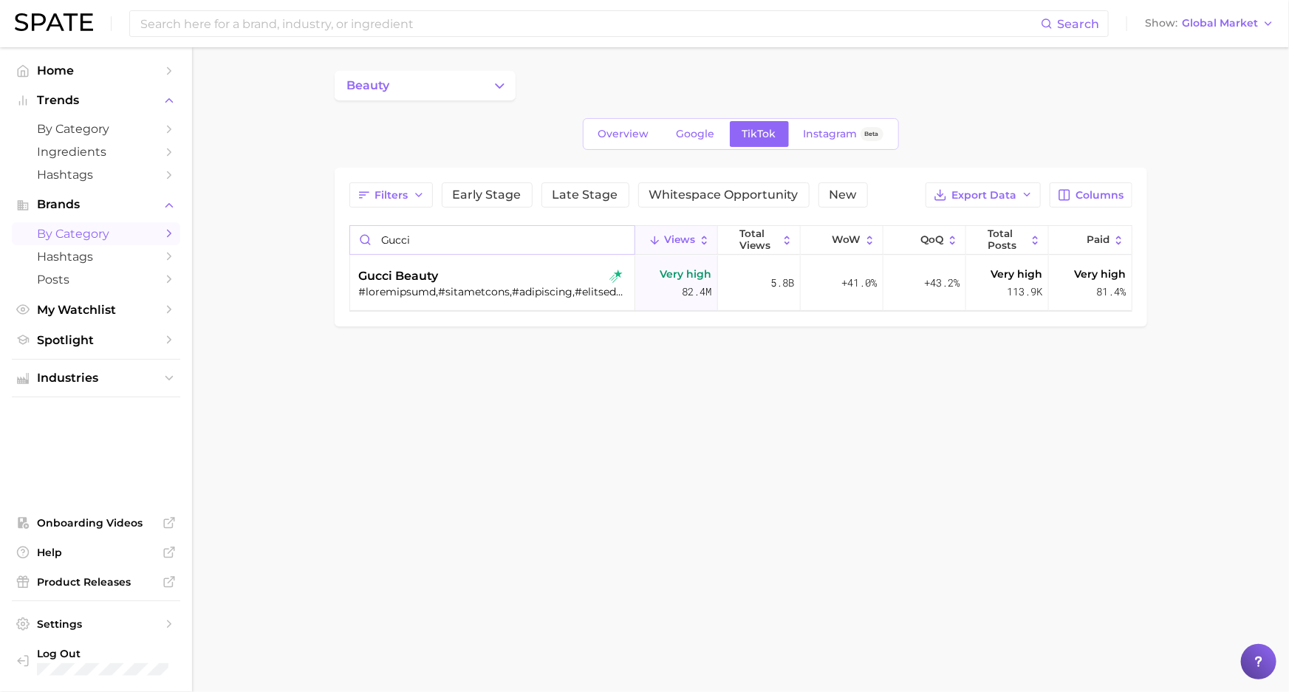
click at [413, 237] on input "gucci" at bounding box center [492, 240] width 284 height 28
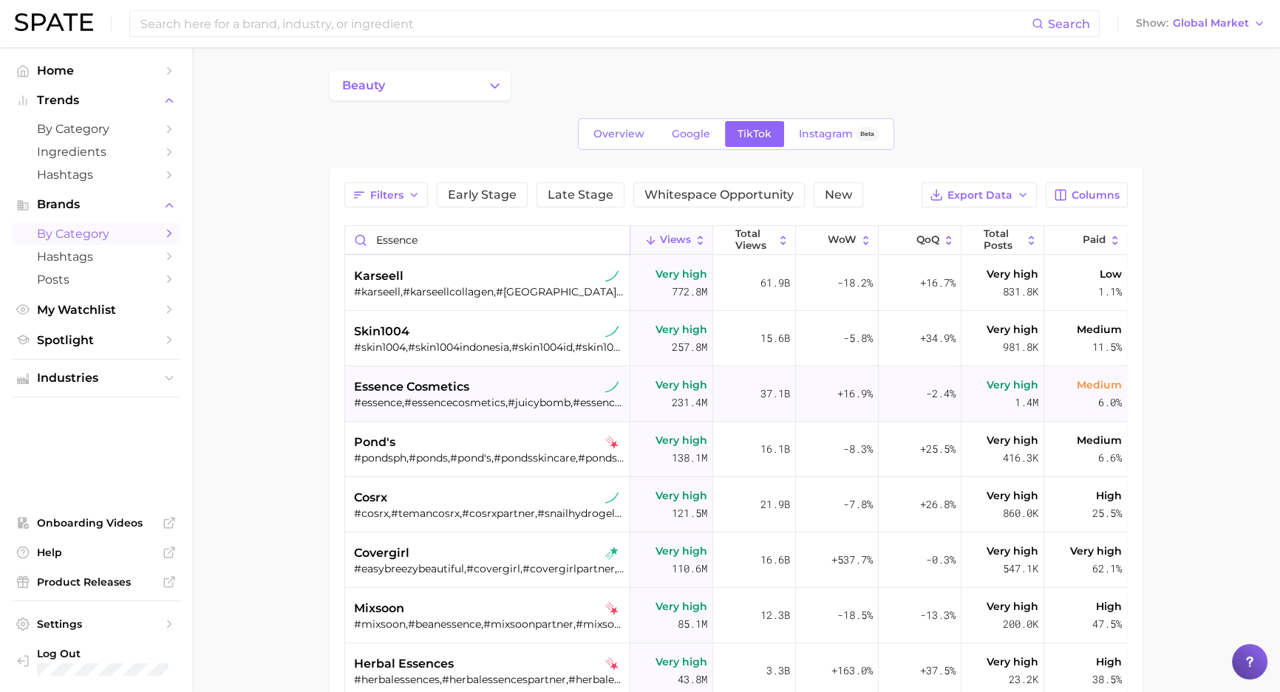
type input "essence"
click at [420, 410] on div "essence cosmetics #essence,#essencecosmetics,#juicybomb,#essencemakeup,#lashpri…" at bounding box center [489, 393] width 270 height 55
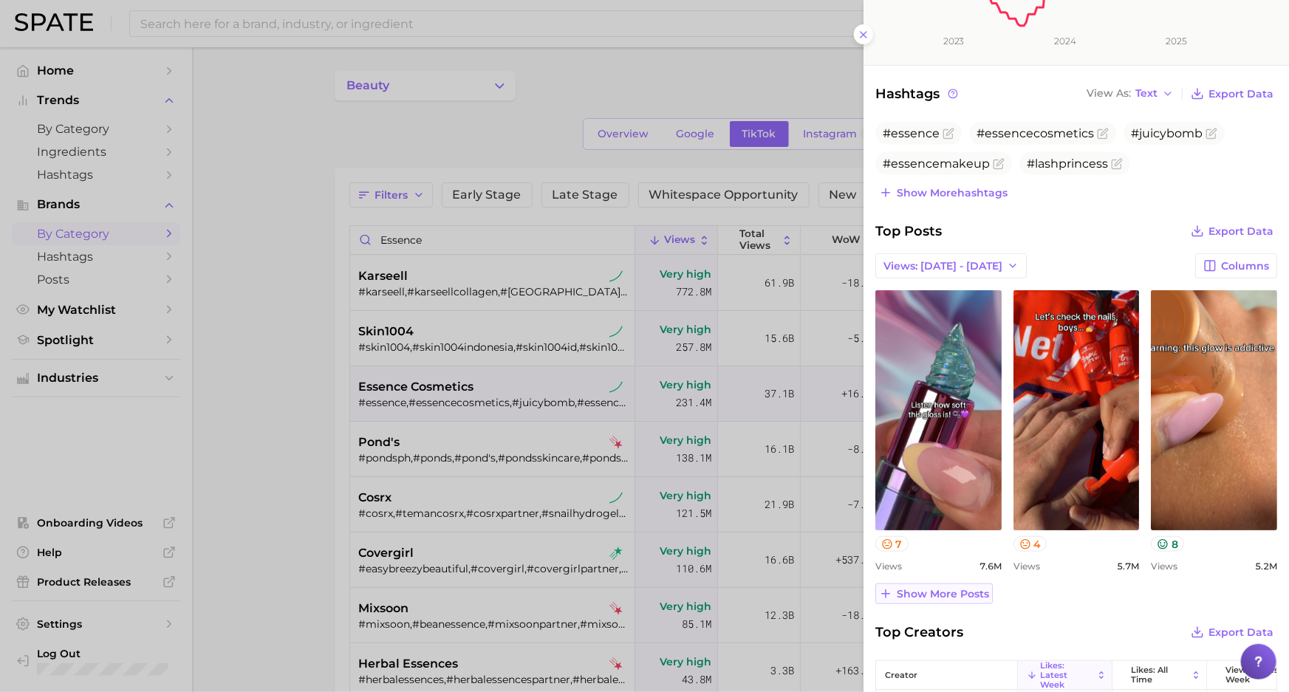
click at [910, 590] on span "Show more posts" at bounding box center [943, 594] width 92 height 13
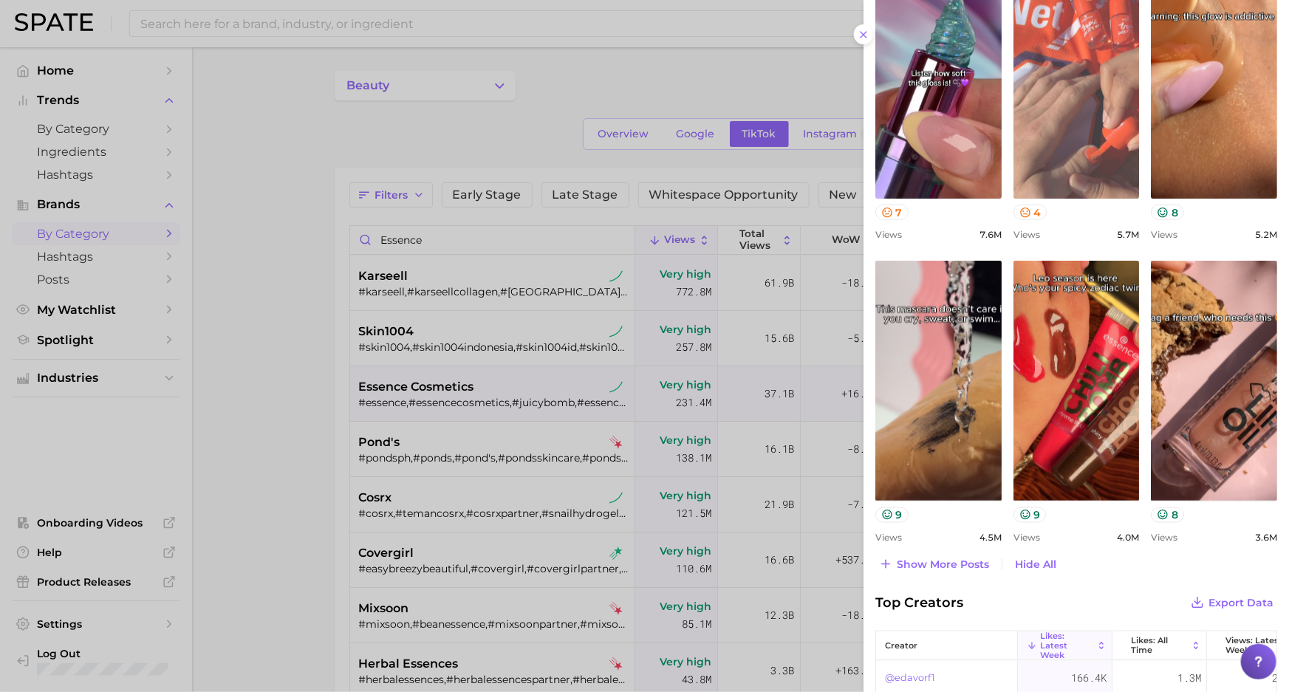
scroll to position [672, 0]
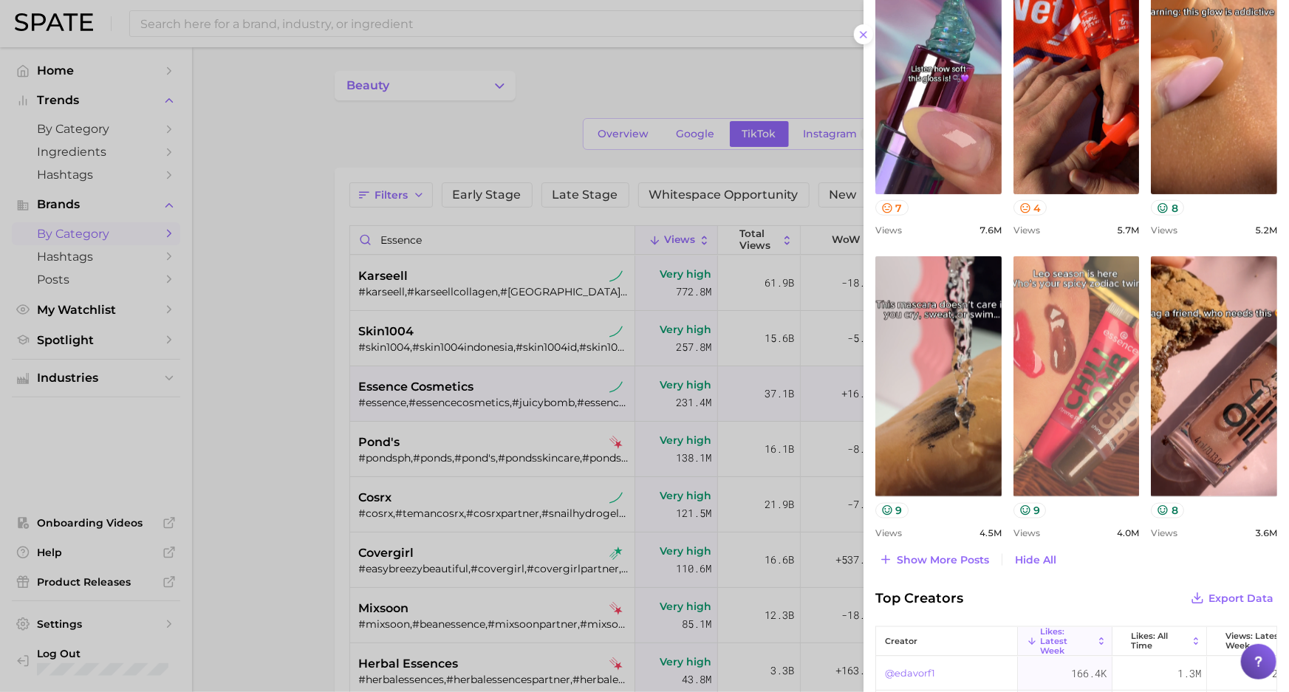
click at [1068, 360] on link "view post on TikTok" at bounding box center [1077, 376] width 126 height 240
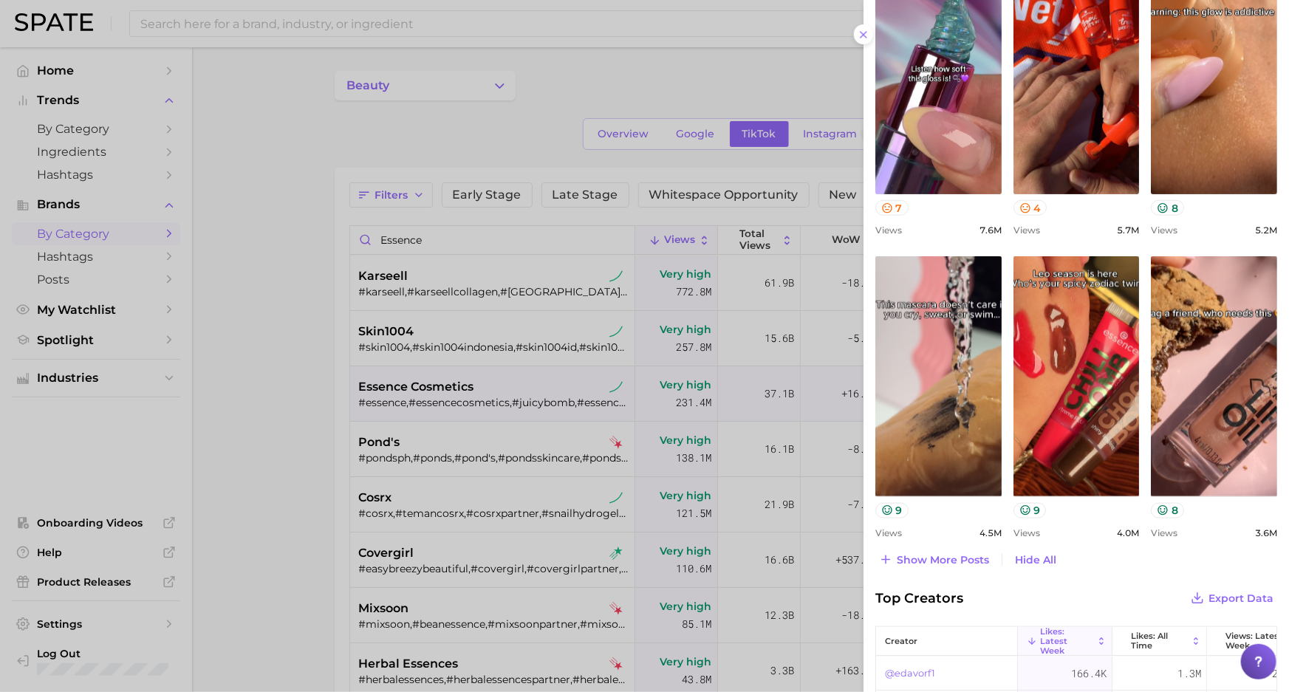
click at [494, 189] on div at bounding box center [644, 346] width 1289 height 692
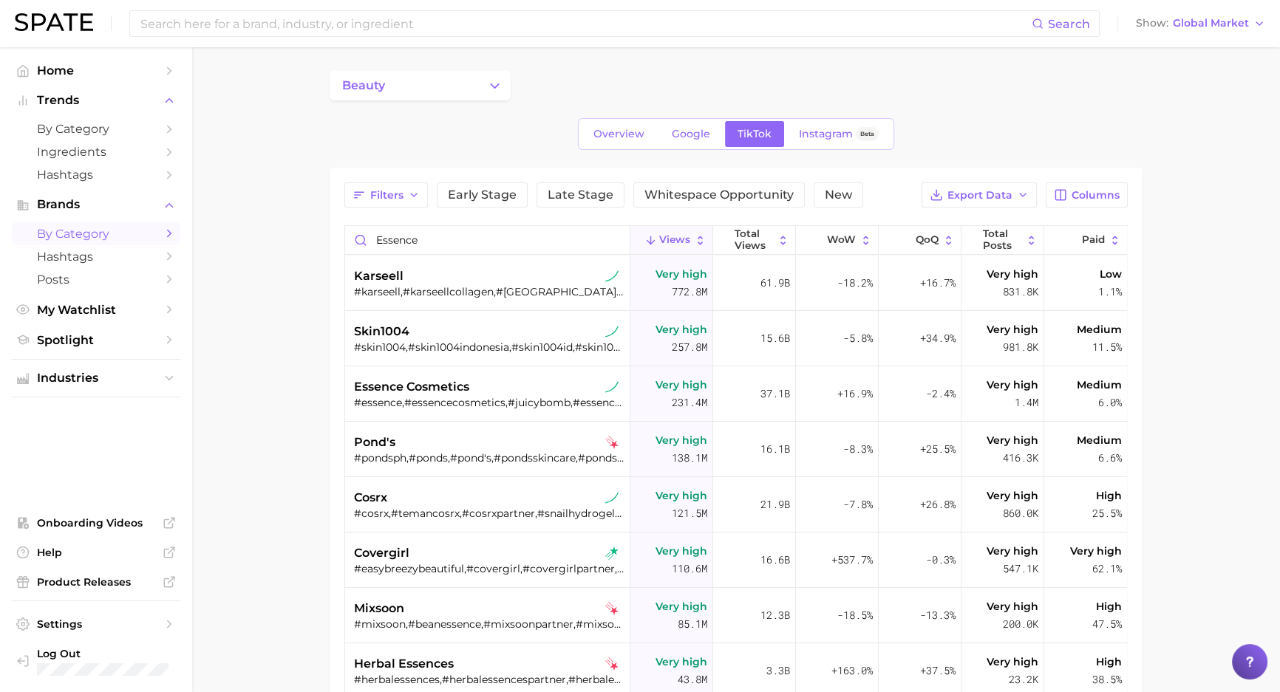
click at [415, 245] on div at bounding box center [640, 346] width 1280 height 692
click at [398, 241] on input "essence" at bounding box center [487, 240] width 284 height 28
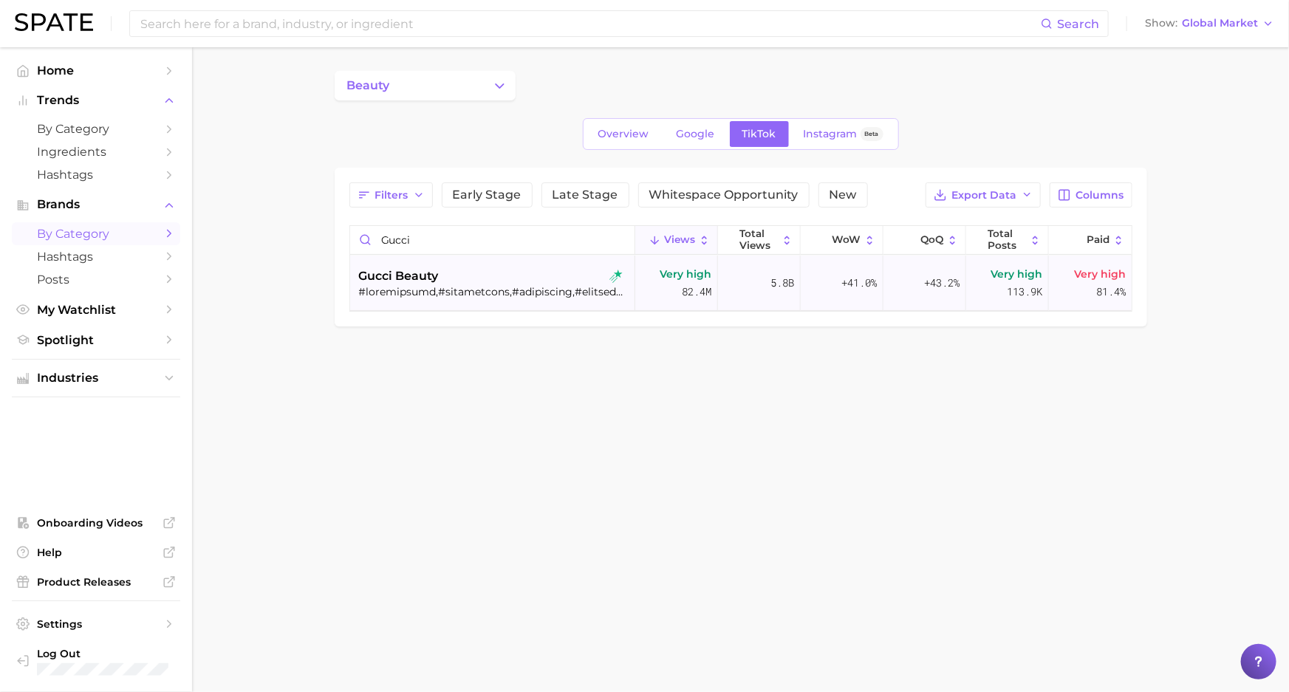
click at [422, 281] on span "gucci beauty" at bounding box center [399, 276] width 80 height 18
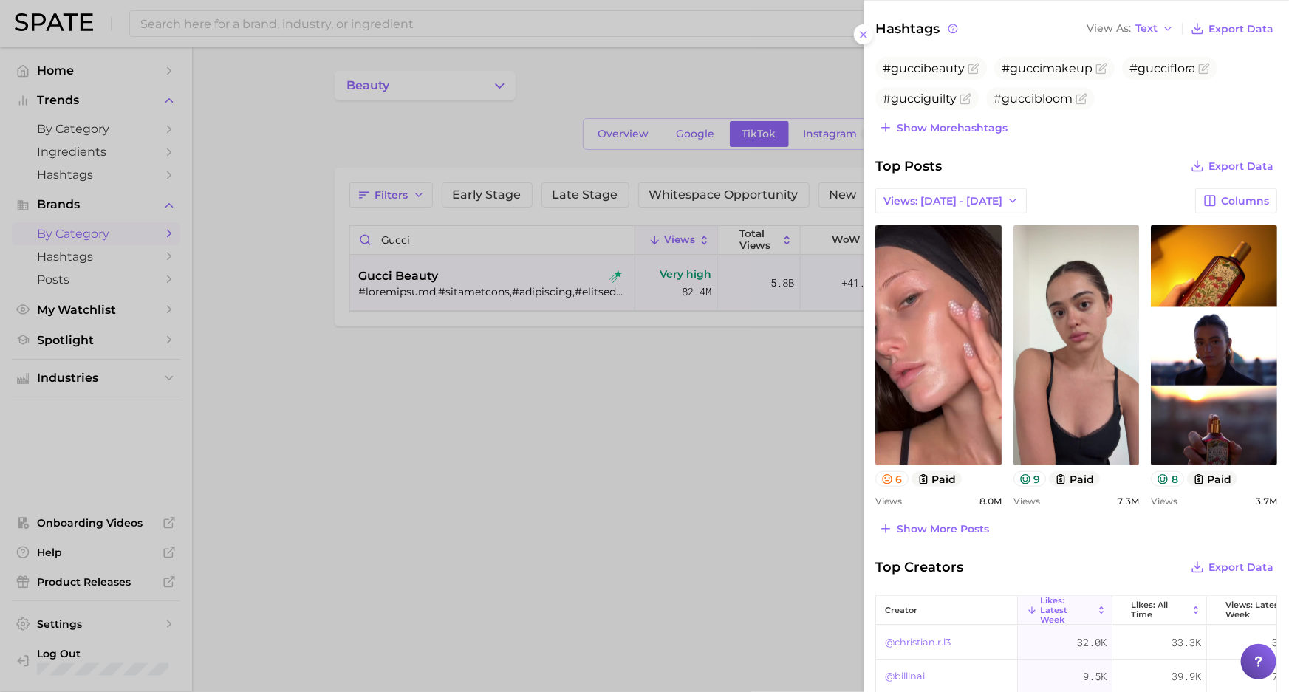
scroll to position [403, 0]
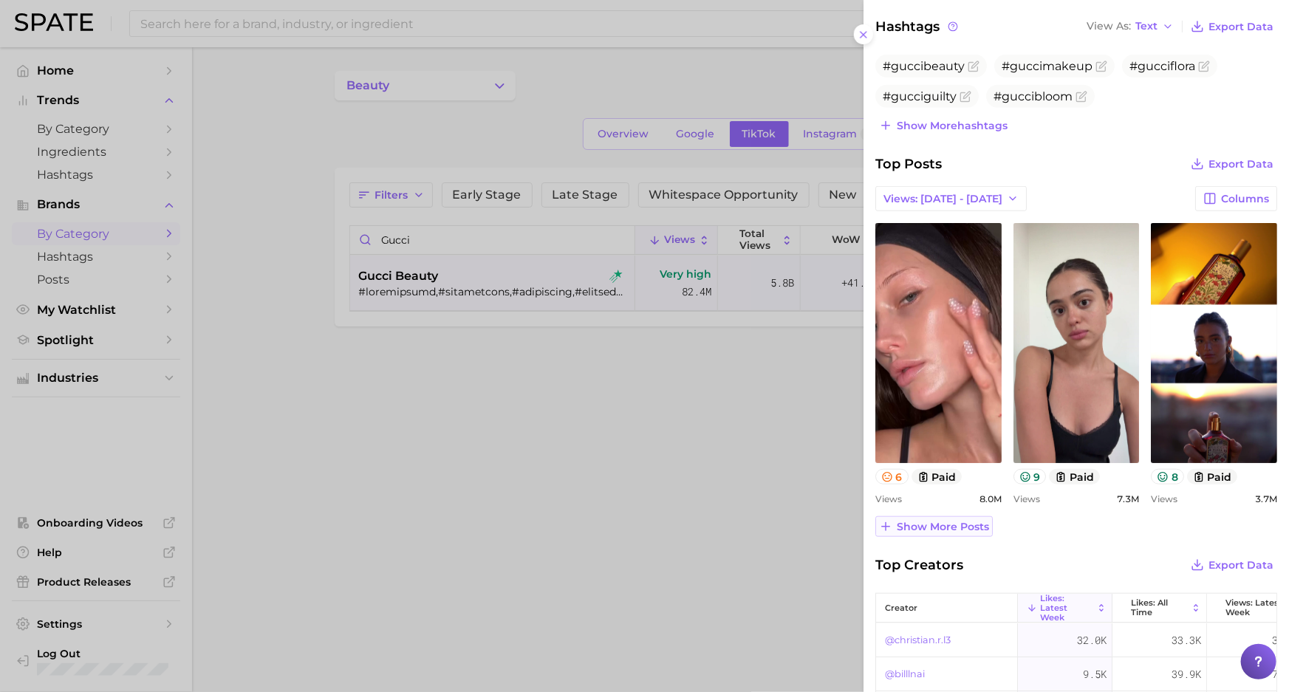
click at [931, 523] on span "Show more posts" at bounding box center [943, 527] width 92 height 13
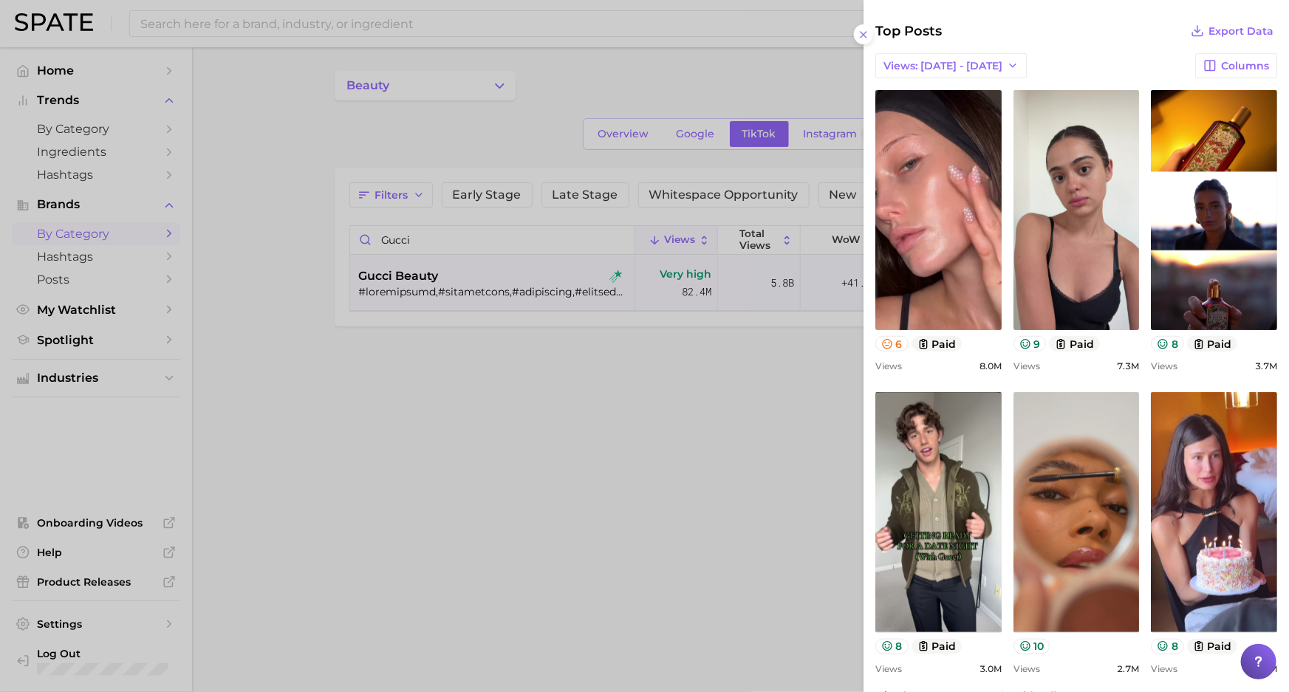
scroll to position [537, 0]
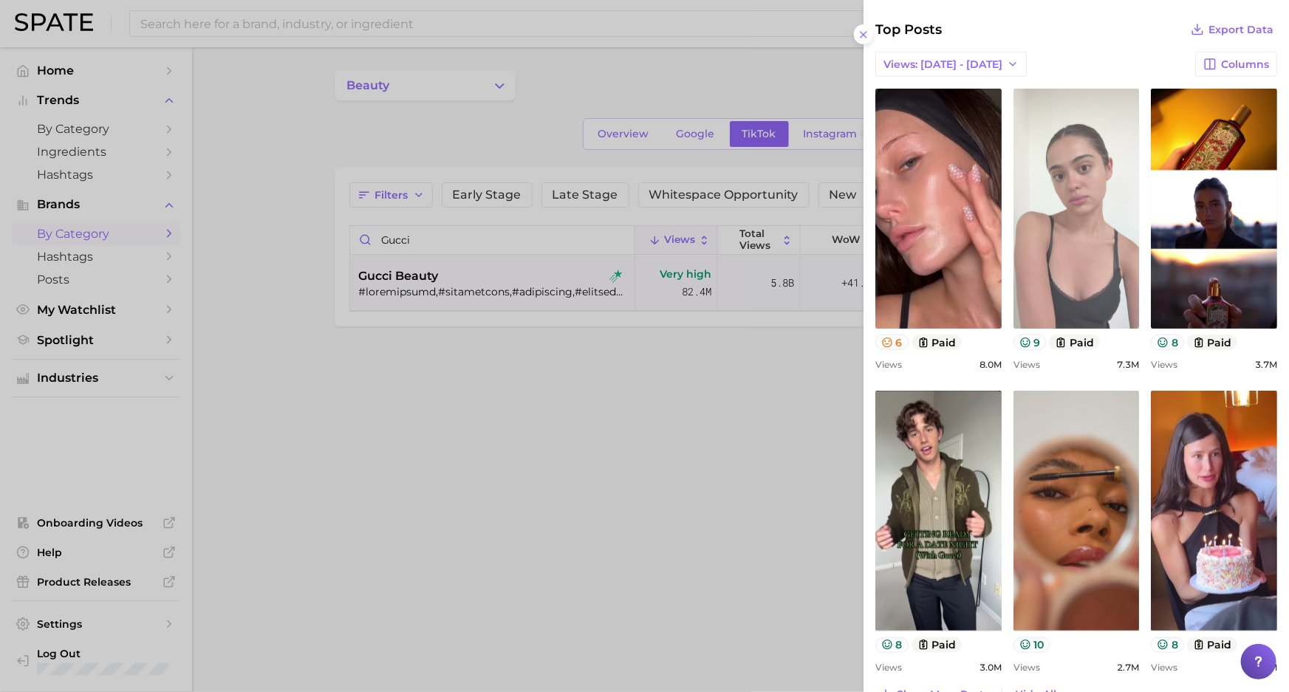
click at [1059, 231] on link "view post on TikTok" at bounding box center [1077, 209] width 126 height 240
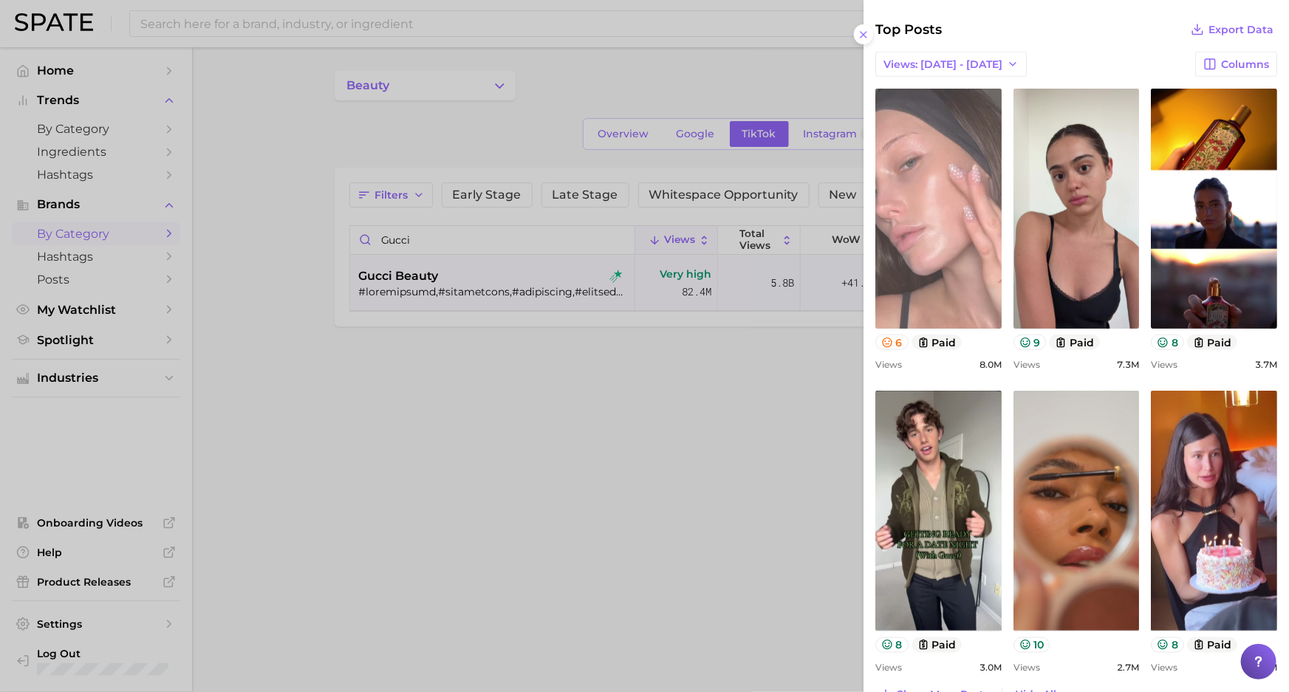
click at [910, 210] on link "view post on TikTok" at bounding box center [938, 209] width 126 height 240
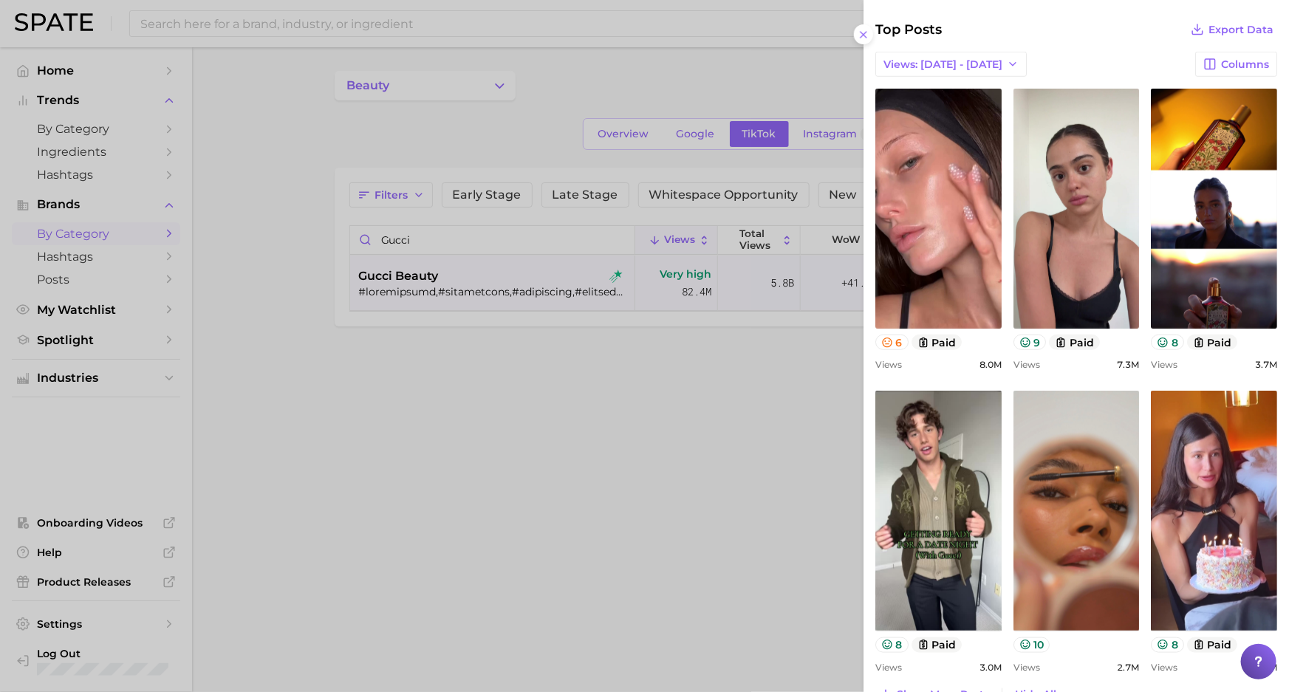
click at [326, 196] on div at bounding box center [644, 346] width 1289 height 692
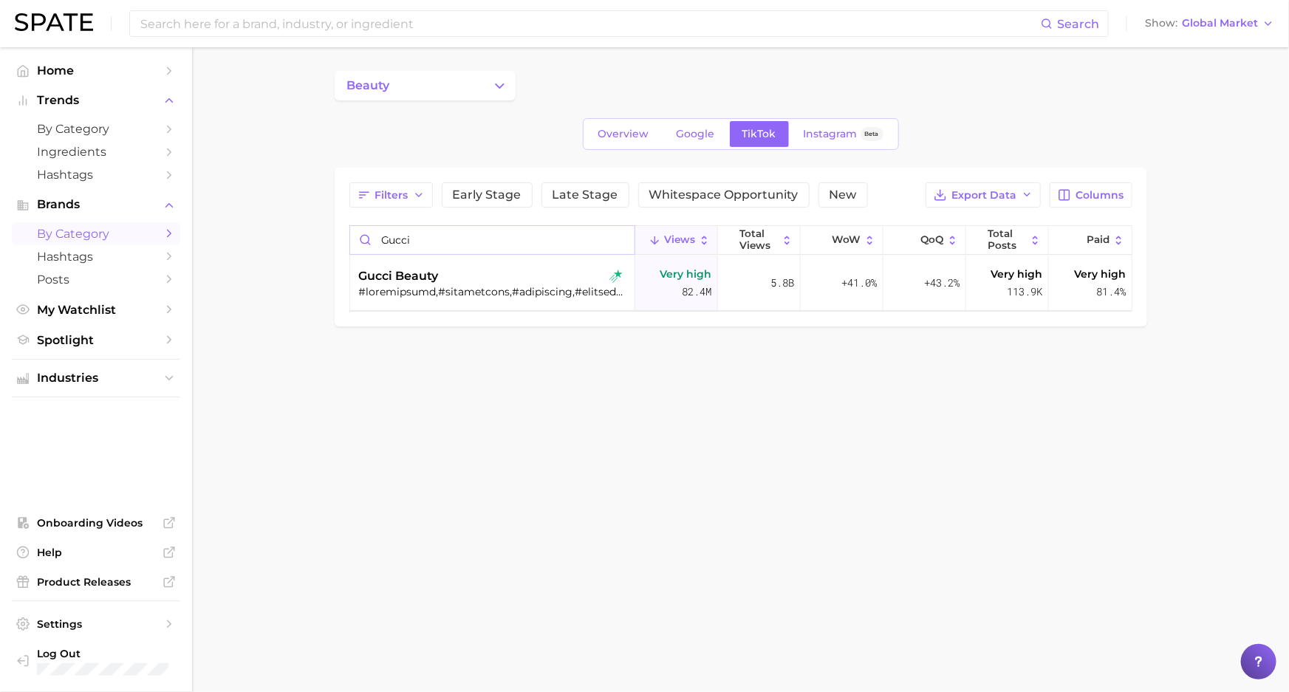
click at [414, 244] on input "gucci" at bounding box center [492, 240] width 284 height 28
click at [426, 280] on div "lancome" at bounding box center [494, 276] width 270 height 18
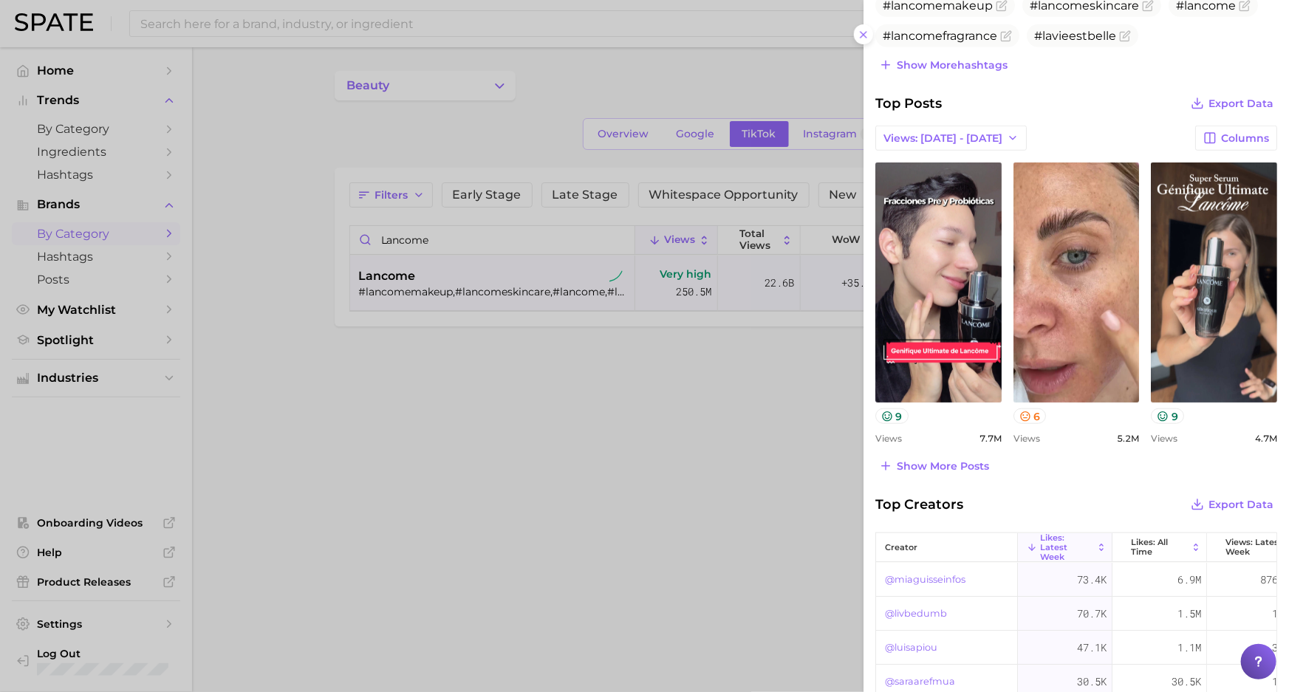
scroll to position [470, 0]
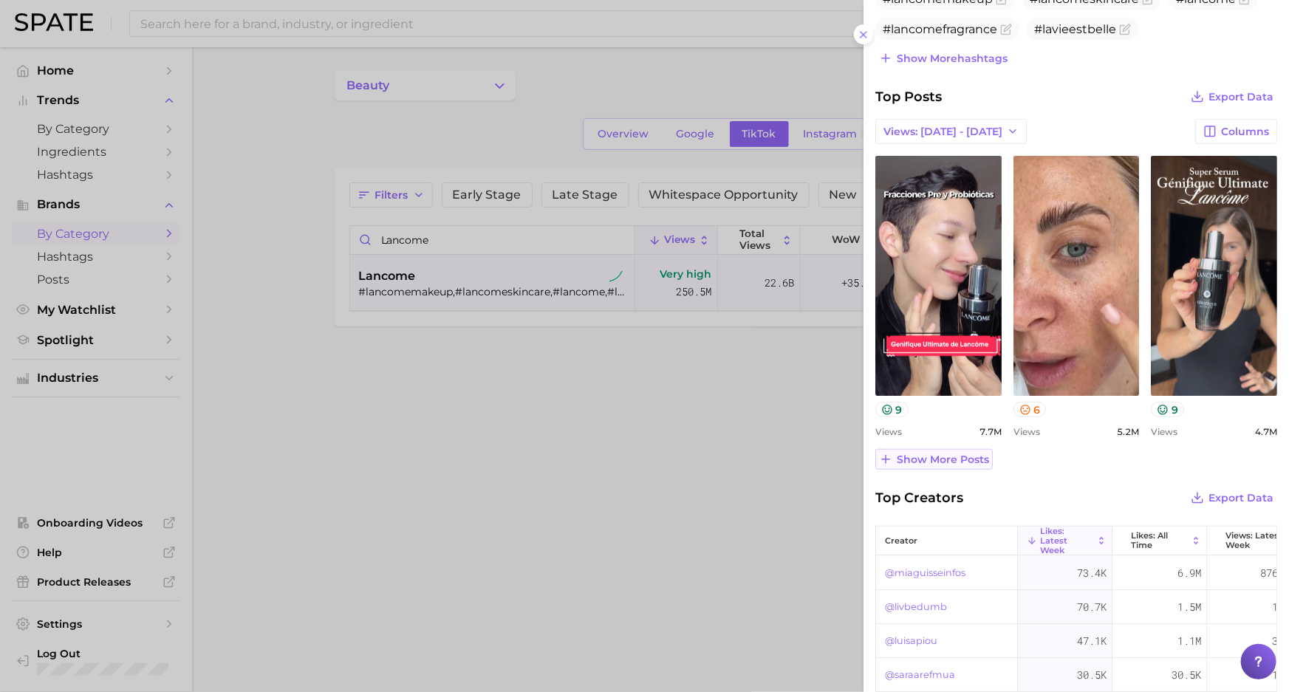
click at [952, 458] on span "Show more posts" at bounding box center [943, 460] width 92 height 13
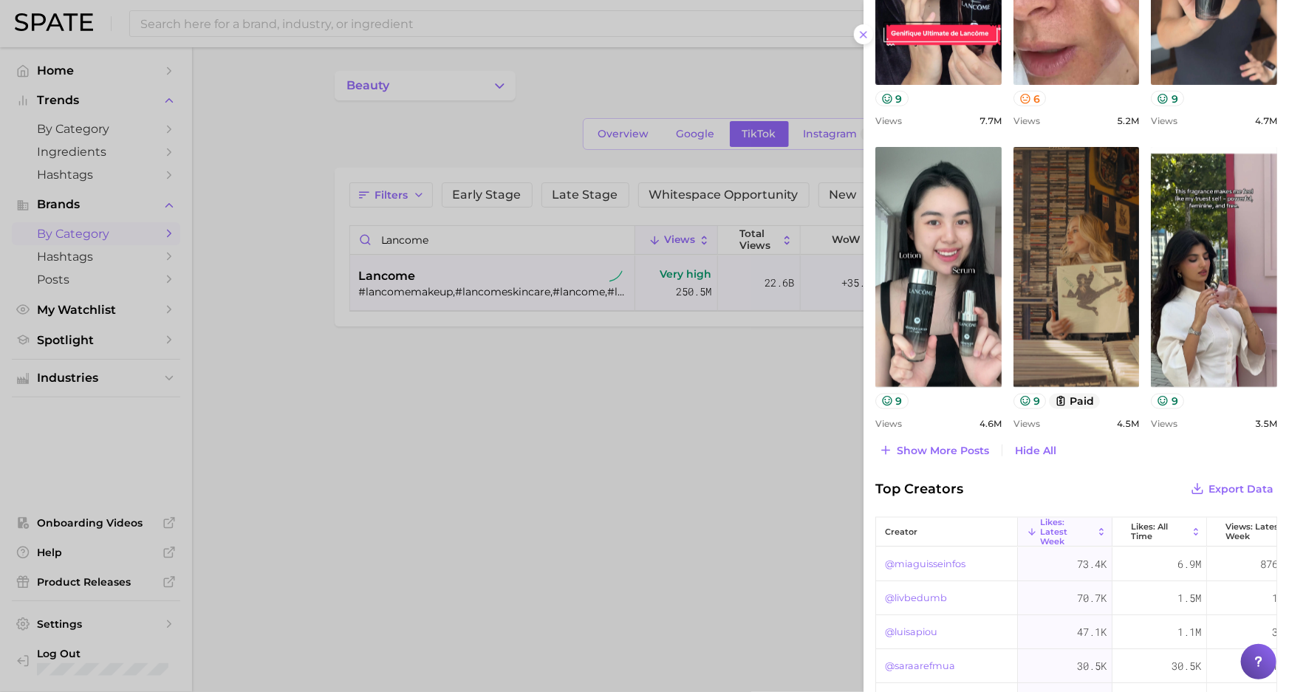
scroll to position [805, 0]
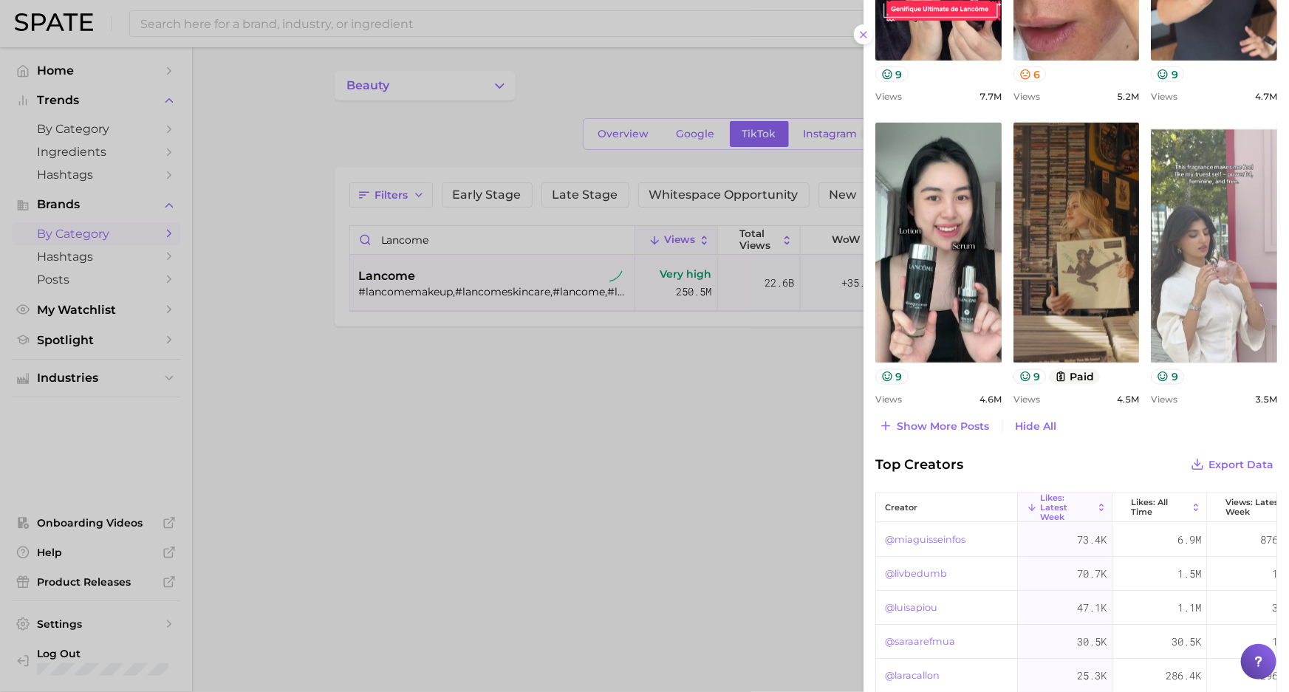
click at [1241, 244] on link "view post on TikTok" at bounding box center [1214, 243] width 126 height 240
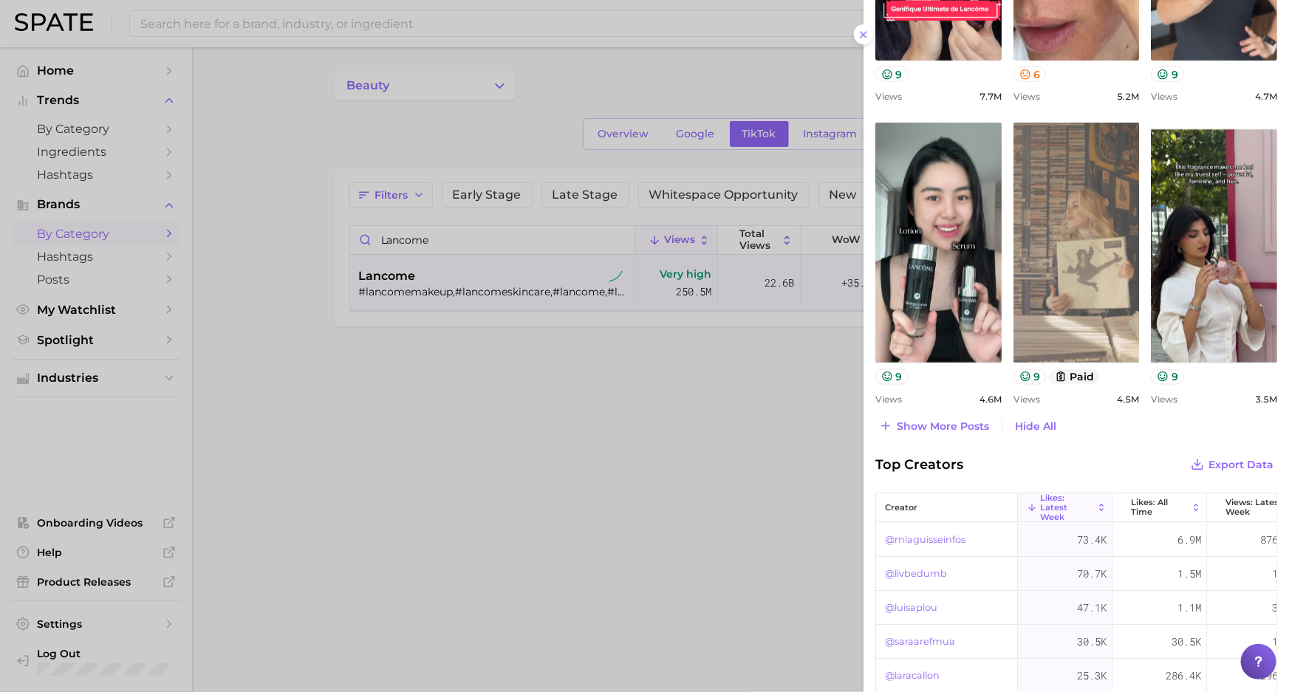
click at [1052, 253] on link "view post on TikTok" at bounding box center [1077, 243] width 126 height 240
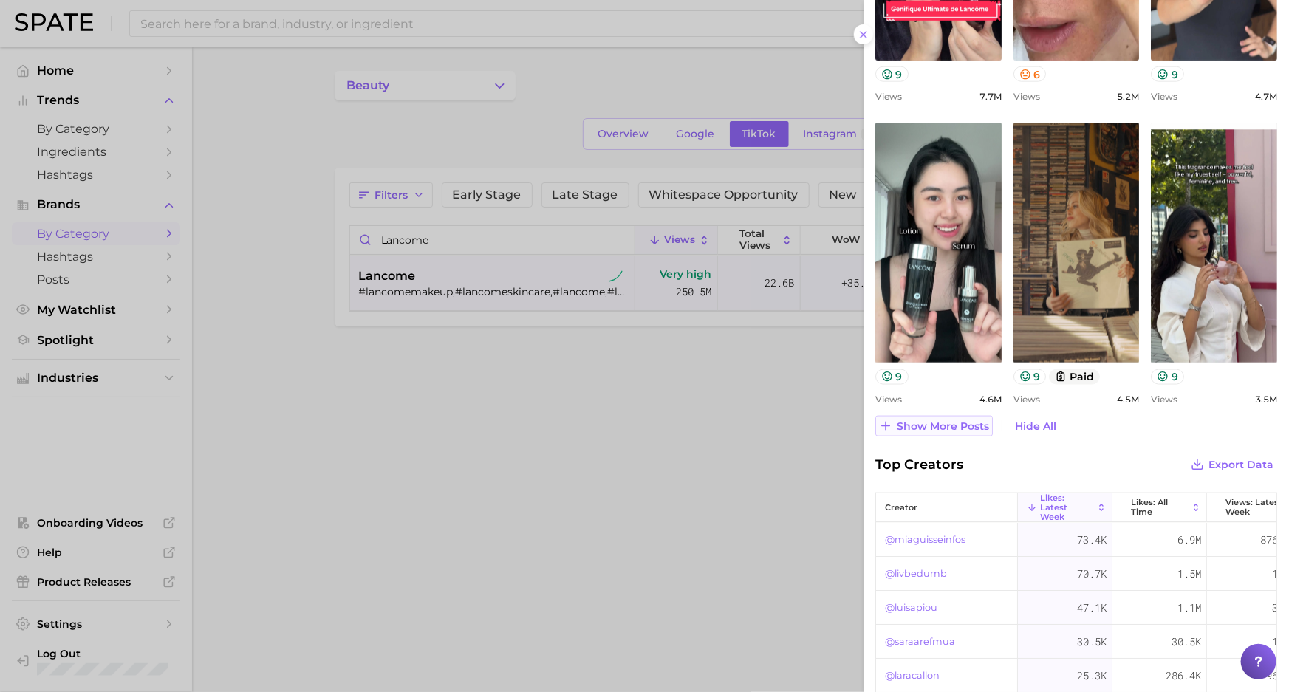
click at [956, 423] on span "Show more posts" at bounding box center [943, 426] width 92 height 13
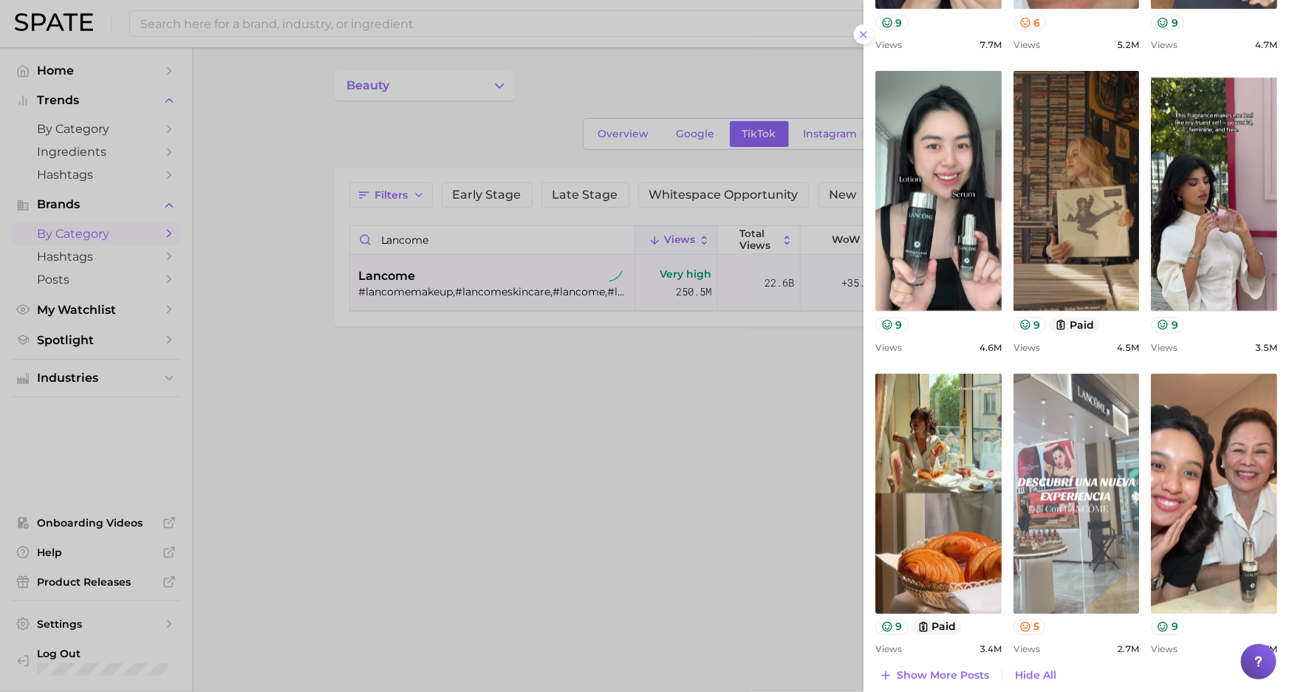
scroll to position [940, 0]
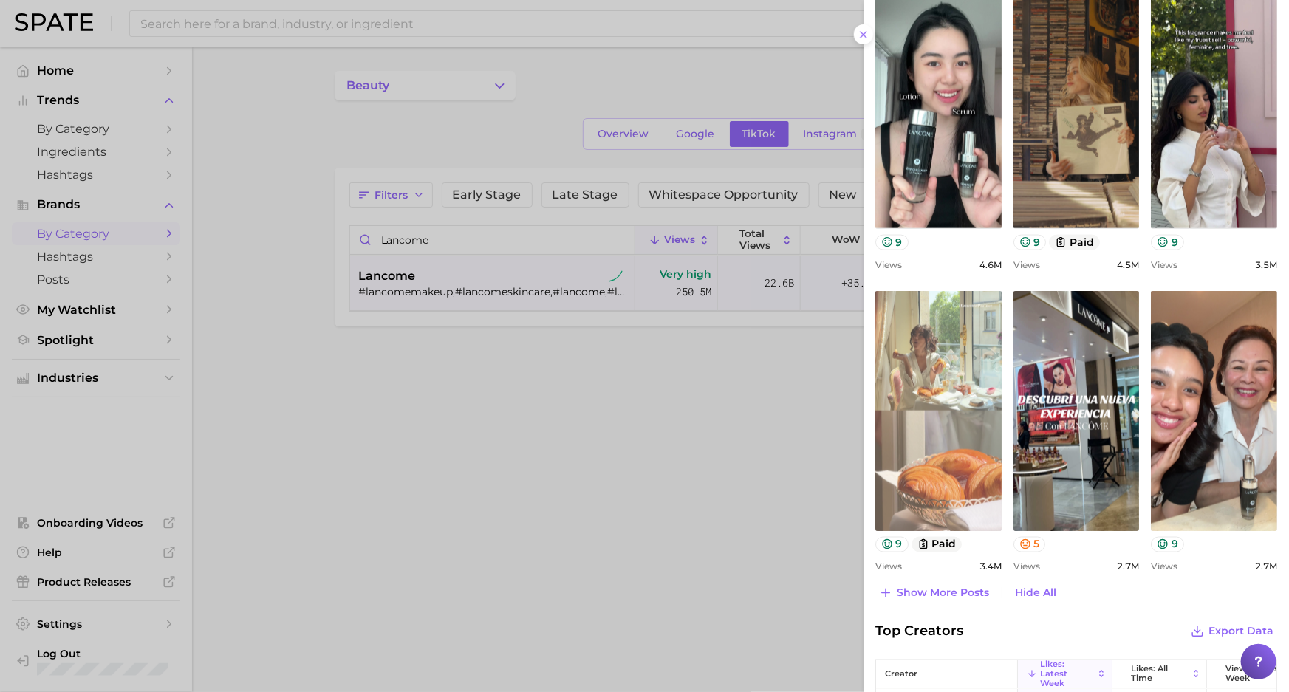
click at [953, 408] on link "view post on TikTok" at bounding box center [938, 411] width 126 height 240
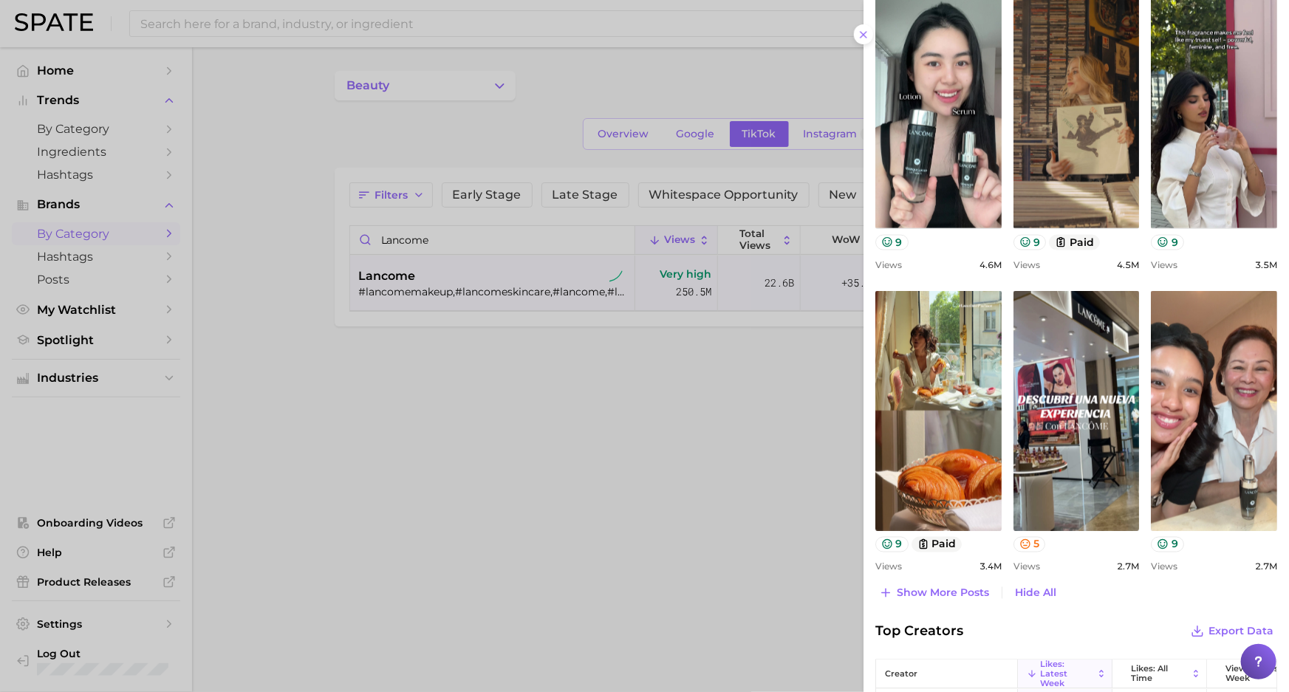
click at [331, 146] on div at bounding box center [644, 346] width 1289 height 692
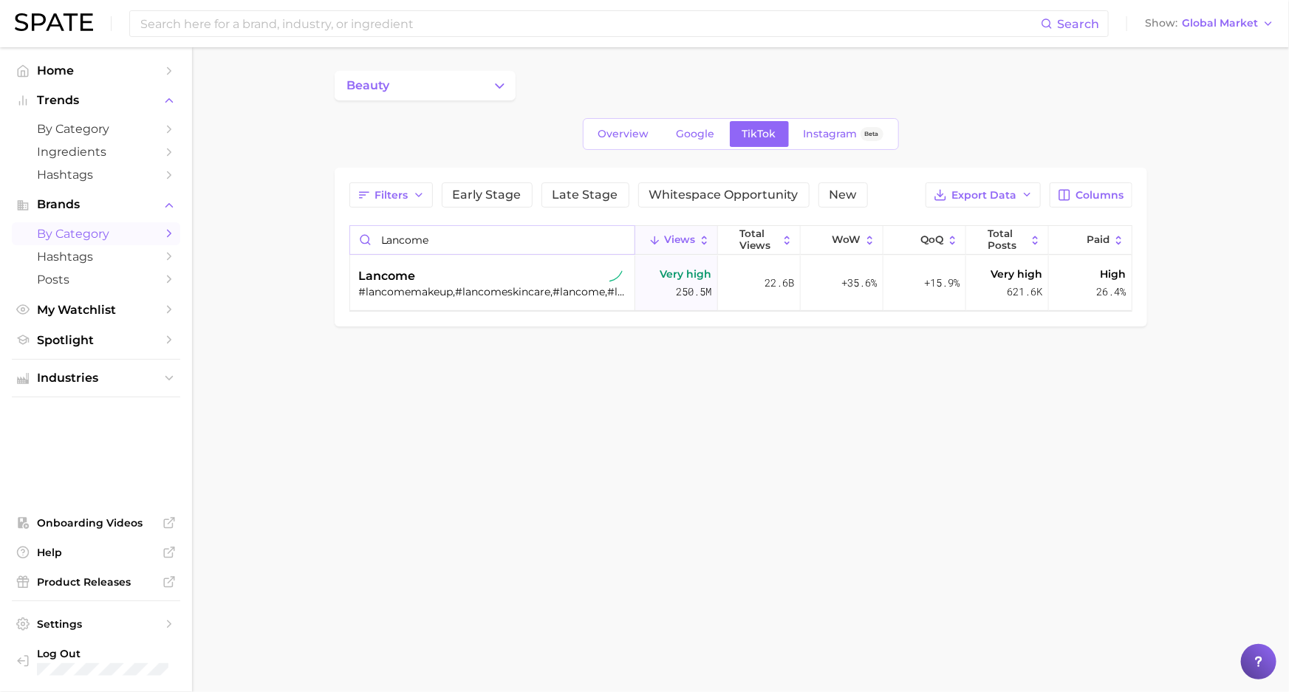
click at [405, 245] on input "lancome" at bounding box center [492, 240] width 284 height 28
type input "prada"
click at [441, 277] on div "prada beauty" at bounding box center [494, 276] width 270 height 18
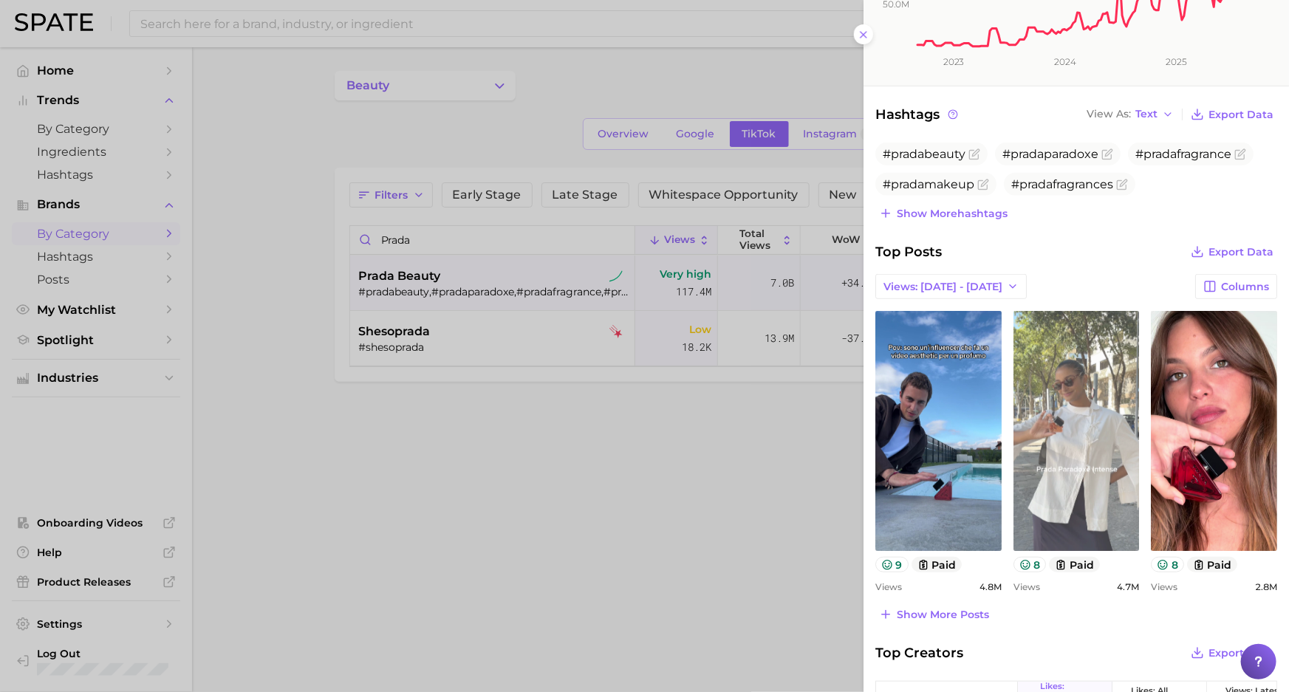
scroll to position [335, 0]
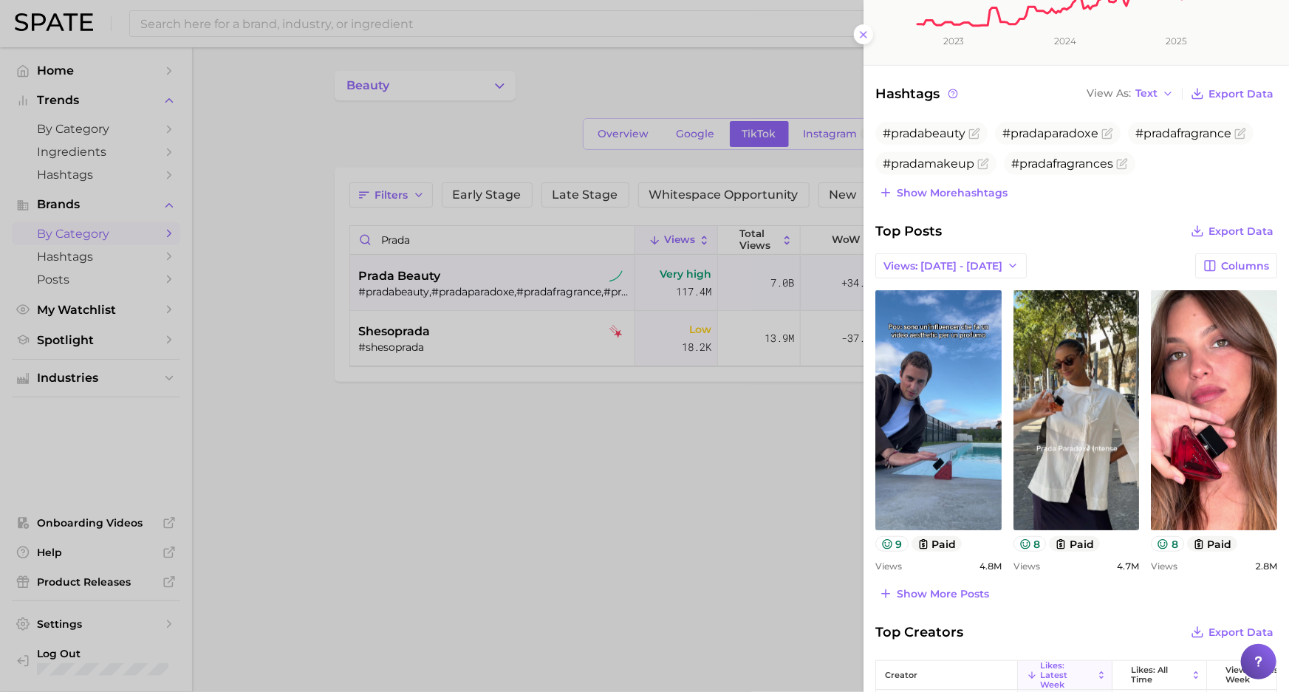
click at [937, 590] on span "Show more posts" at bounding box center [943, 594] width 92 height 13
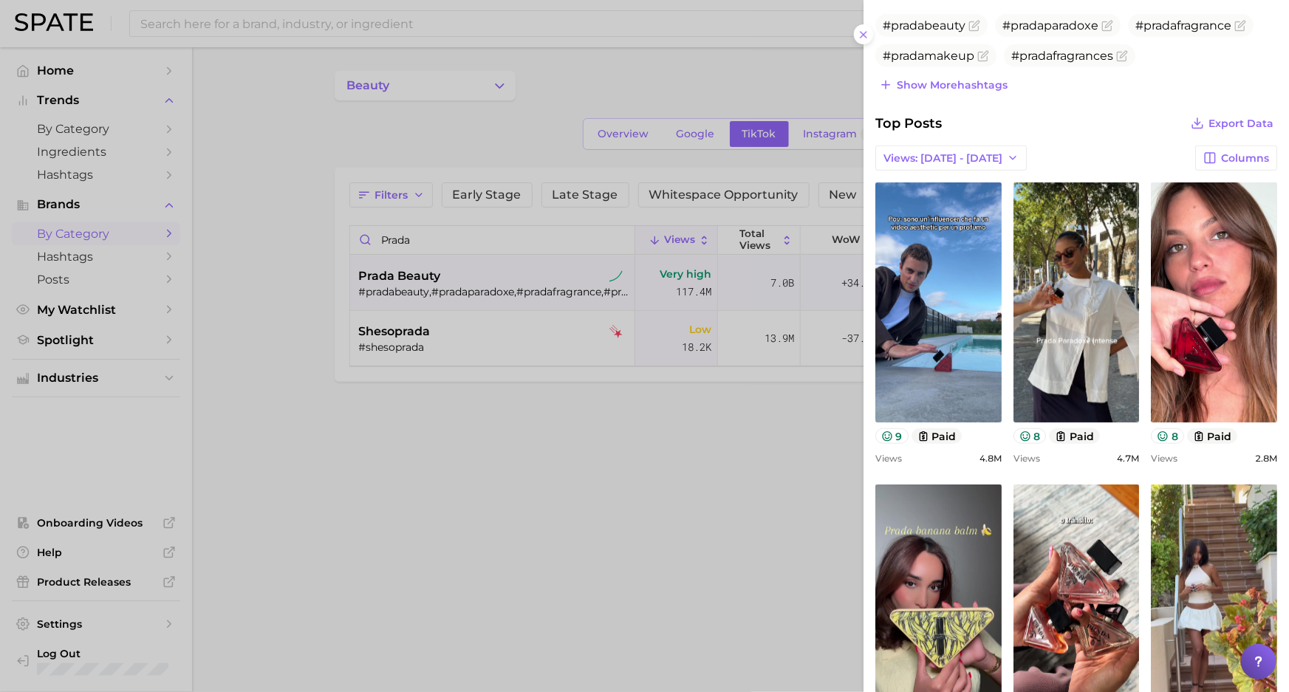
scroll to position [537, 0]
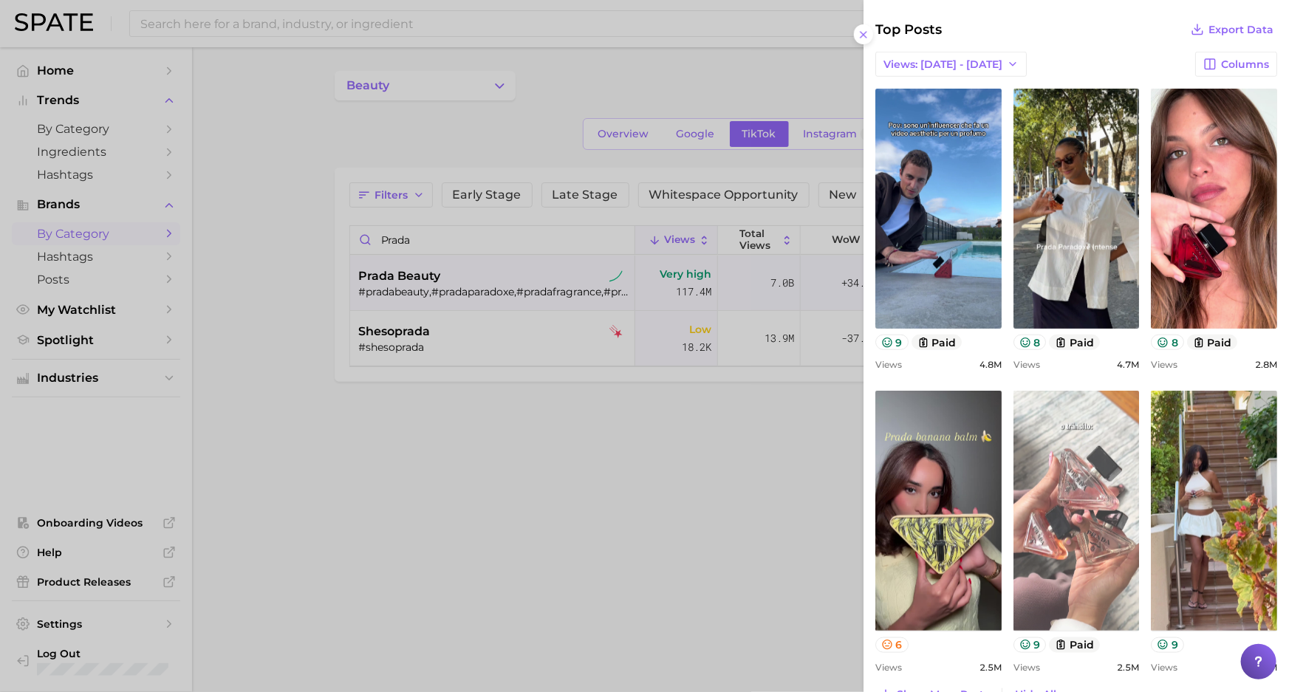
click at [1064, 447] on link "view post on TikTok" at bounding box center [1077, 511] width 126 height 240
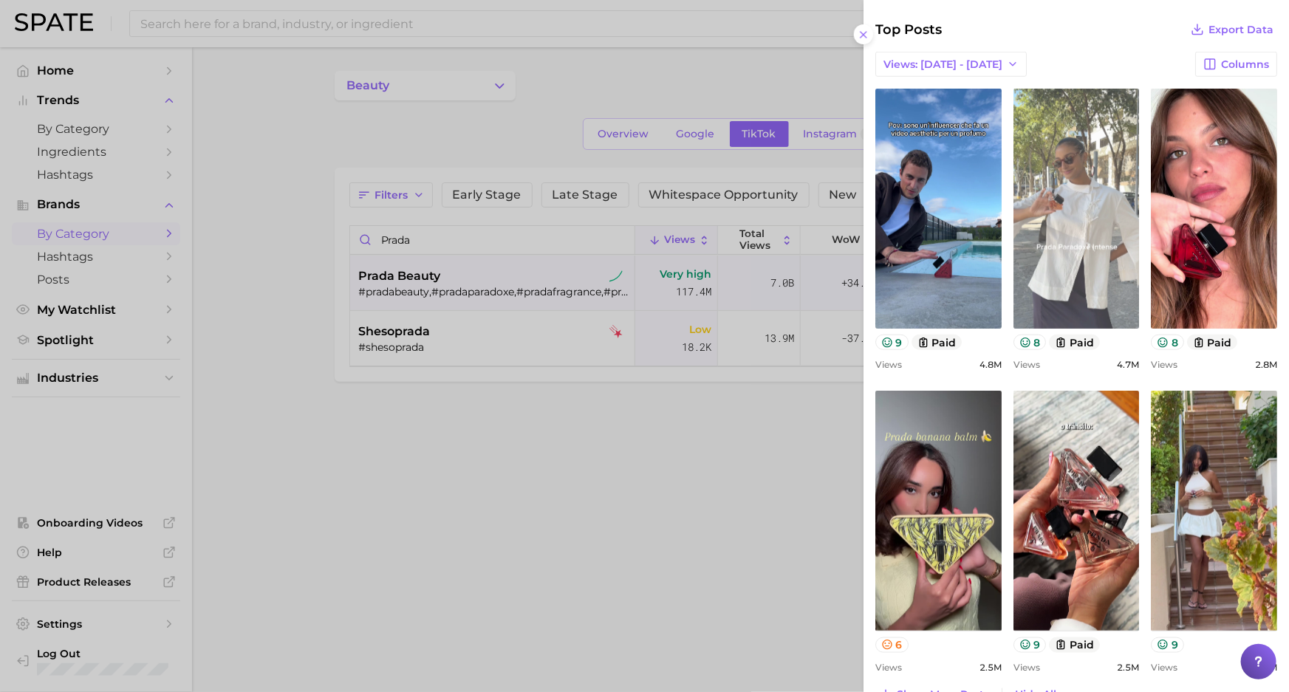
click at [1099, 242] on link "view post on TikTok" at bounding box center [1077, 209] width 126 height 240
click at [1084, 212] on link "view post on TikTok" at bounding box center [1077, 209] width 126 height 240
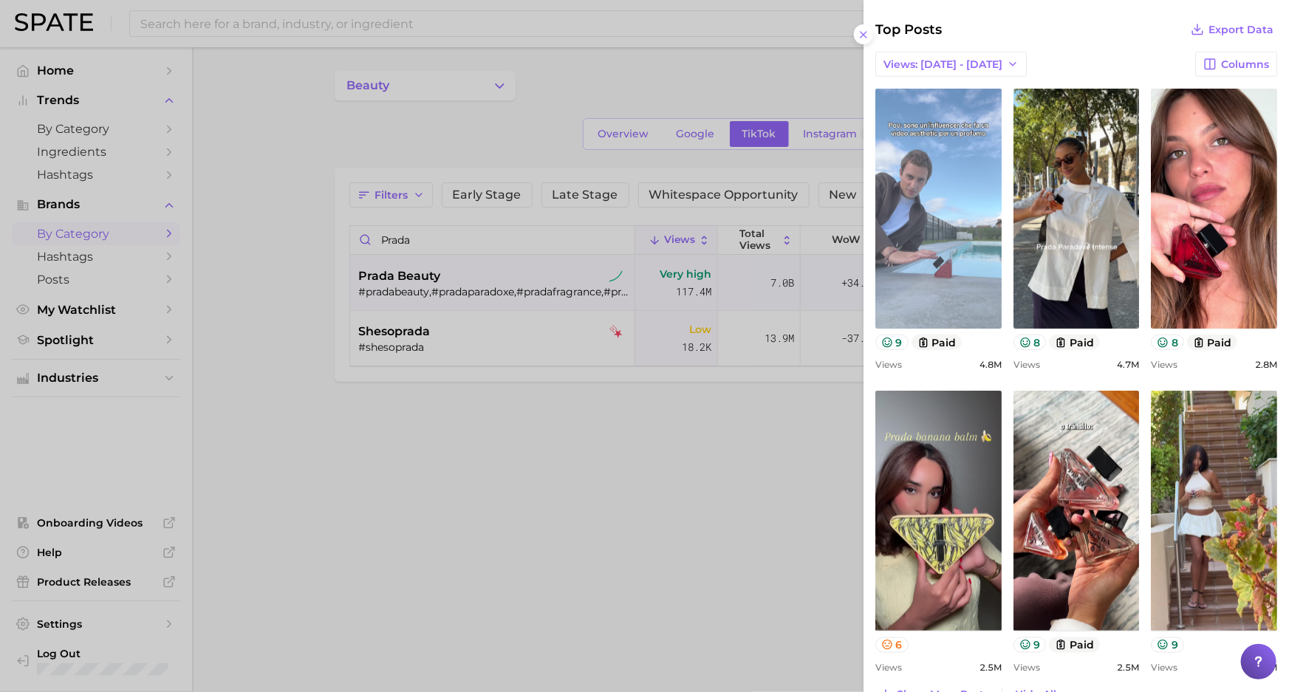
click at [938, 186] on link "view post on TikTok" at bounding box center [938, 209] width 126 height 240
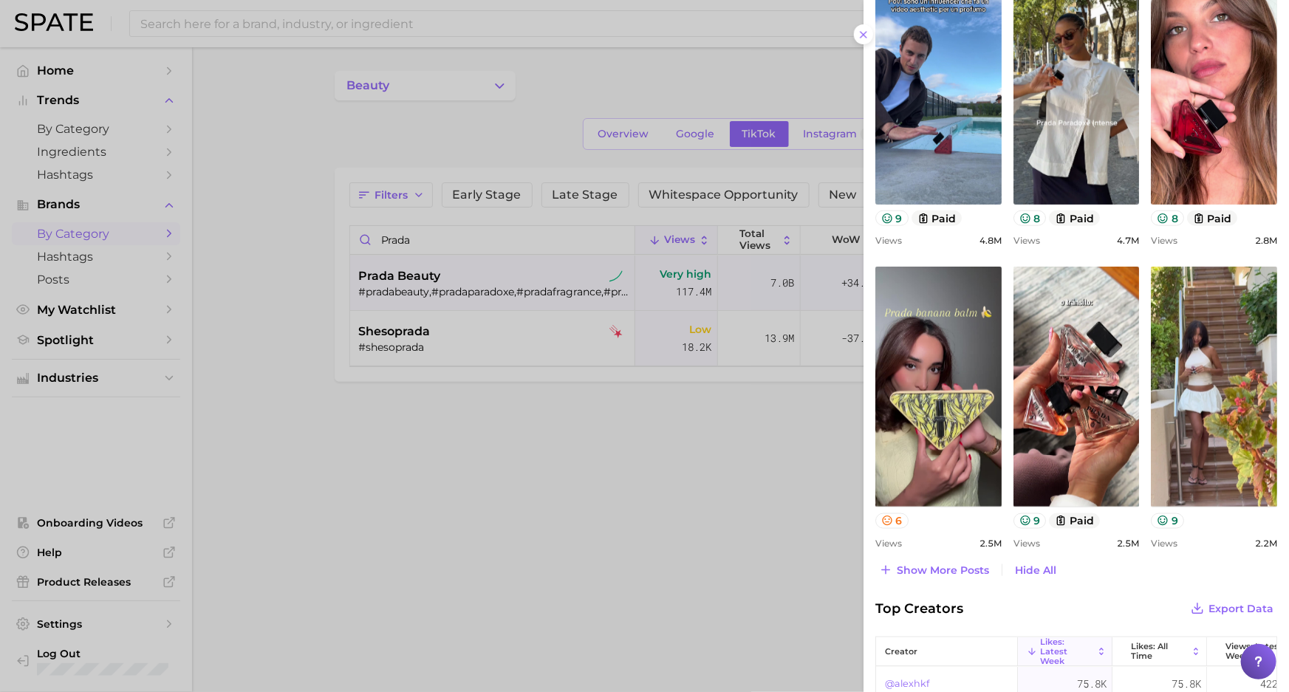
scroll to position [672, 0]
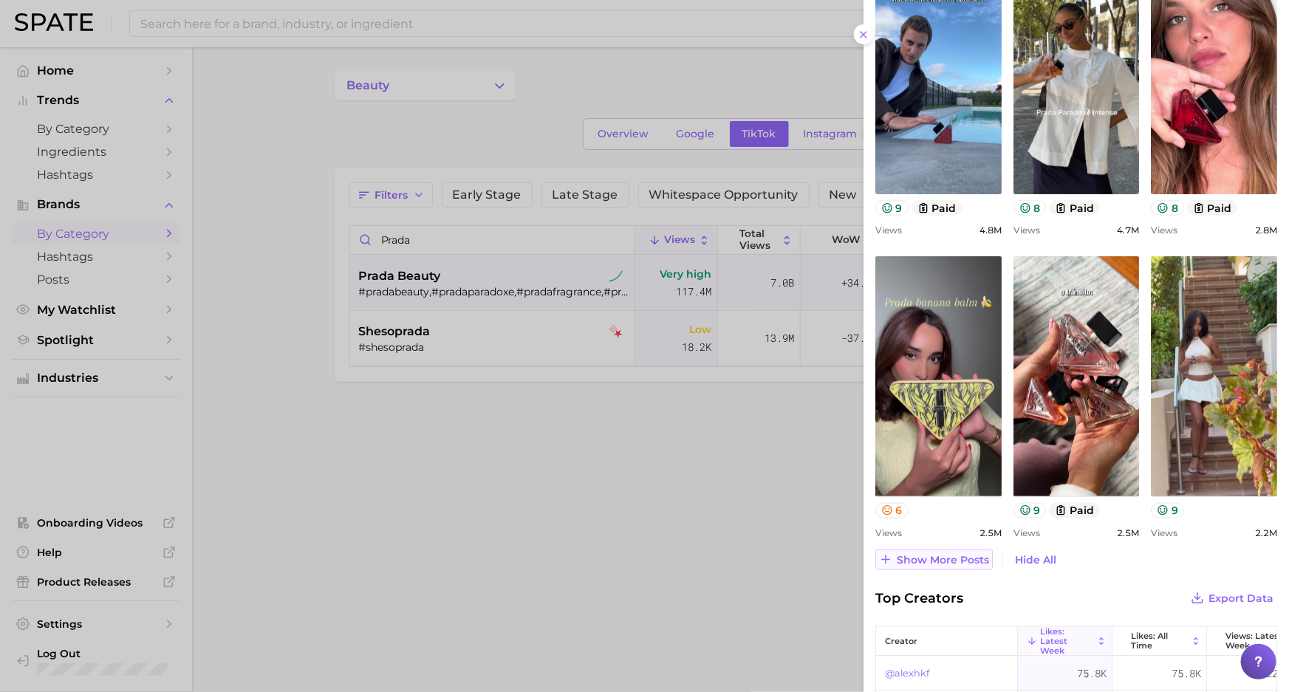
click at [944, 561] on span "Show more posts" at bounding box center [943, 560] width 92 height 13
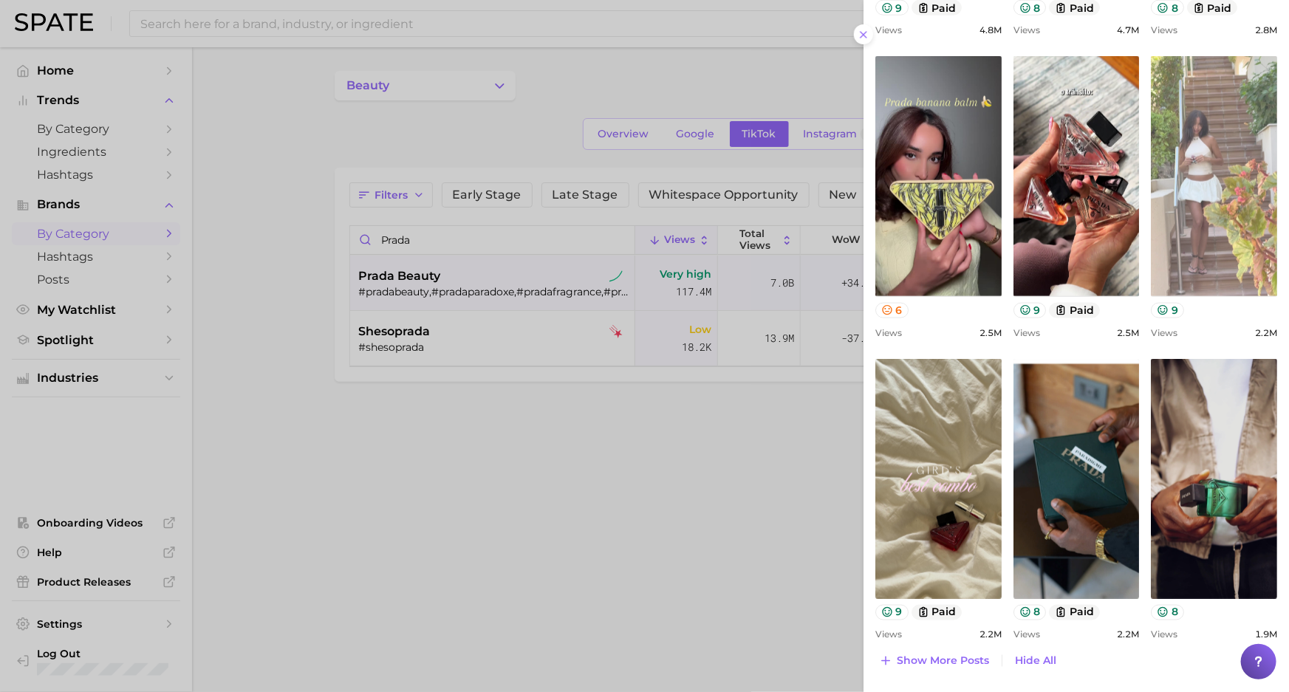
scroll to position [739, 0]
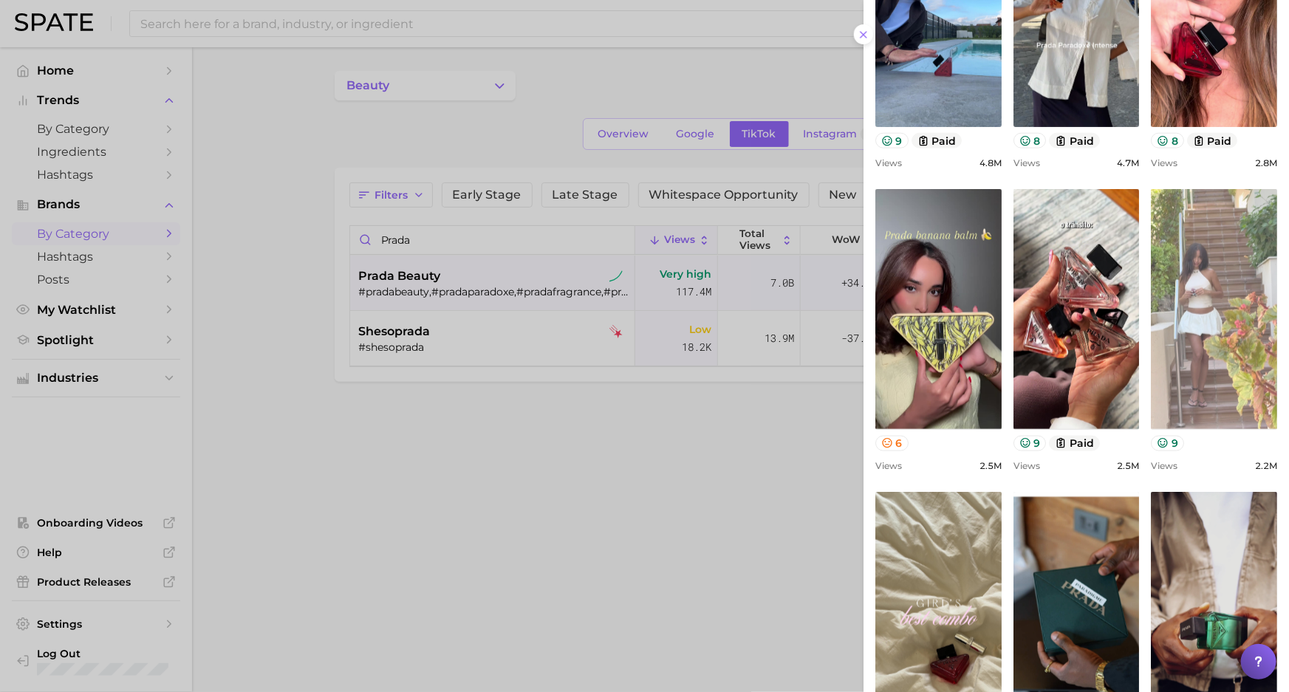
click at [1218, 349] on link "view post on TikTok" at bounding box center [1214, 309] width 126 height 240
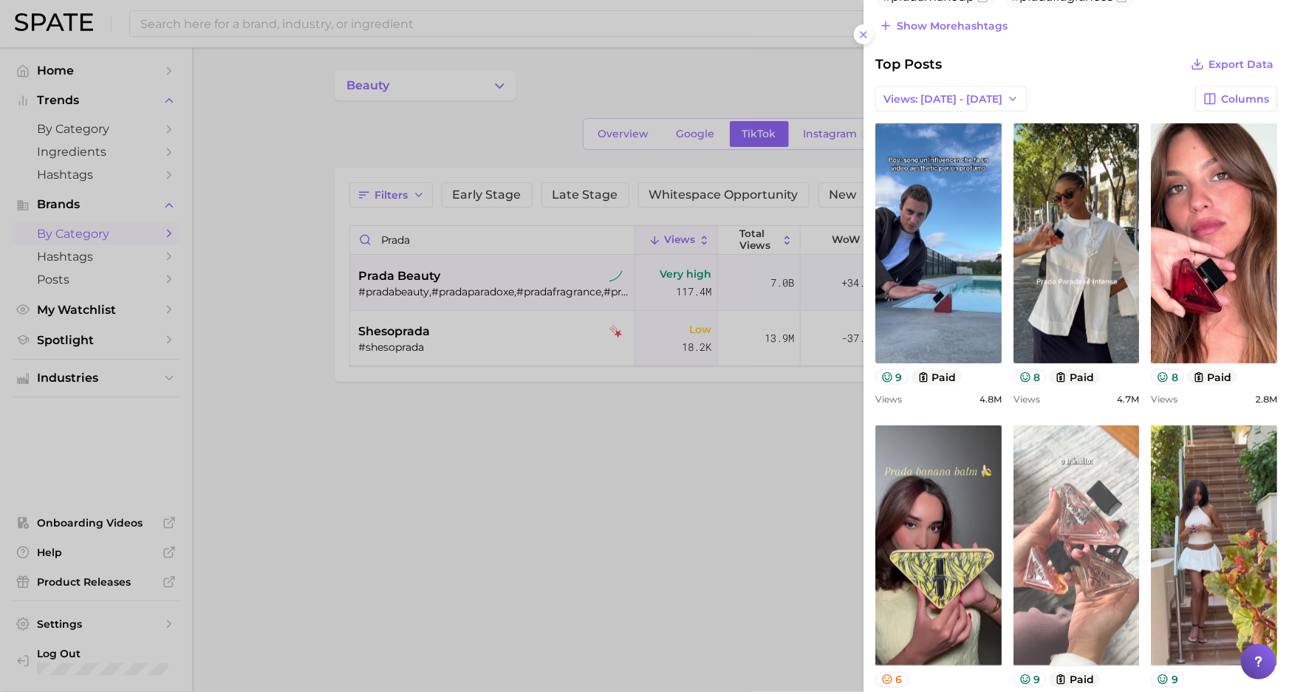
scroll to position [537, 0]
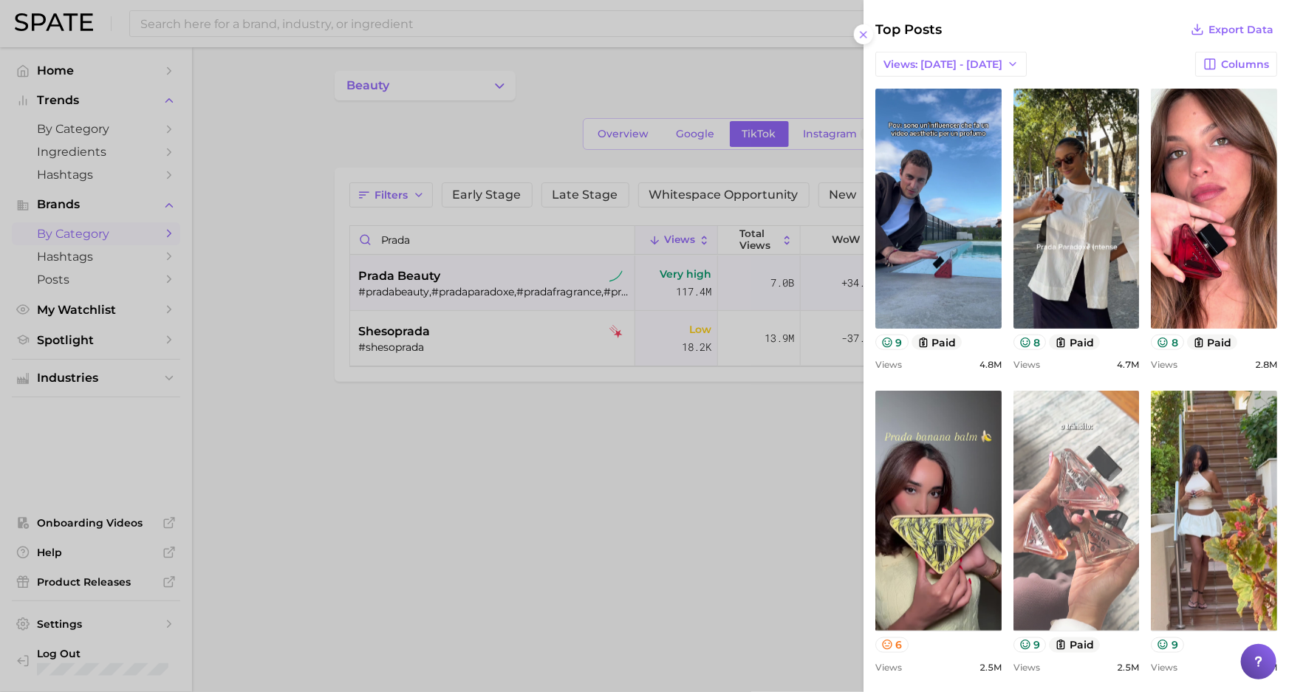
click at [1087, 512] on link "view post on TikTok" at bounding box center [1077, 511] width 126 height 240
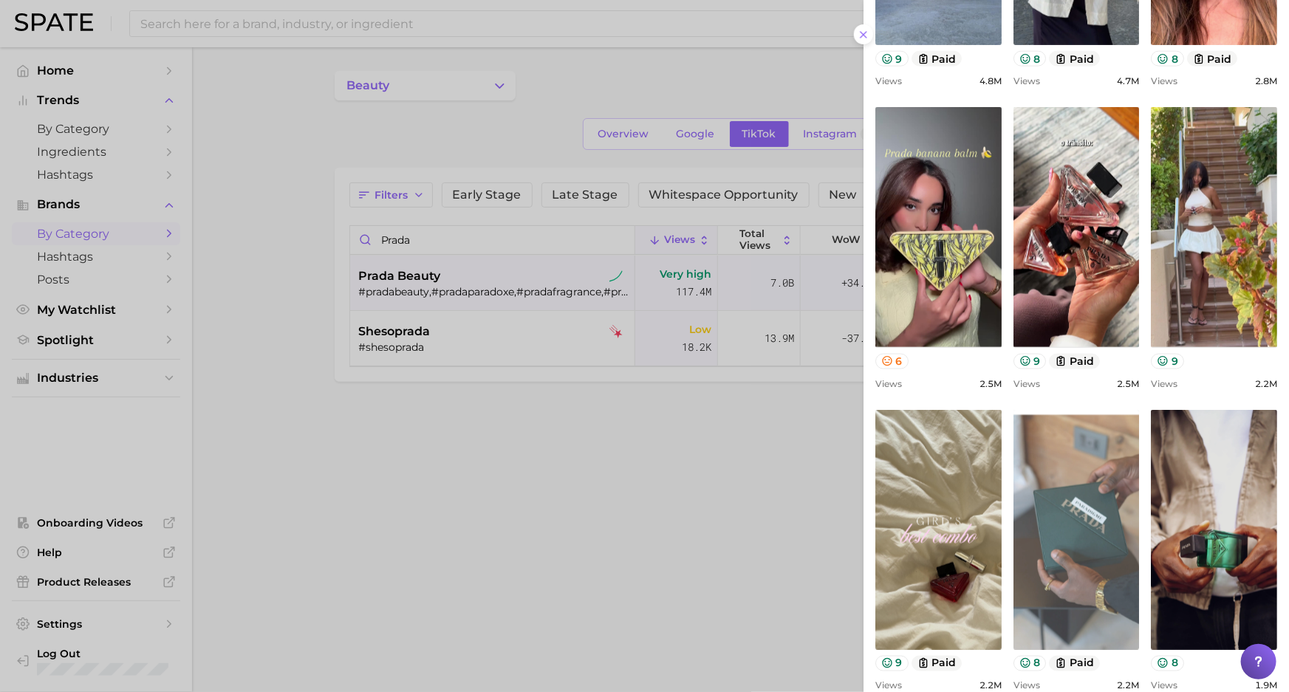
scroll to position [940, 0]
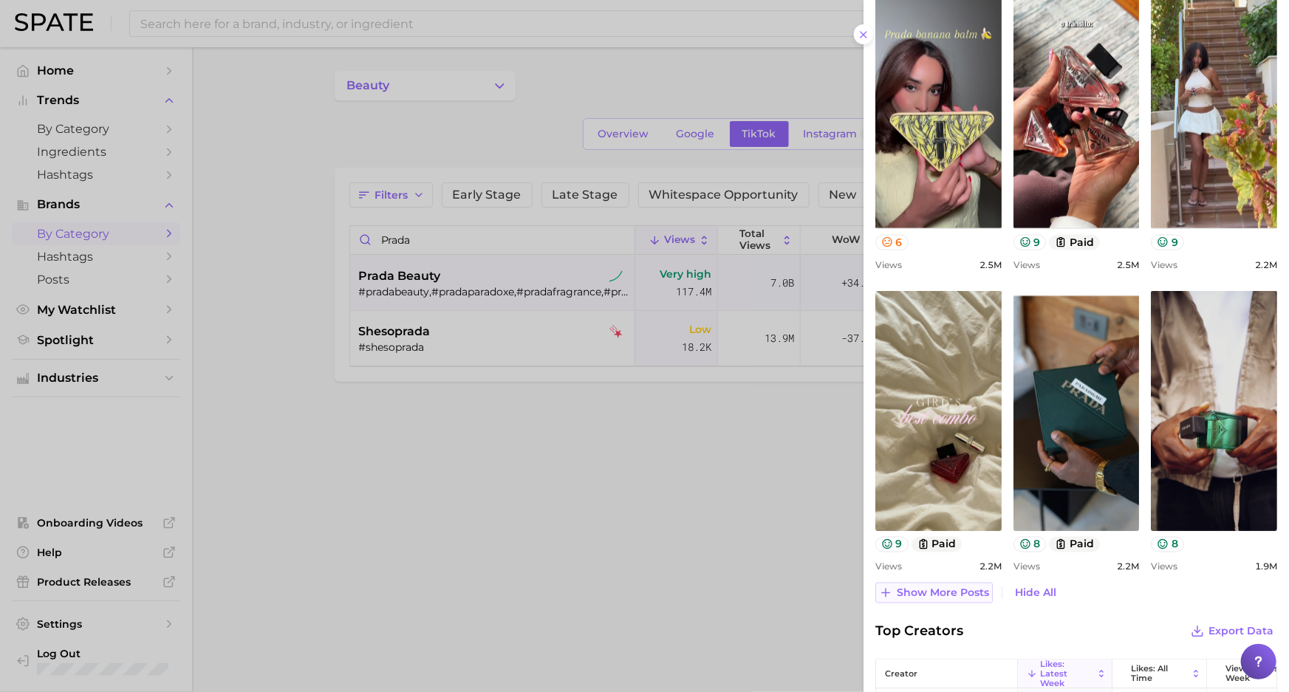
click at [948, 587] on span "Show more posts" at bounding box center [943, 593] width 92 height 13
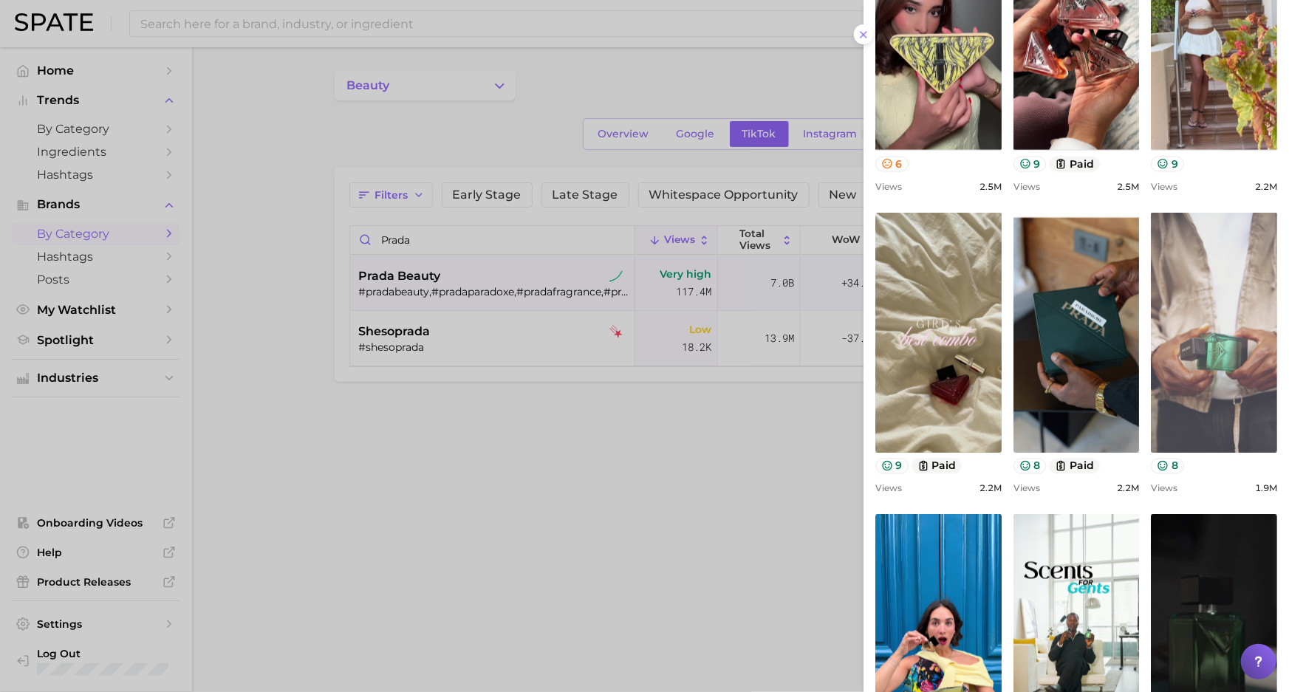
scroll to position [1007, 0]
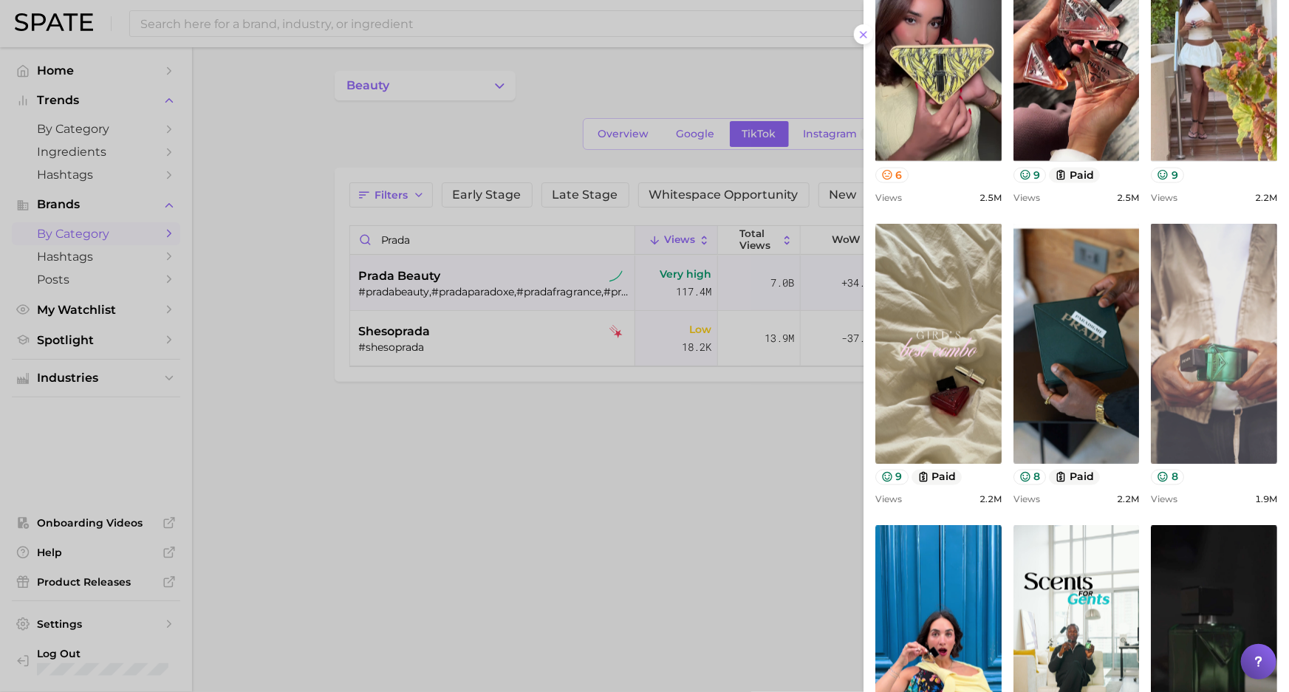
click at [1221, 376] on link "view post on TikTok" at bounding box center [1214, 344] width 126 height 240
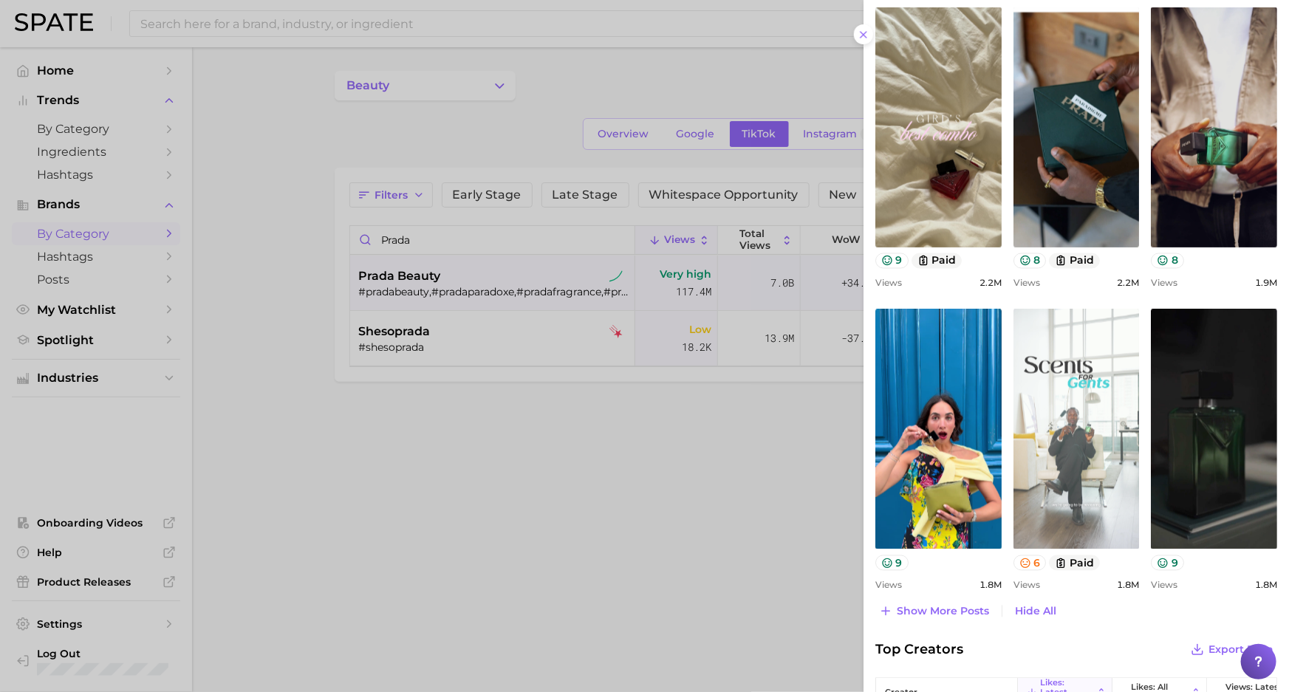
scroll to position [1276, 0]
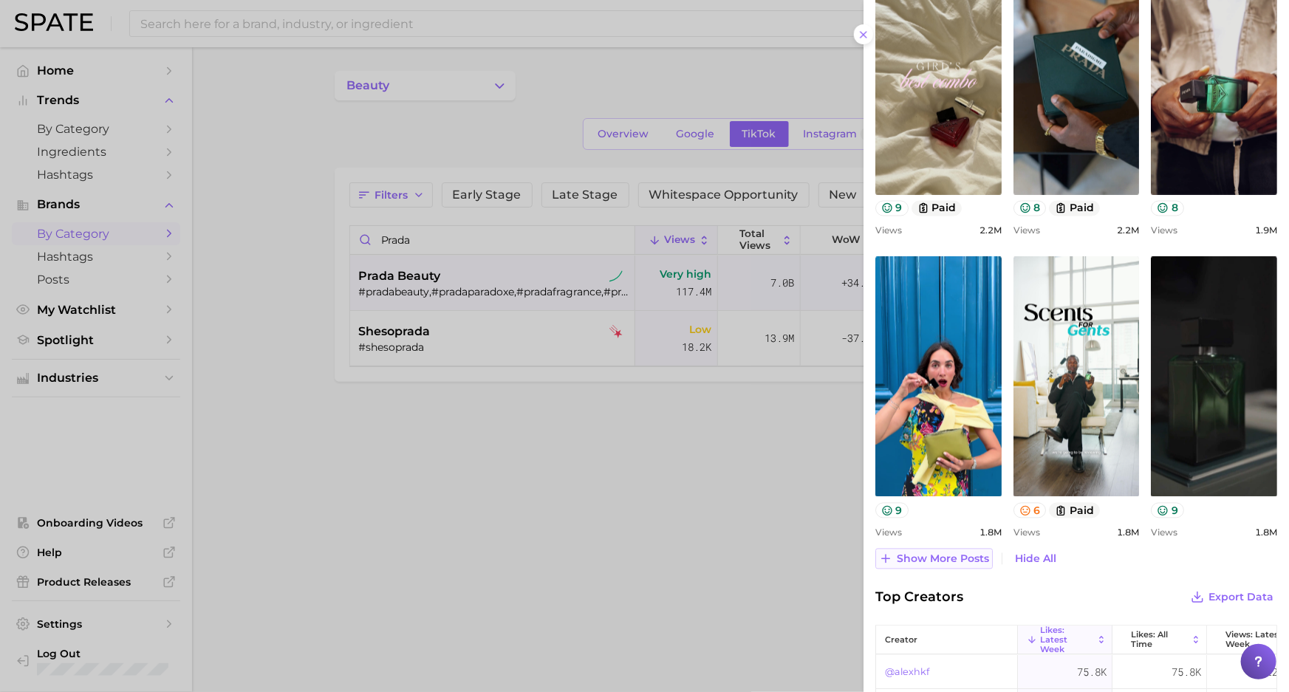
click at [939, 561] on span "Show more posts" at bounding box center [943, 559] width 92 height 13
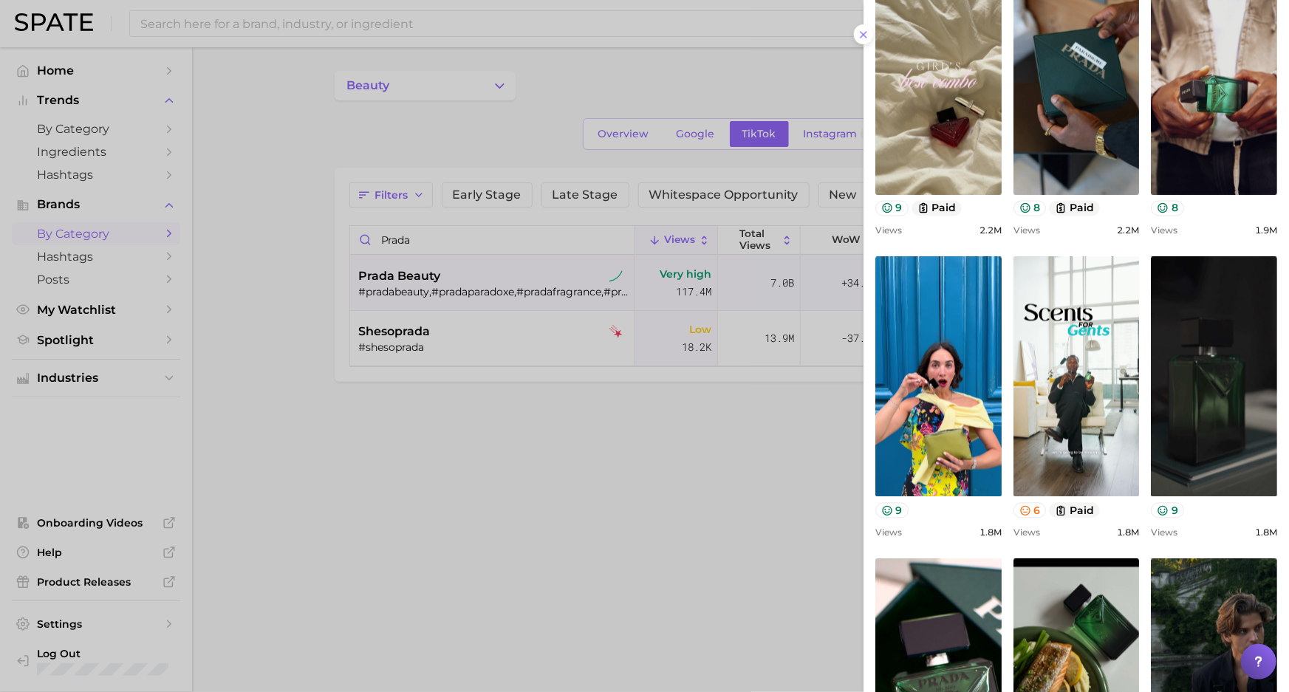
scroll to position [0, 0]
click at [517, 107] on div at bounding box center [644, 346] width 1289 height 692
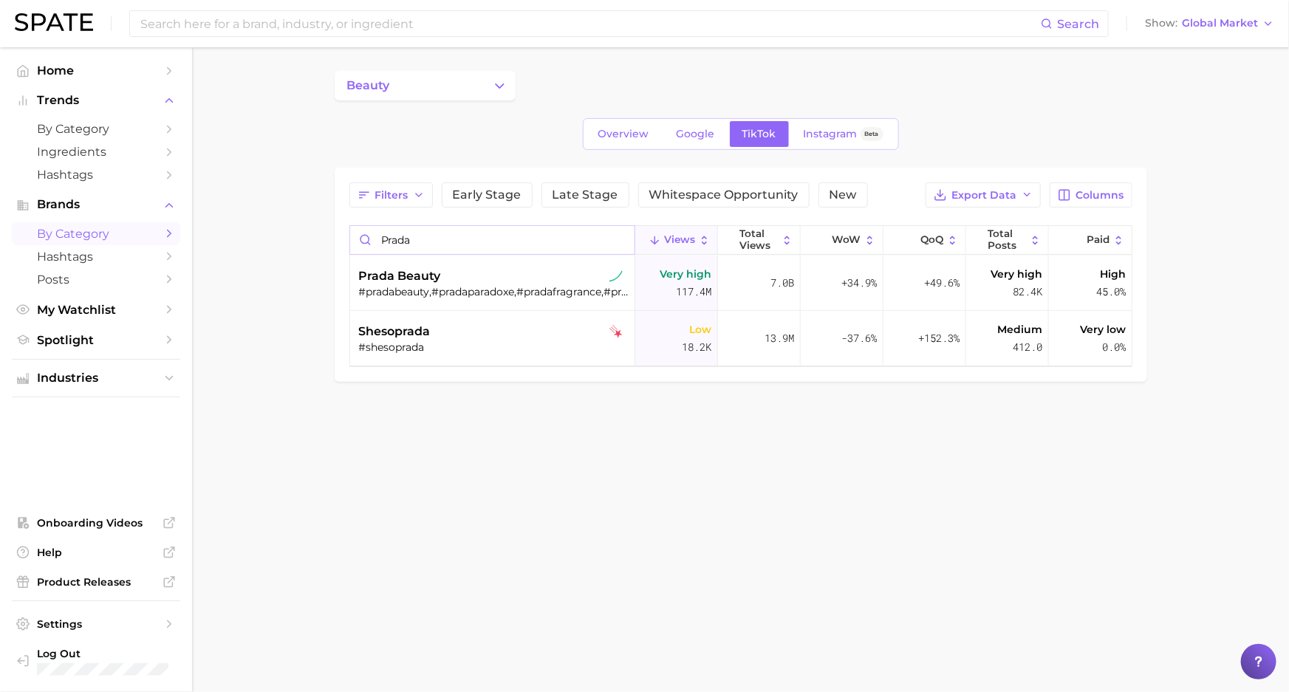
click at [421, 244] on input "prada" at bounding box center [492, 240] width 284 height 28
type input "a"
click at [484, 293] on div "#lancomemakeup,#lancomeskincare,#lancome,#lancomefragrance,#lavieestbelle,#lanc…" at bounding box center [494, 291] width 270 height 13
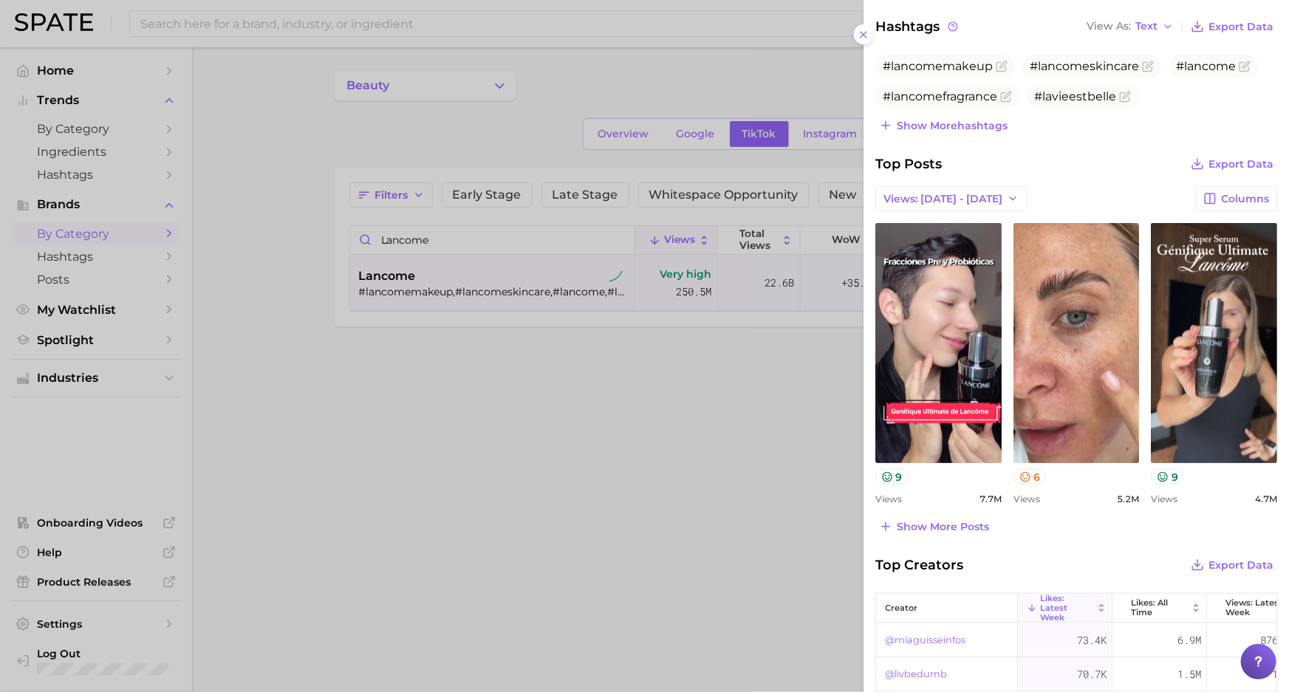
drag, startPoint x: 929, startPoint y: 518, endPoint x: 955, endPoint y: 504, distance: 29.4
click at [929, 521] on span "Show more posts" at bounding box center [943, 527] width 92 height 13
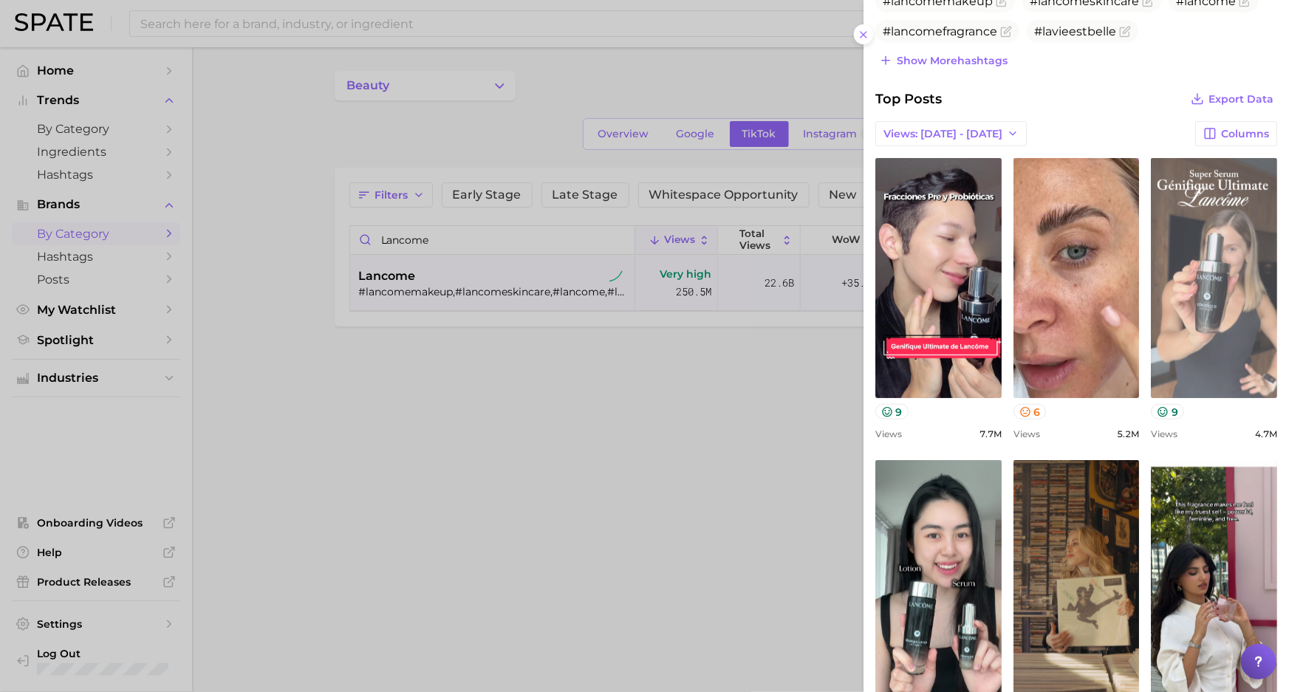
scroll to position [672, 0]
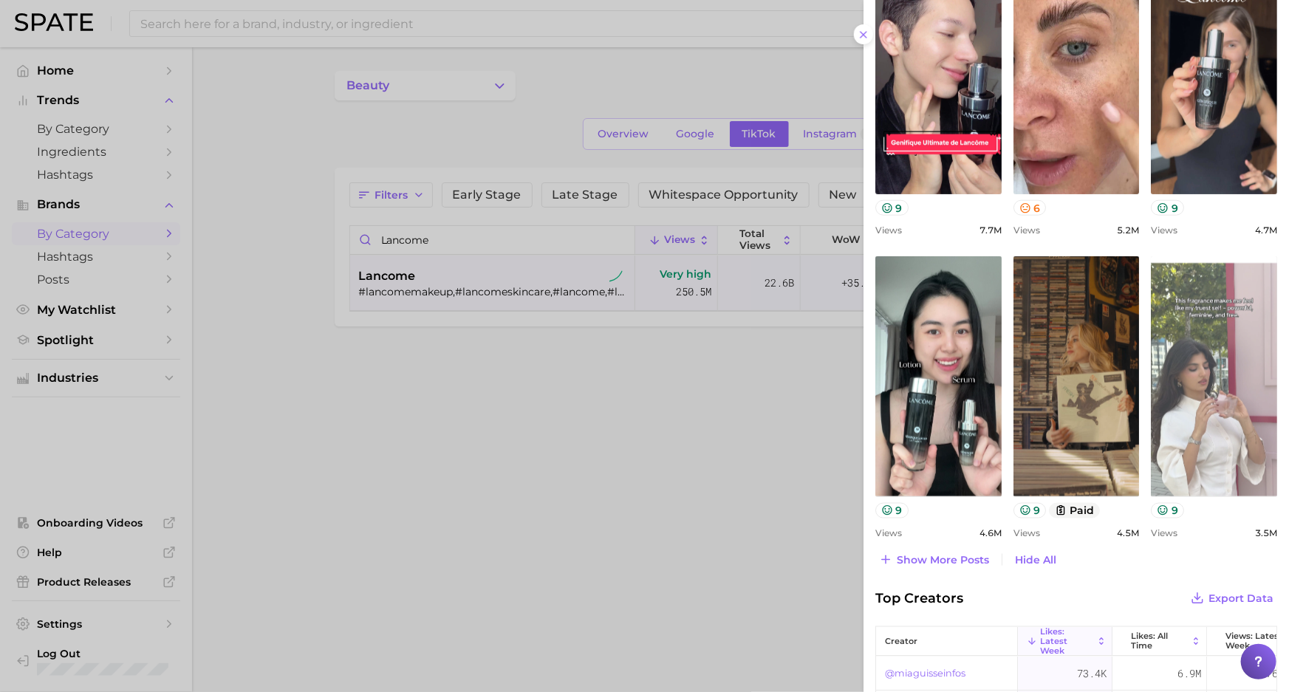
click at [1217, 403] on link "view post on TikTok" at bounding box center [1214, 376] width 126 height 240
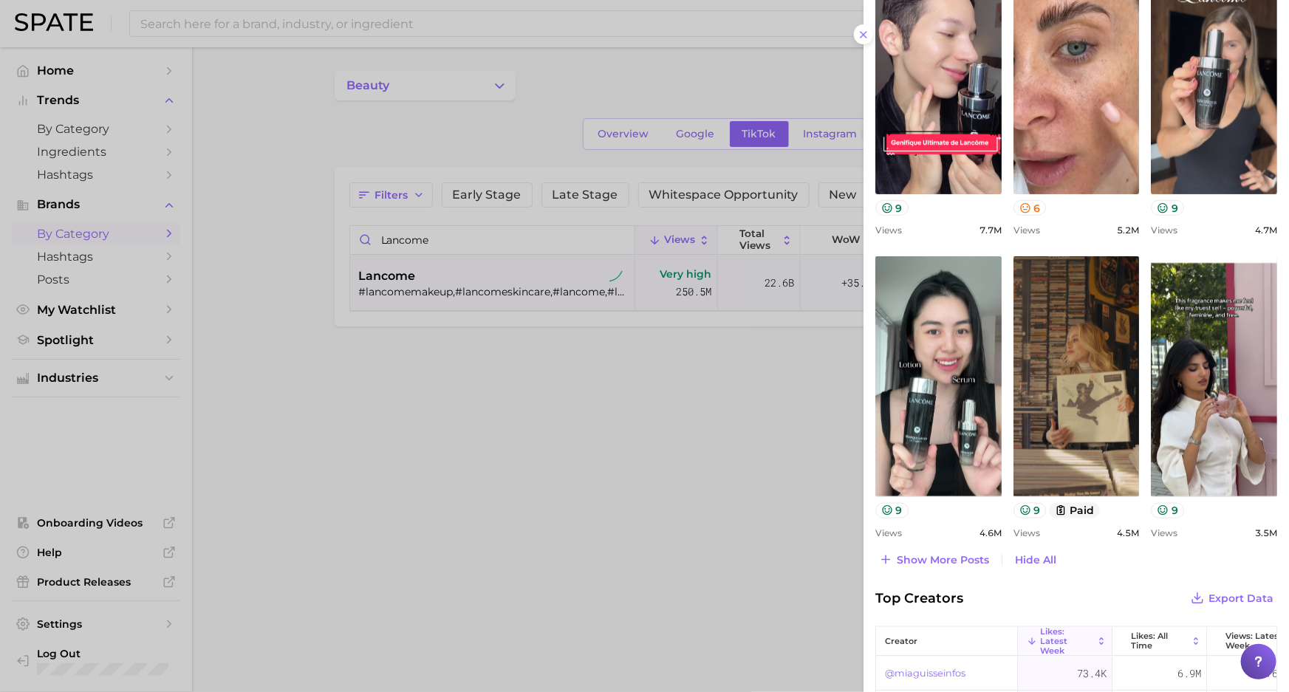
click at [403, 252] on div at bounding box center [644, 346] width 1289 height 692
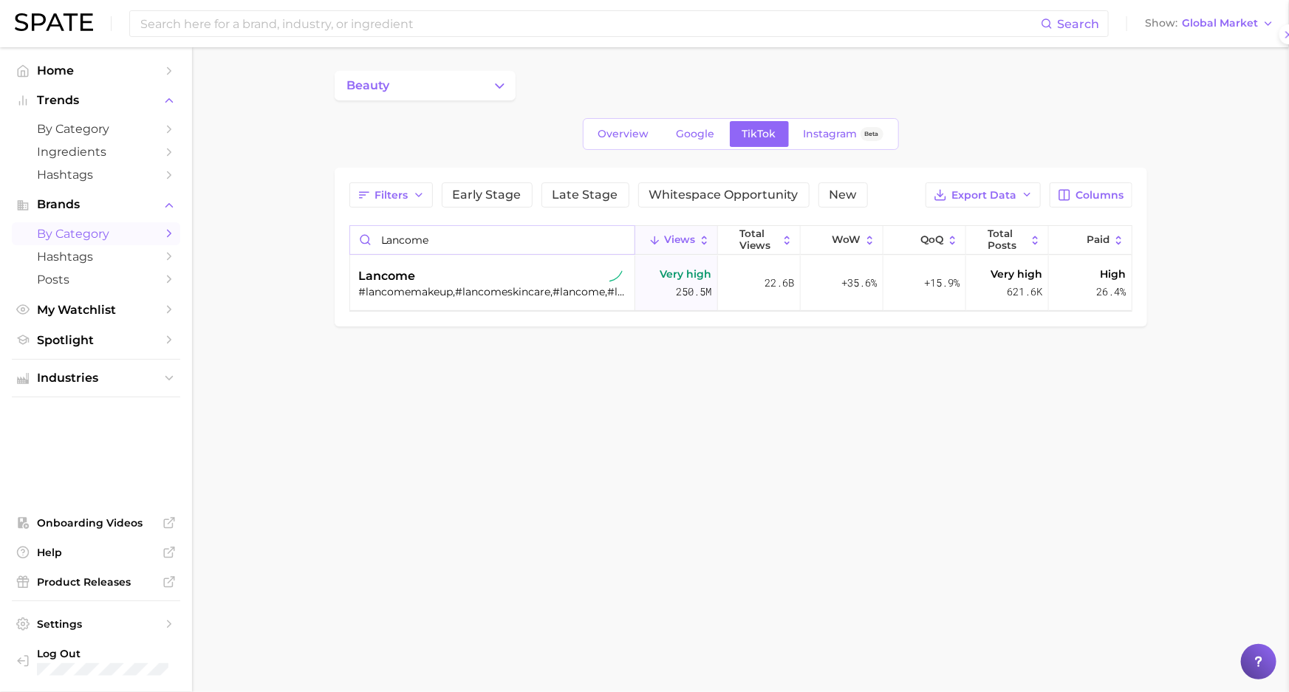
click at [420, 239] on input "lancome" at bounding box center [492, 240] width 284 height 28
click at [458, 270] on div "prada beauty" at bounding box center [494, 276] width 270 height 18
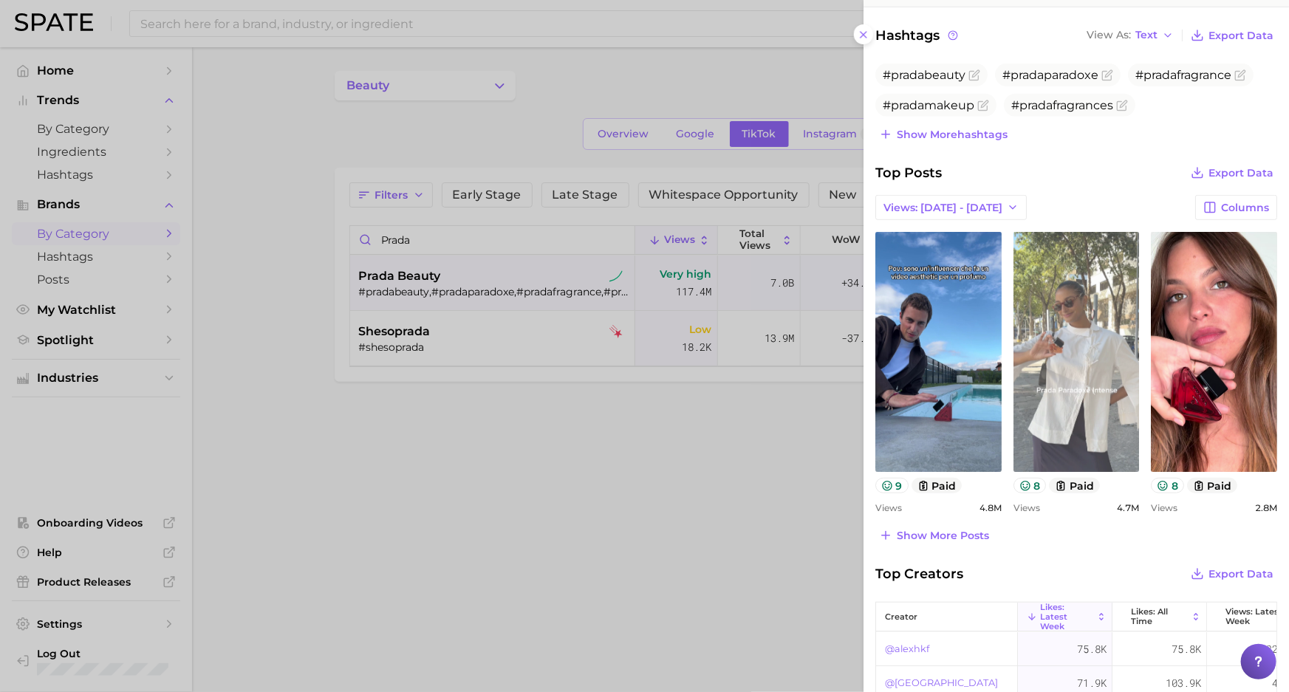
scroll to position [403, 0]
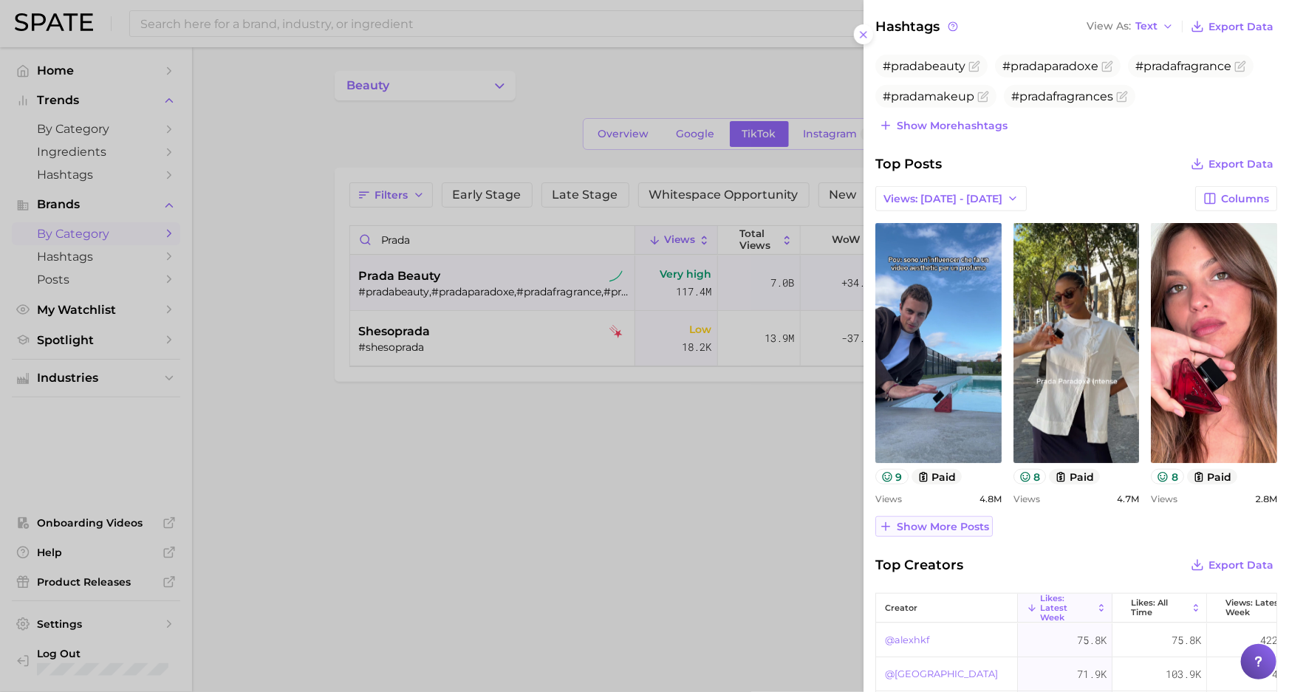
click at [929, 526] on span "Show more posts" at bounding box center [943, 527] width 92 height 13
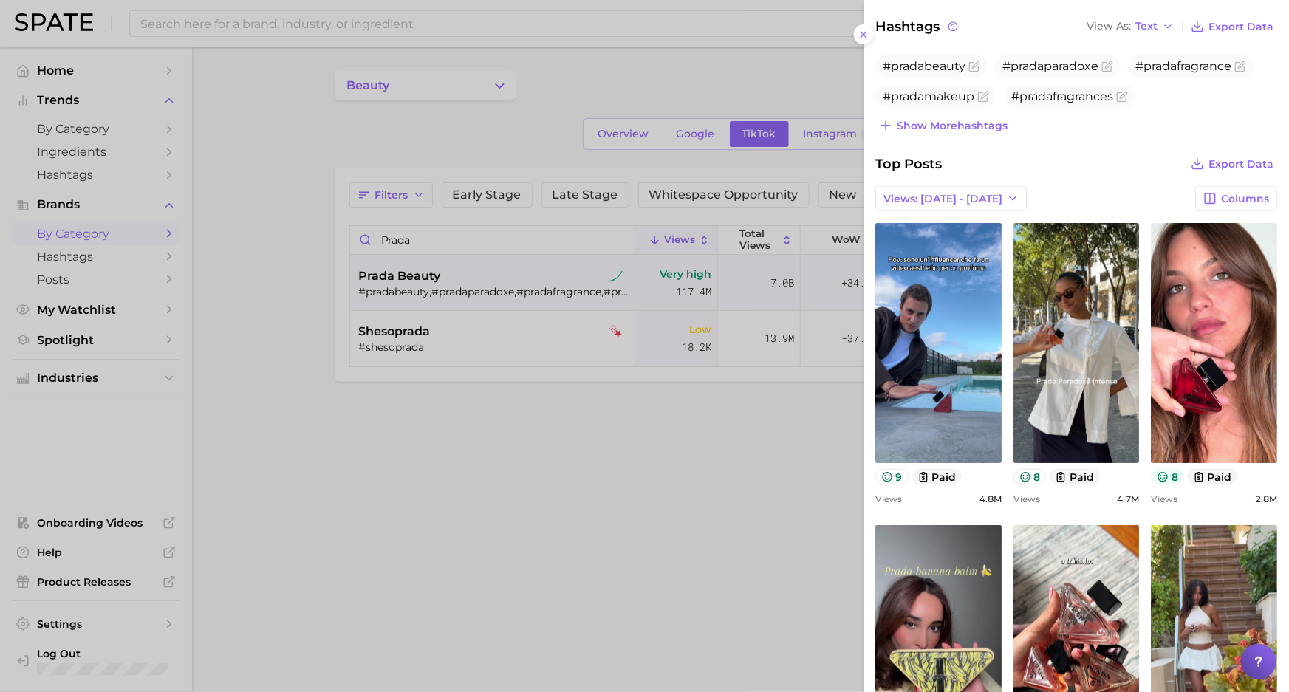
scroll to position [0, 0]
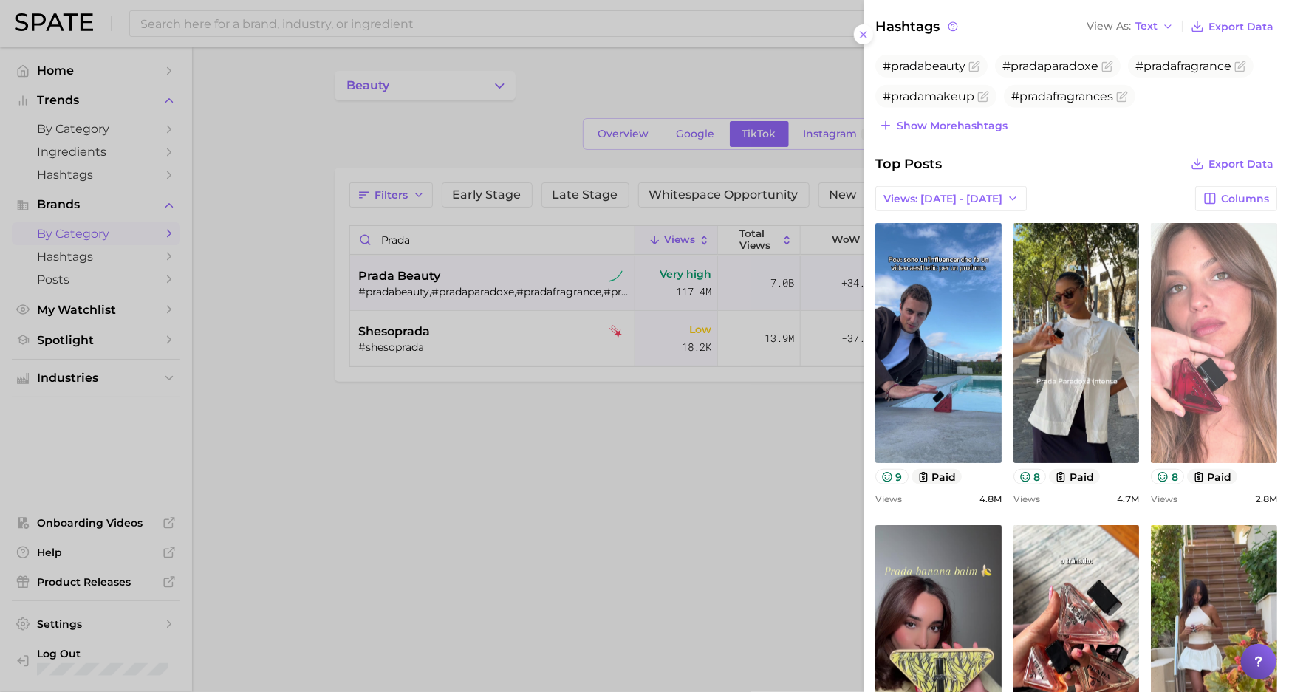
click at [1239, 317] on link "view post on TikTok" at bounding box center [1214, 343] width 126 height 240
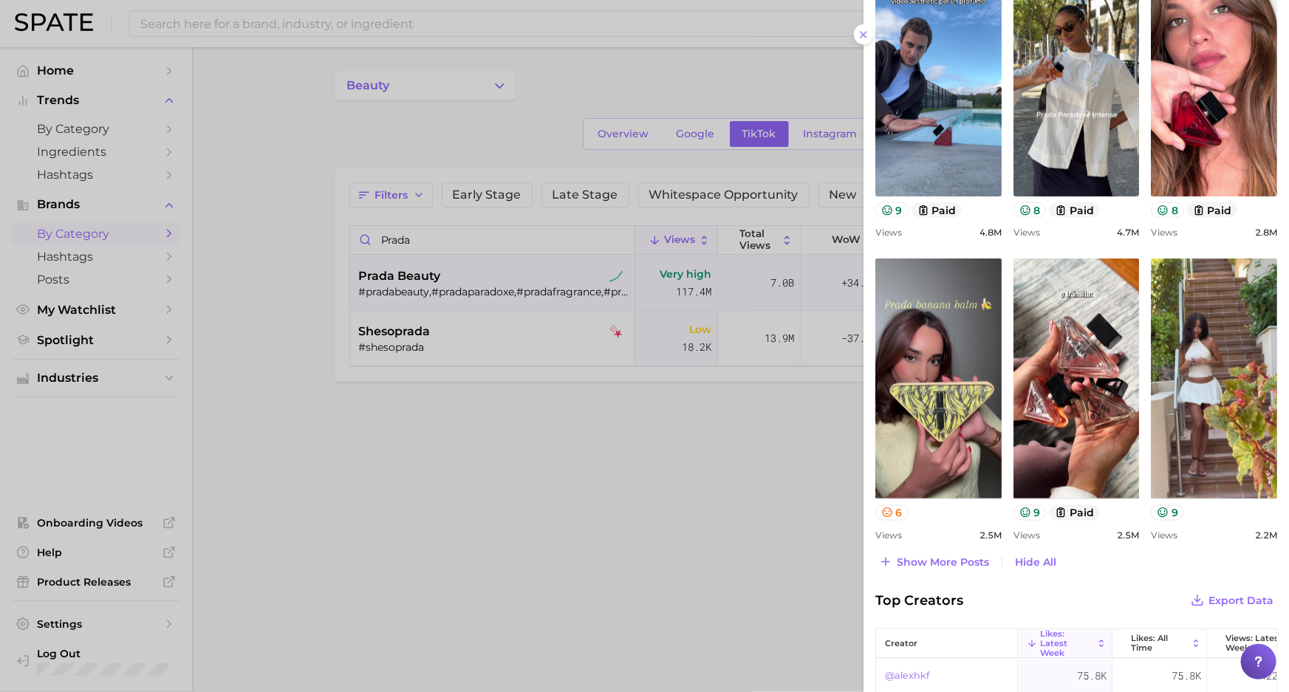
scroll to position [672, 0]
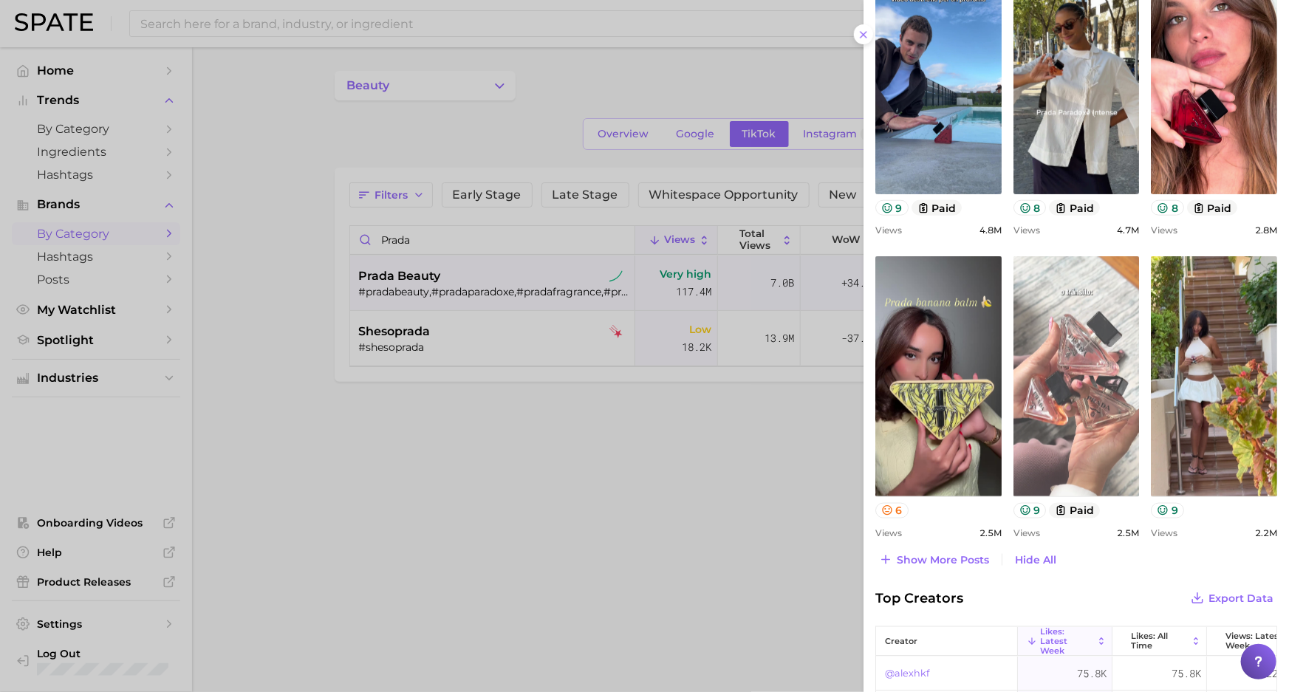
click at [1097, 403] on link "view post on TikTok" at bounding box center [1077, 376] width 126 height 240
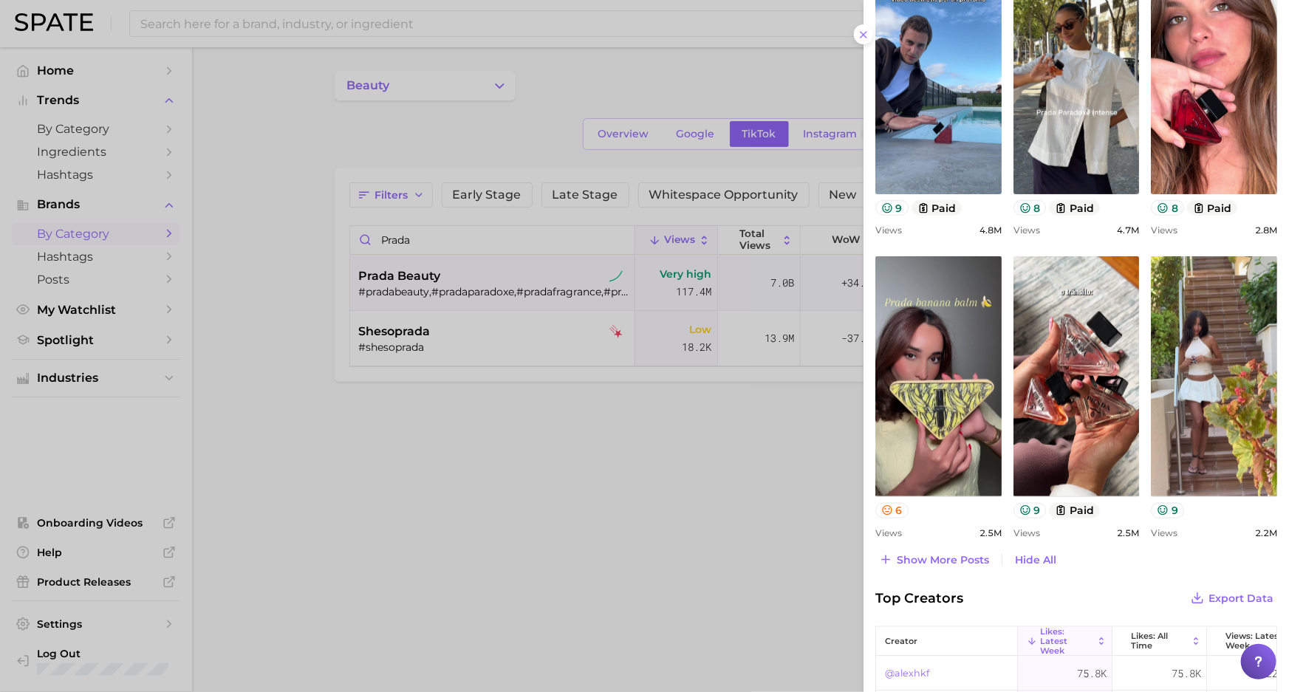
click at [516, 274] on div at bounding box center [644, 346] width 1289 height 692
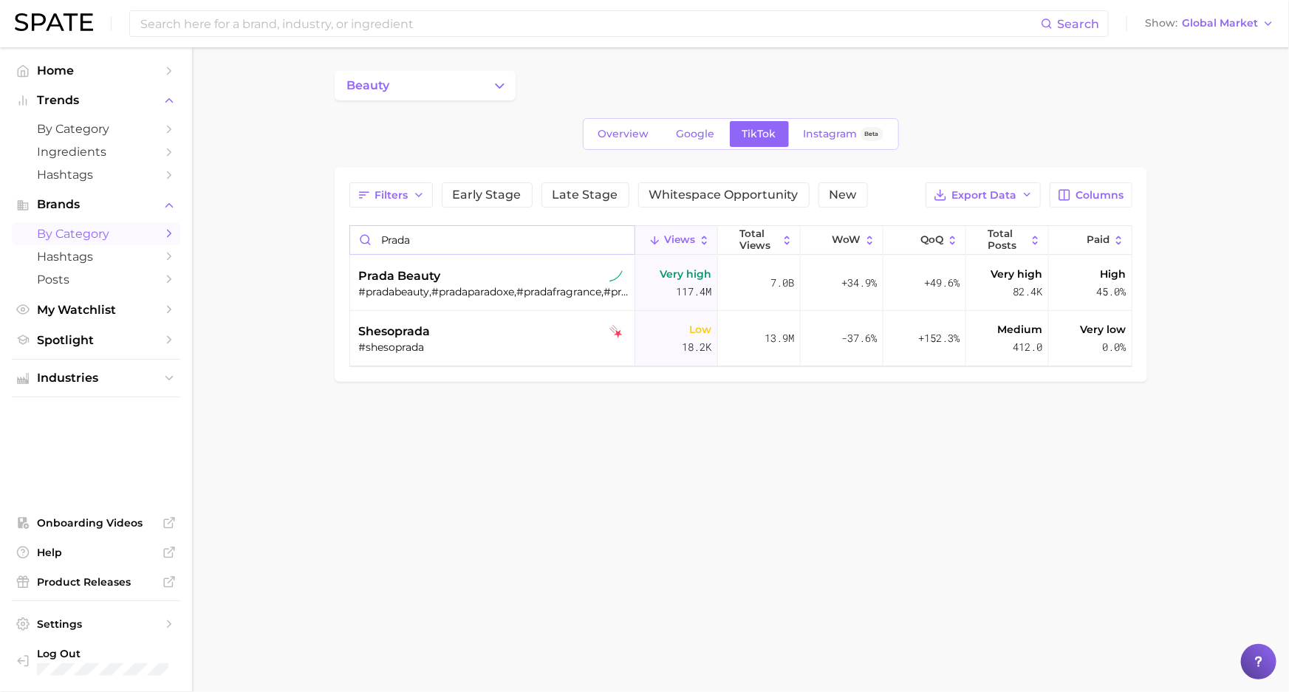
click at [421, 239] on input "prada" at bounding box center [492, 240] width 284 height 28
type input "[PERSON_NAME]"
click at [459, 286] on div "#angelsshare,#kilianparis,#goodgirlgonebad,#lovedontbeshy,#angelshare,#bykilian…" at bounding box center [494, 291] width 270 height 13
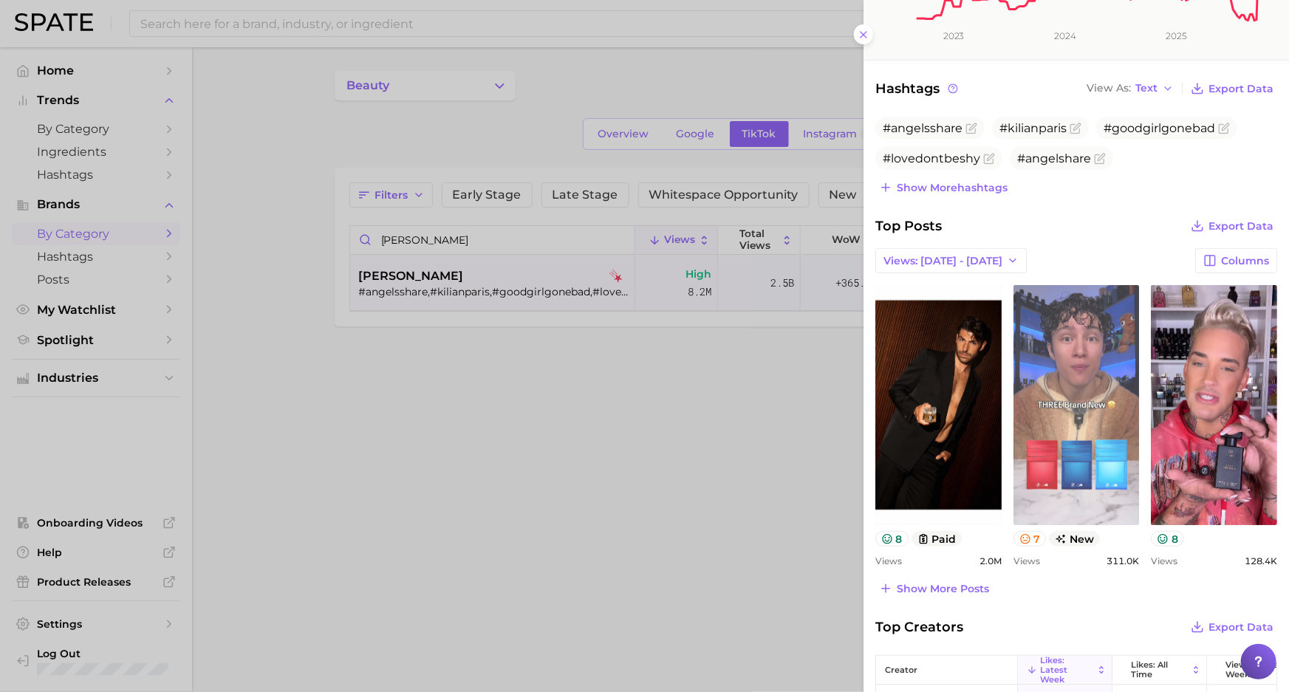
scroll to position [470, 0]
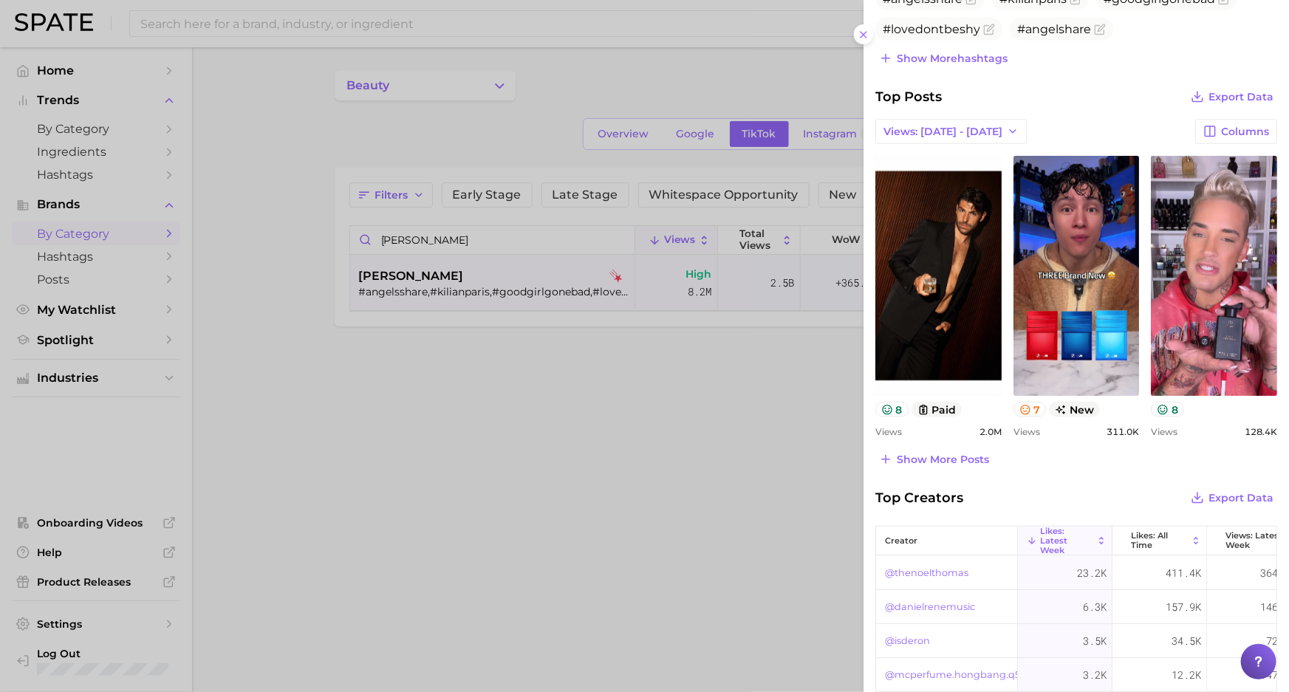
click at [938, 454] on span "Show more posts" at bounding box center [943, 460] width 92 height 13
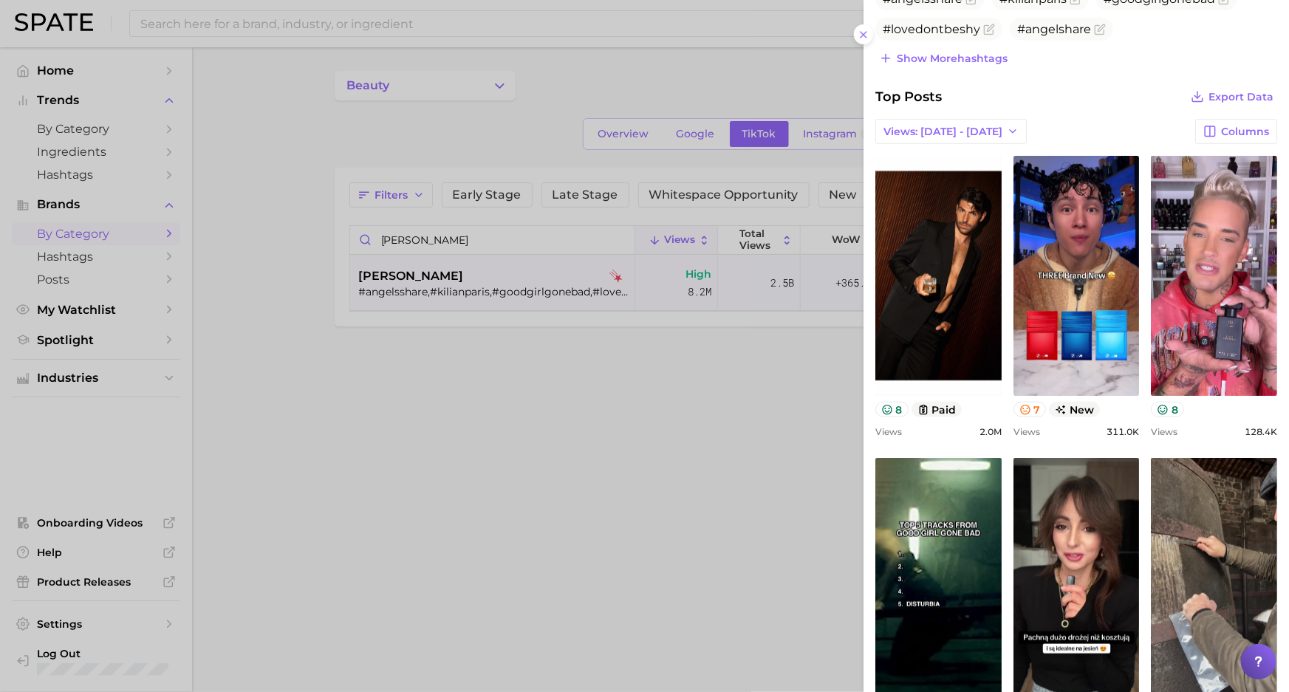
scroll to position [0, 0]
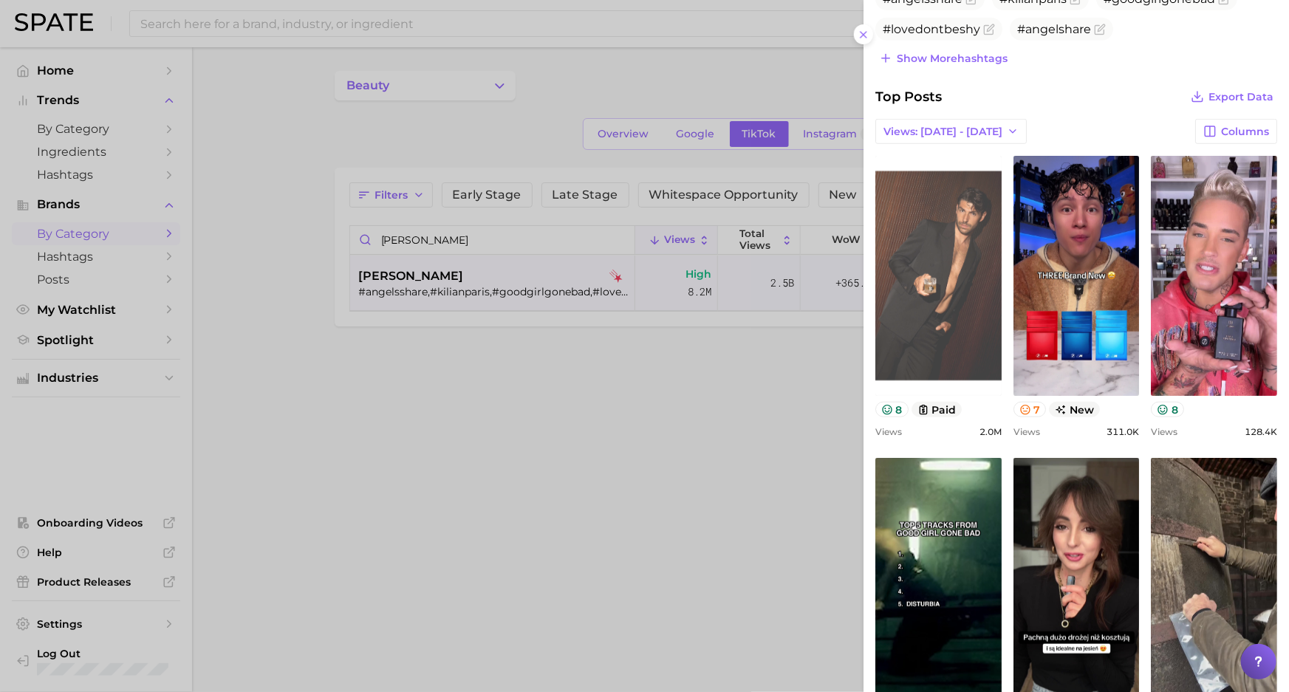
click at [948, 244] on link "view post on TikTok" at bounding box center [938, 276] width 126 height 240
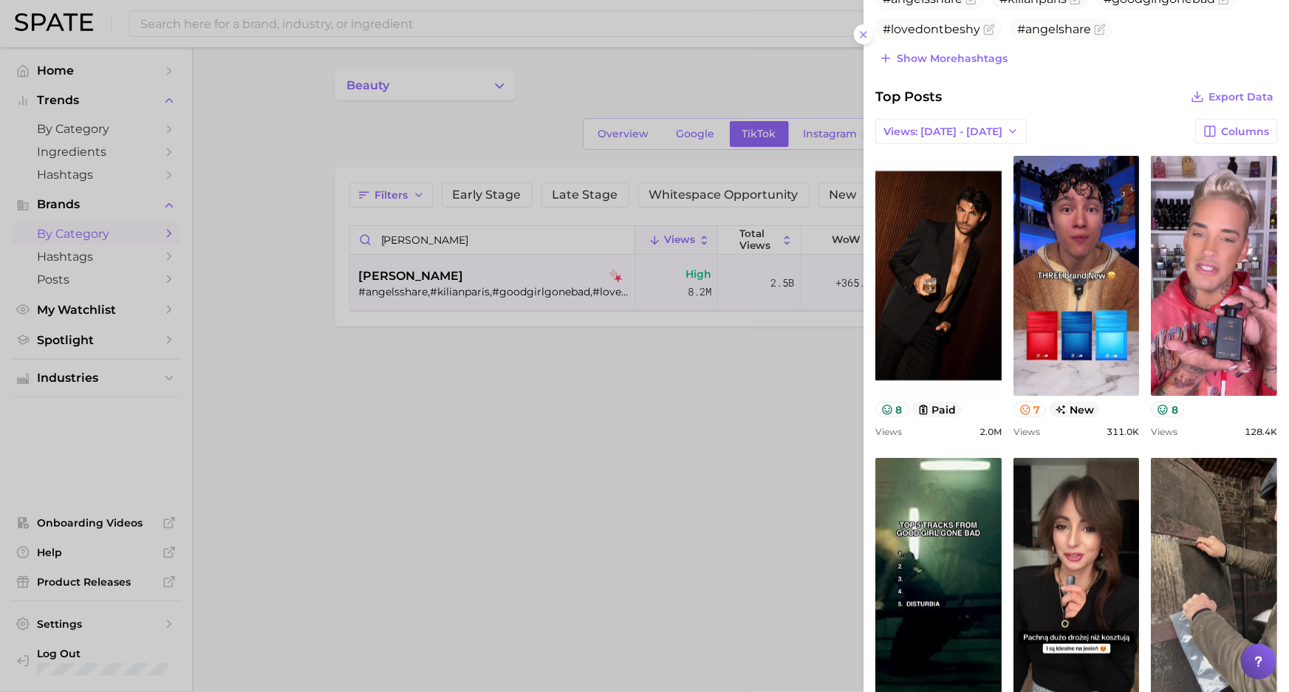
click at [480, 423] on div at bounding box center [644, 346] width 1289 height 692
